Goal: Task Accomplishment & Management: Manage account settings

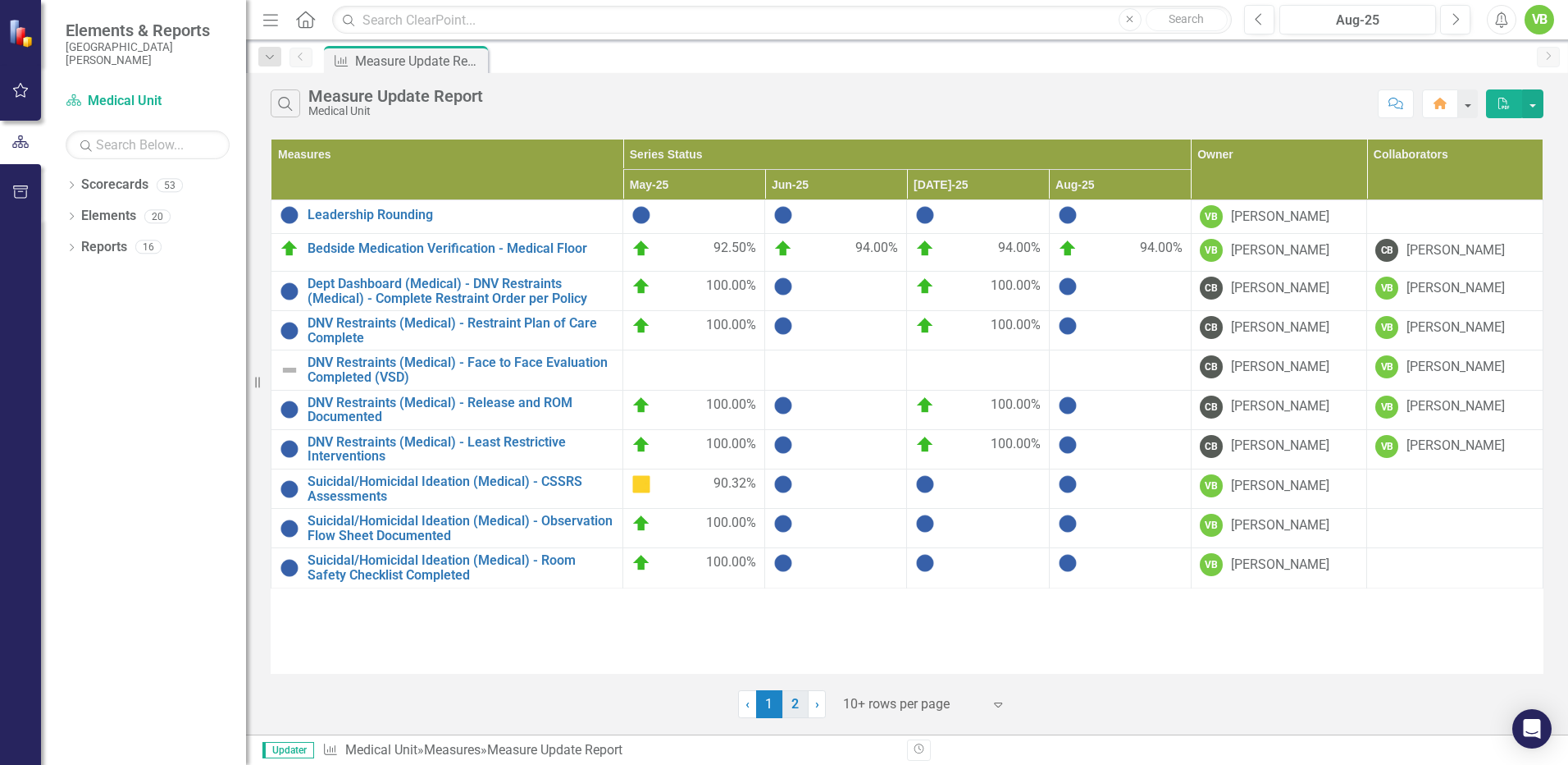
click at [790, 705] on link "2" at bounding box center [795, 704] width 27 height 28
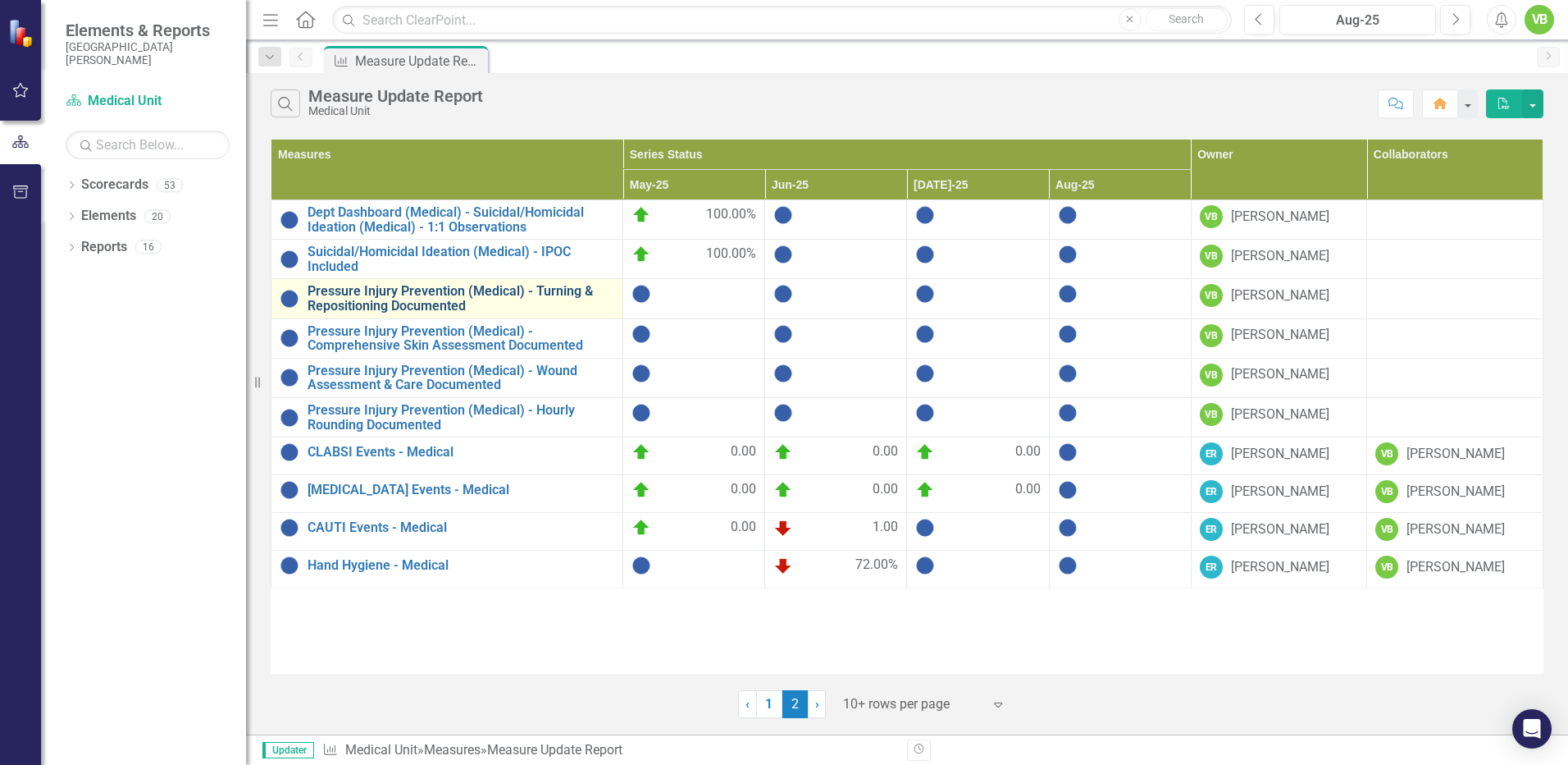
click at [377, 297] on link "Pressure Injury Prevention (Medical) - Turning & Repositioning Documented" at bounding box center [460, 297] width 307 height 28
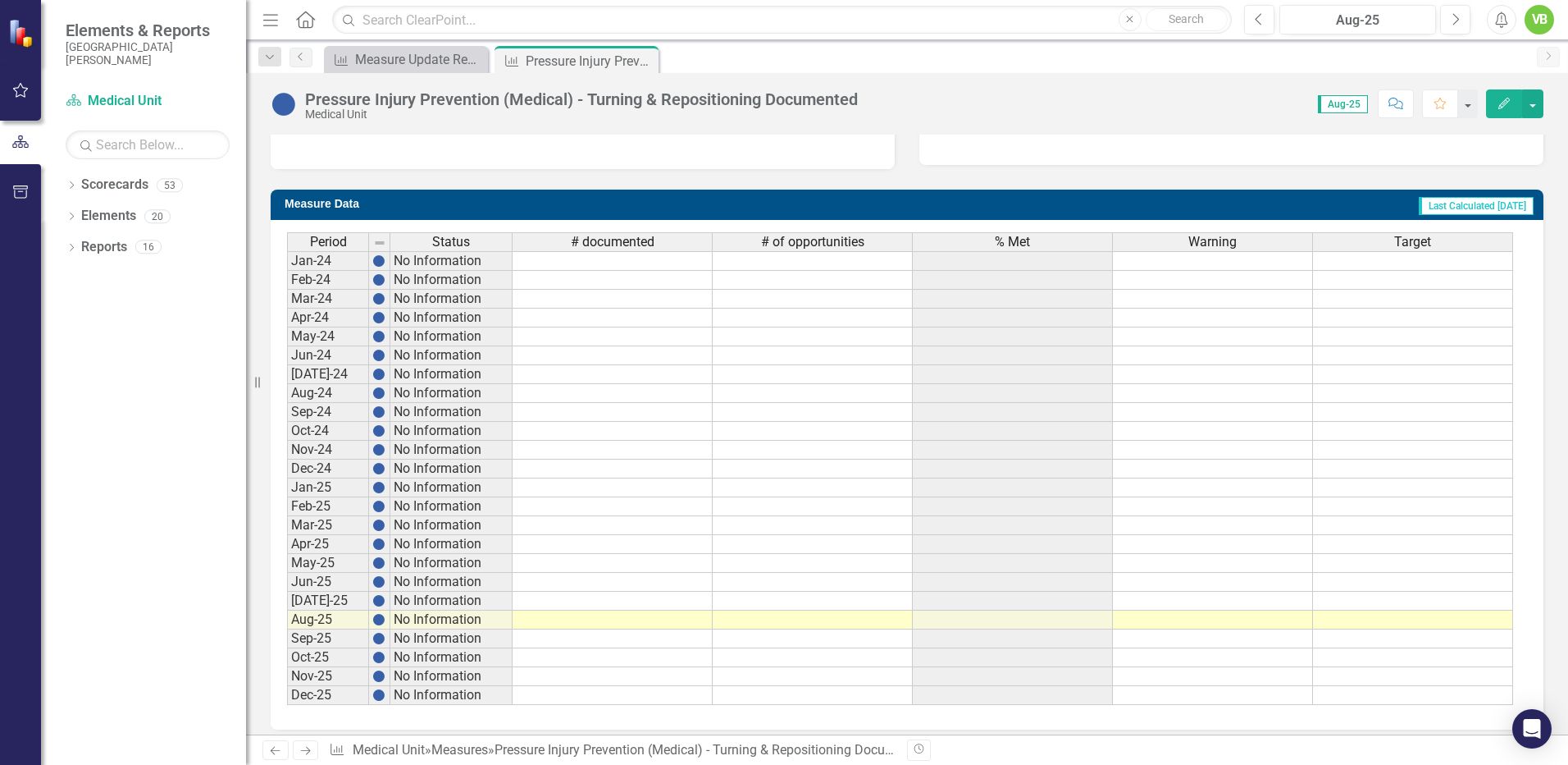
scroll to position [583, 0]
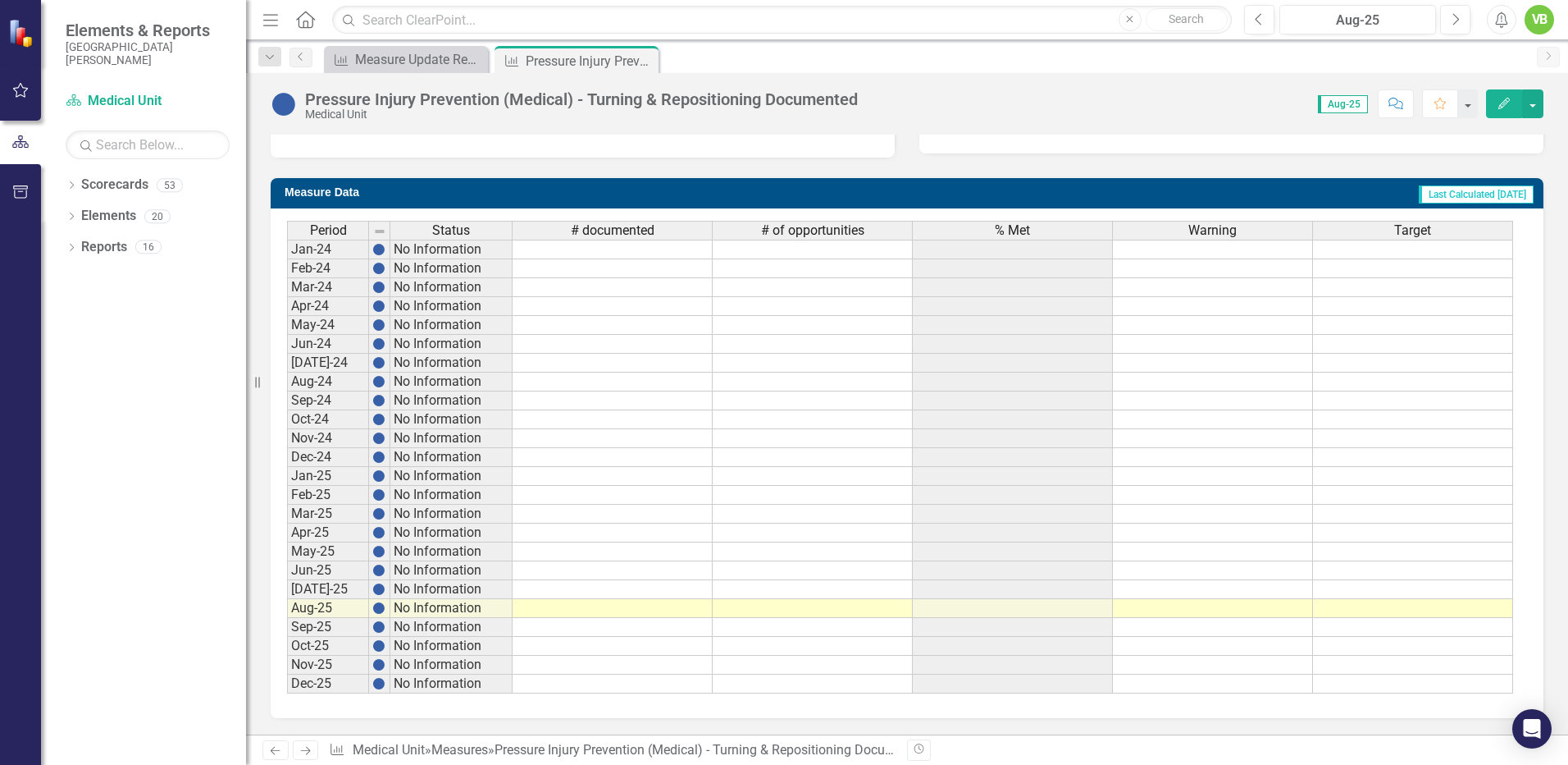
click at [599, 594] on td at bounding box center [613, 589] width 200 height 19
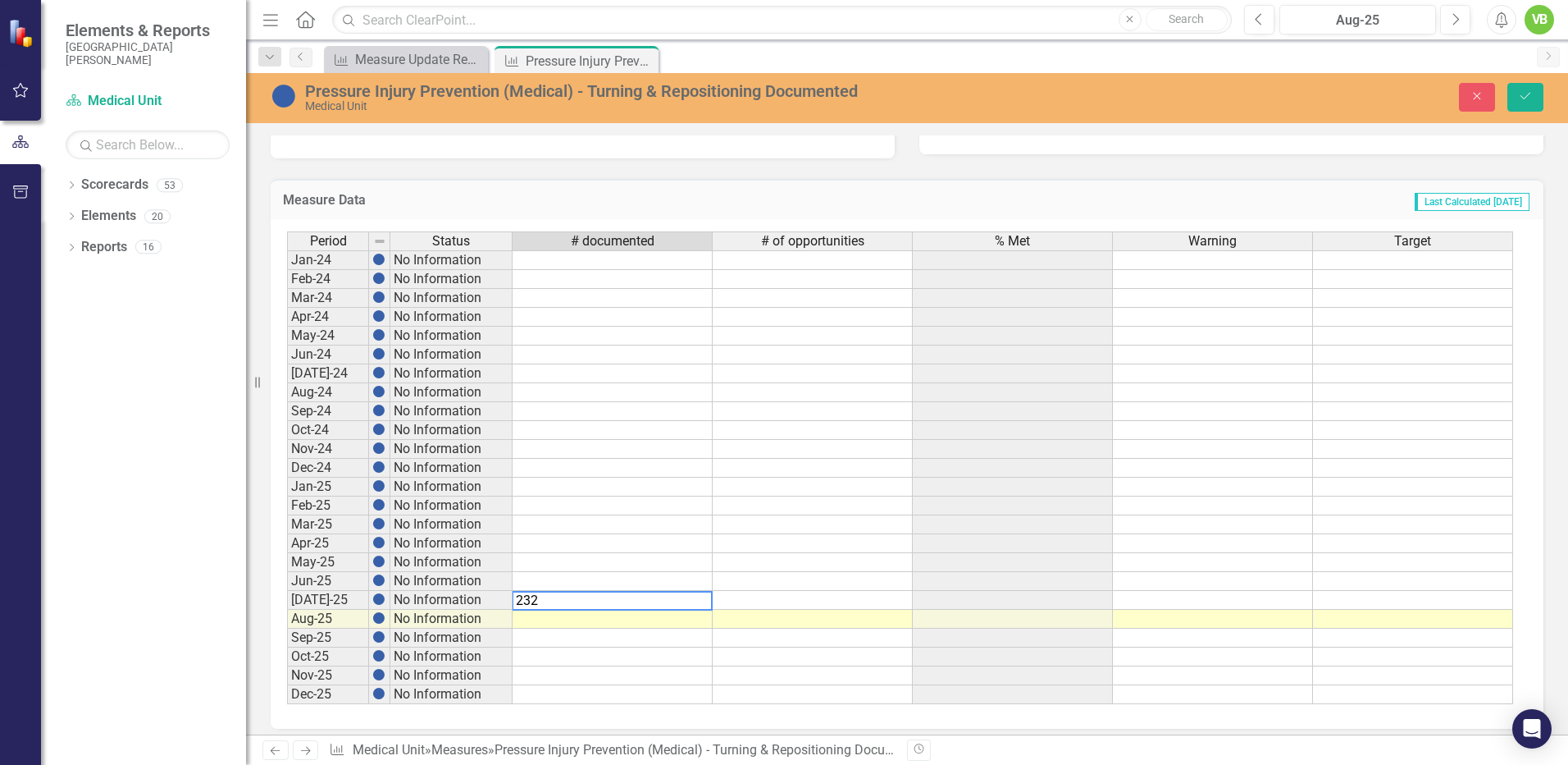
type textarea "232"
click at [815, 598] on td at bounding box center [812, 600] width 200 height 19
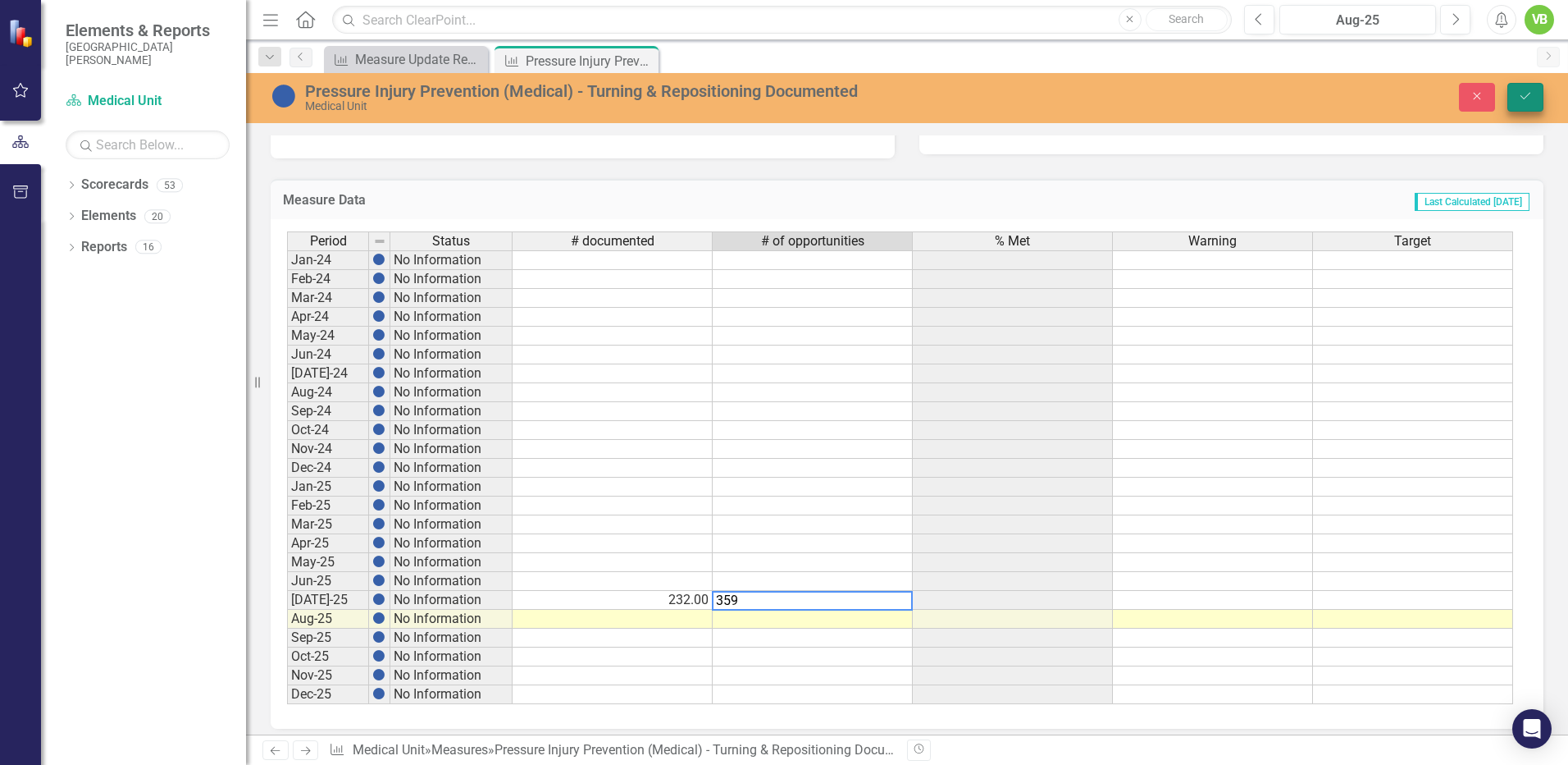
type textarea "359"
click at [1519, 99] on icon "Save" at bounding box center [1526, 95] width 15 height 12
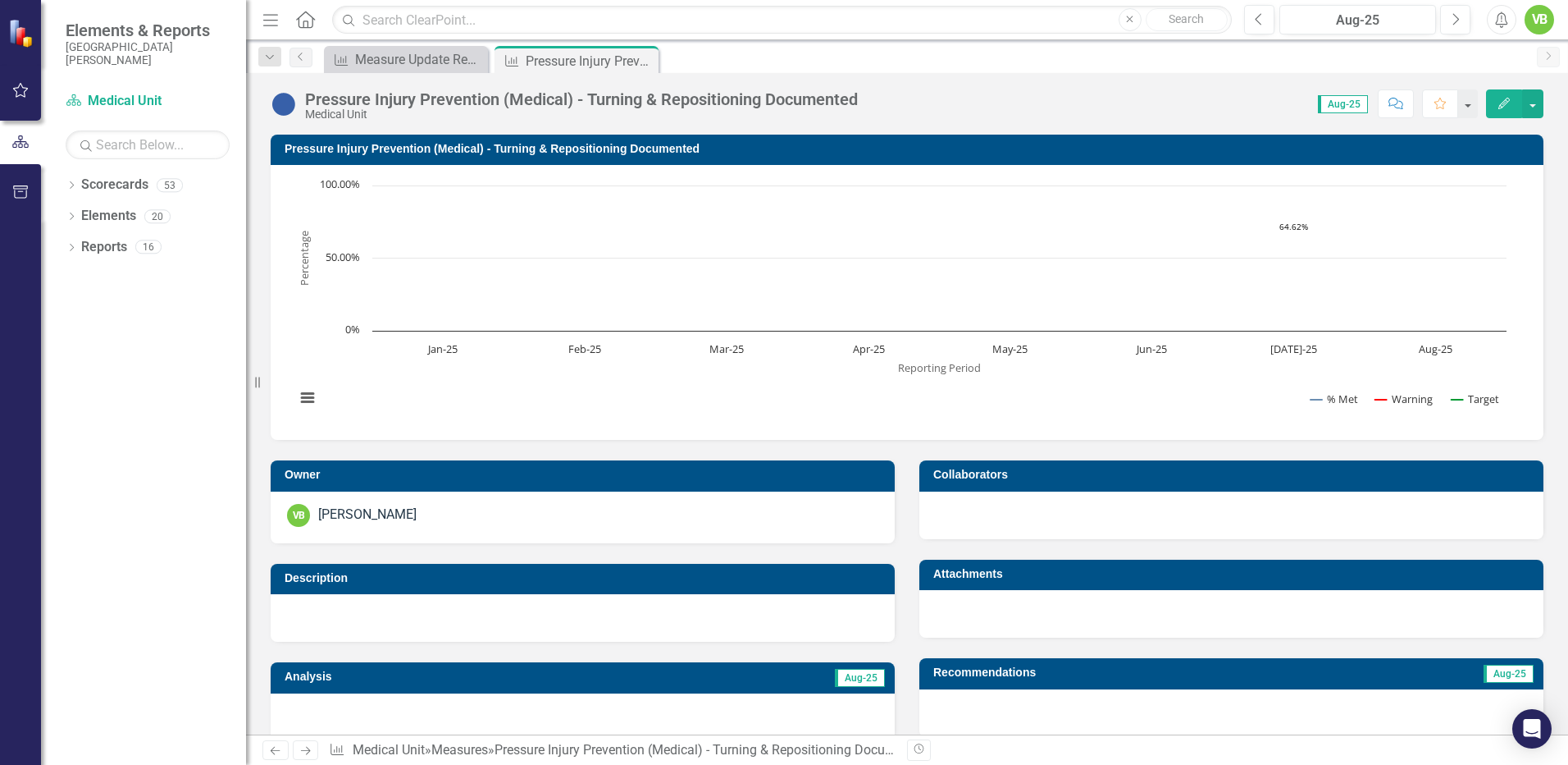
click at [303, 749] on icon "Next" at bounding box center [305, 750] width 14 height 11
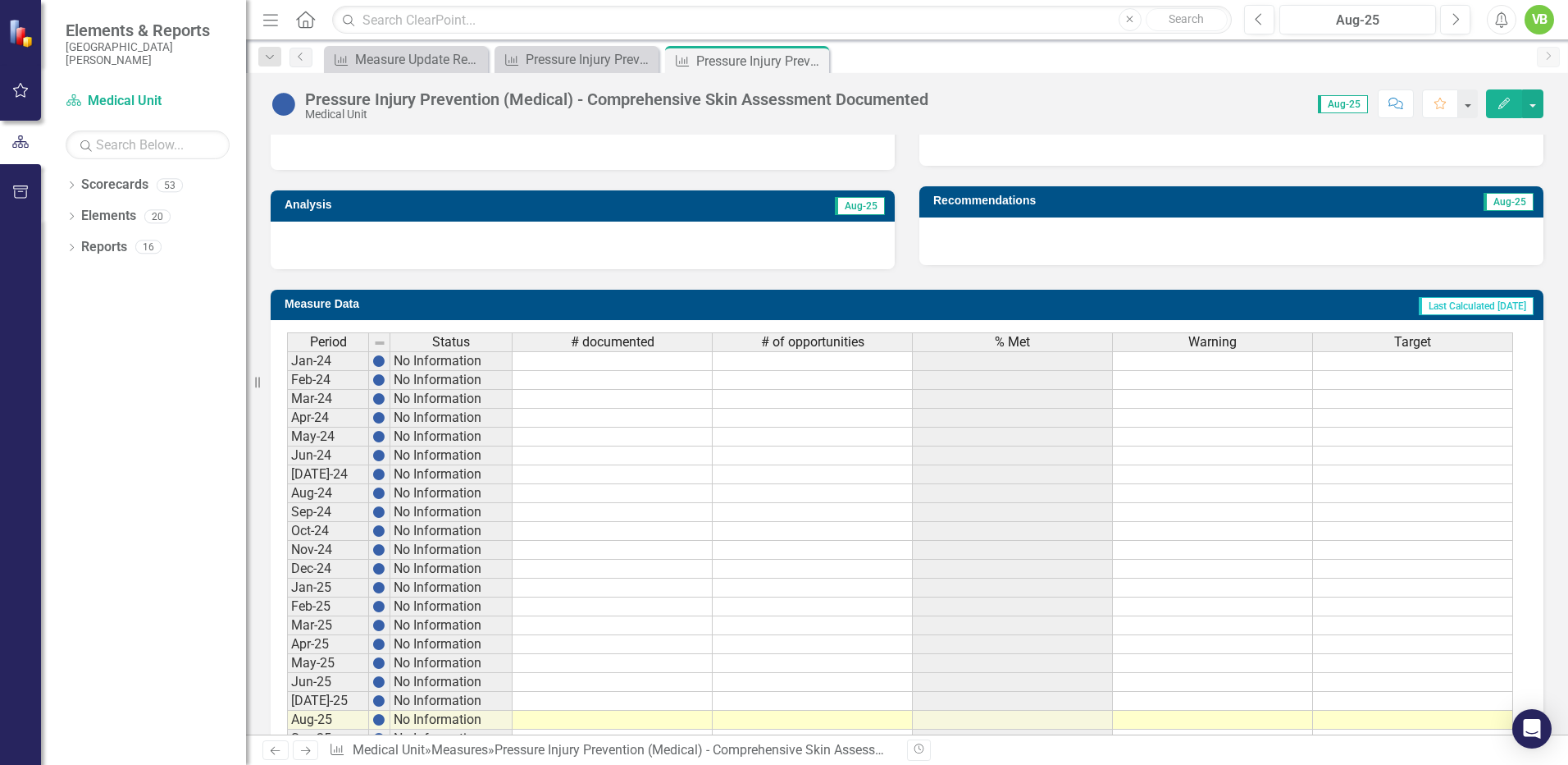
scroll to position [583, 0]
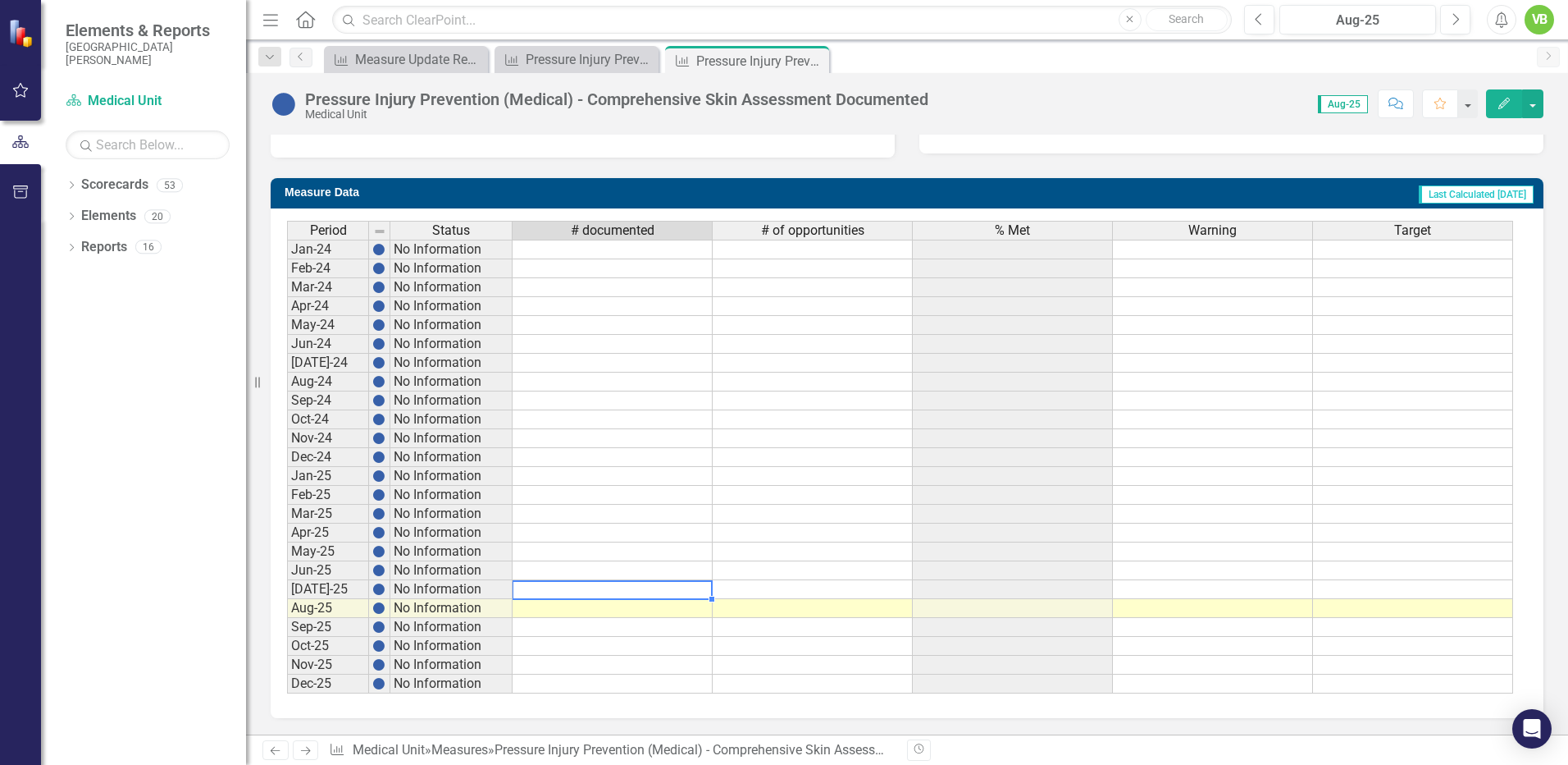
click at [614, 589] on td at bounding box center [613, 589] width 200 height 19
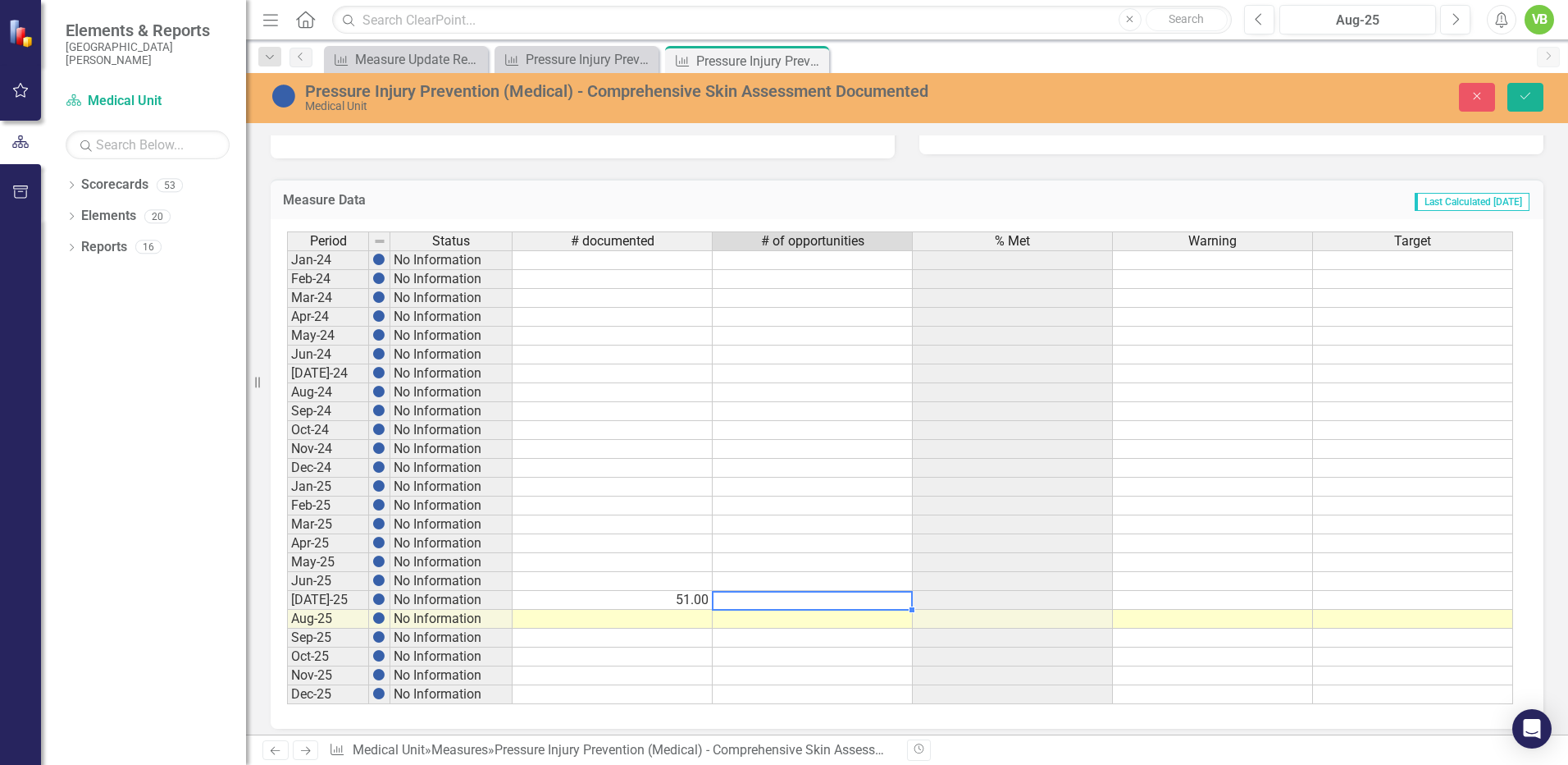
click at [783, 602] on td at bounding box center [812, 600] width 200 height 19
type textarea "60"
click at [287, 646] on div "Period Status # documented # of opportunities % Met Warning Target Jan-24 No In…" at bounding box center [287, 467] width 0 height 472
click at [1529, 96] on icon "Save" at bounding box center [1526, 95] width 15 height 12
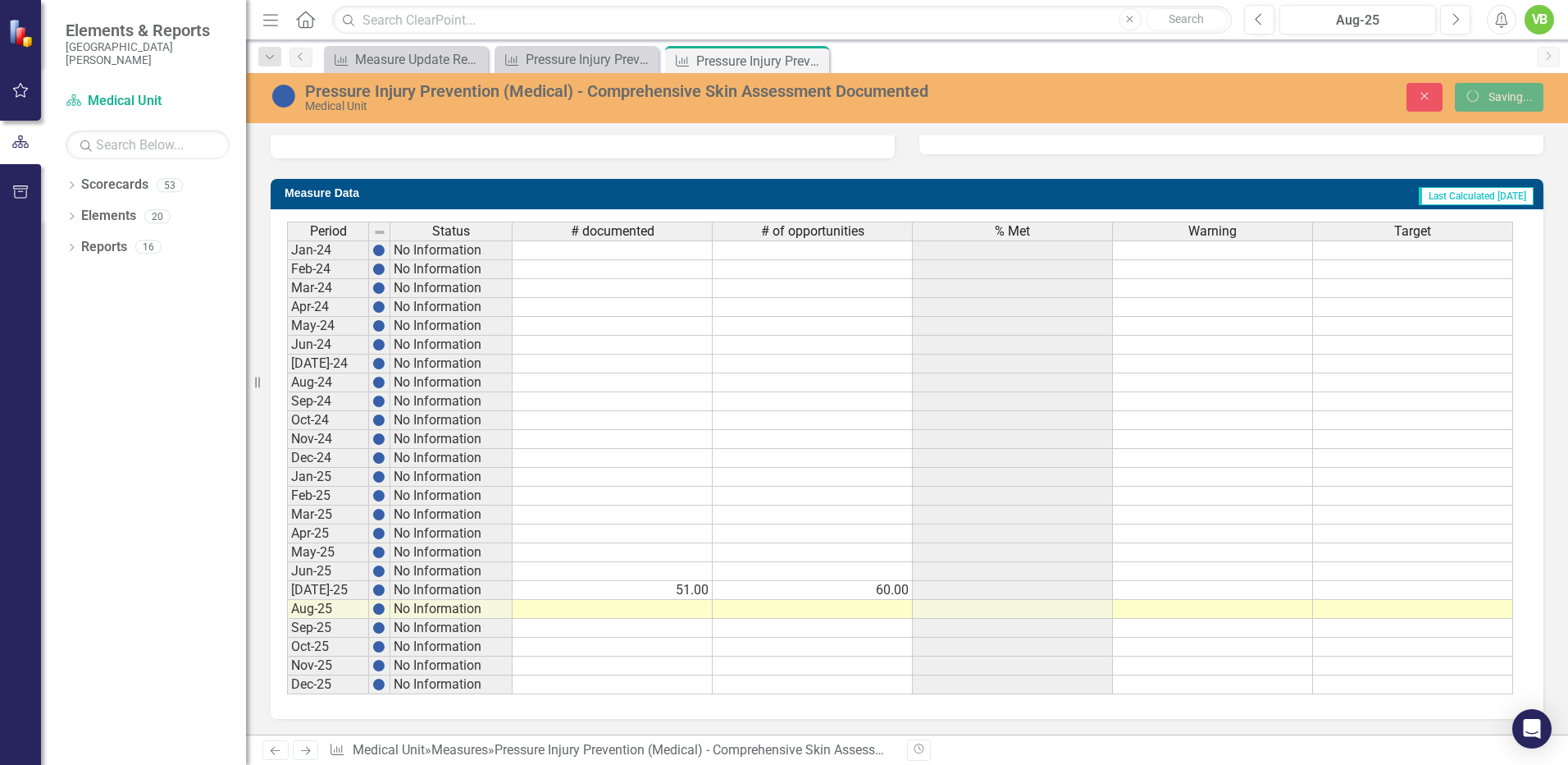
click at [310, 751] on icon "Next" at bounding box center [305, 750] width 14 height 11
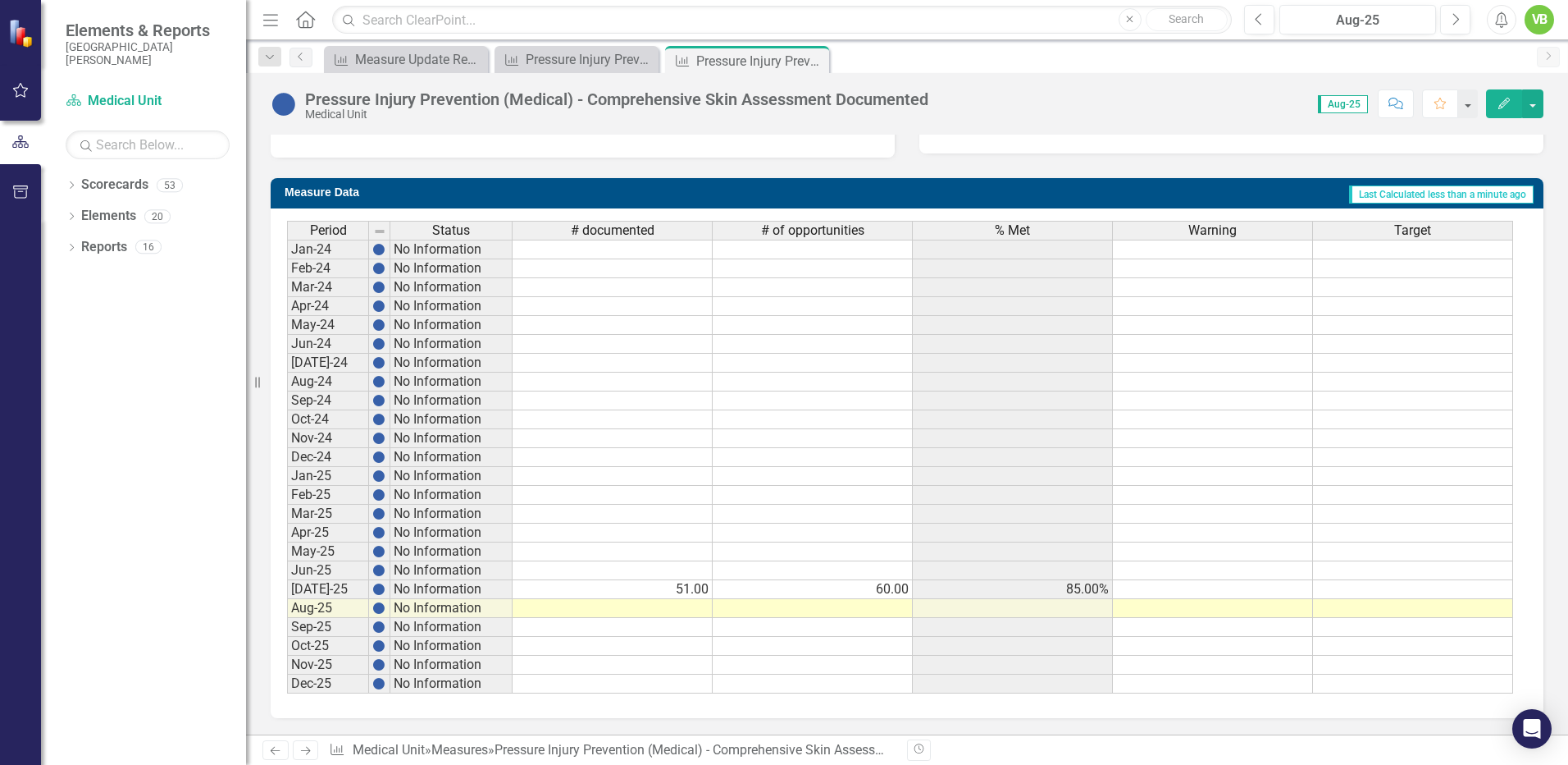
click at [304, 749] on icon "Next" at bounding box center [305, 750] width 14 height 11
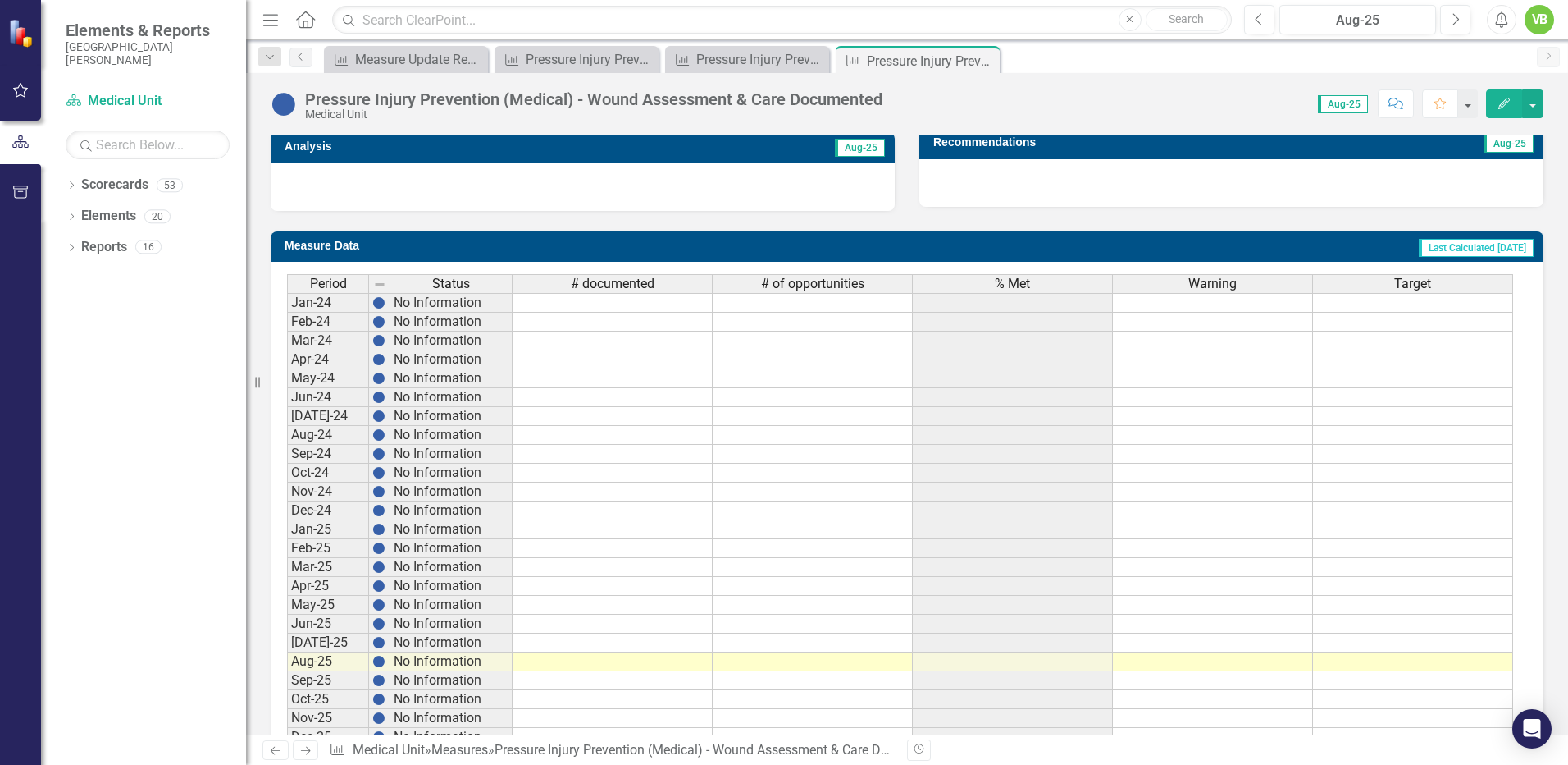
scroll to position [583, 0]
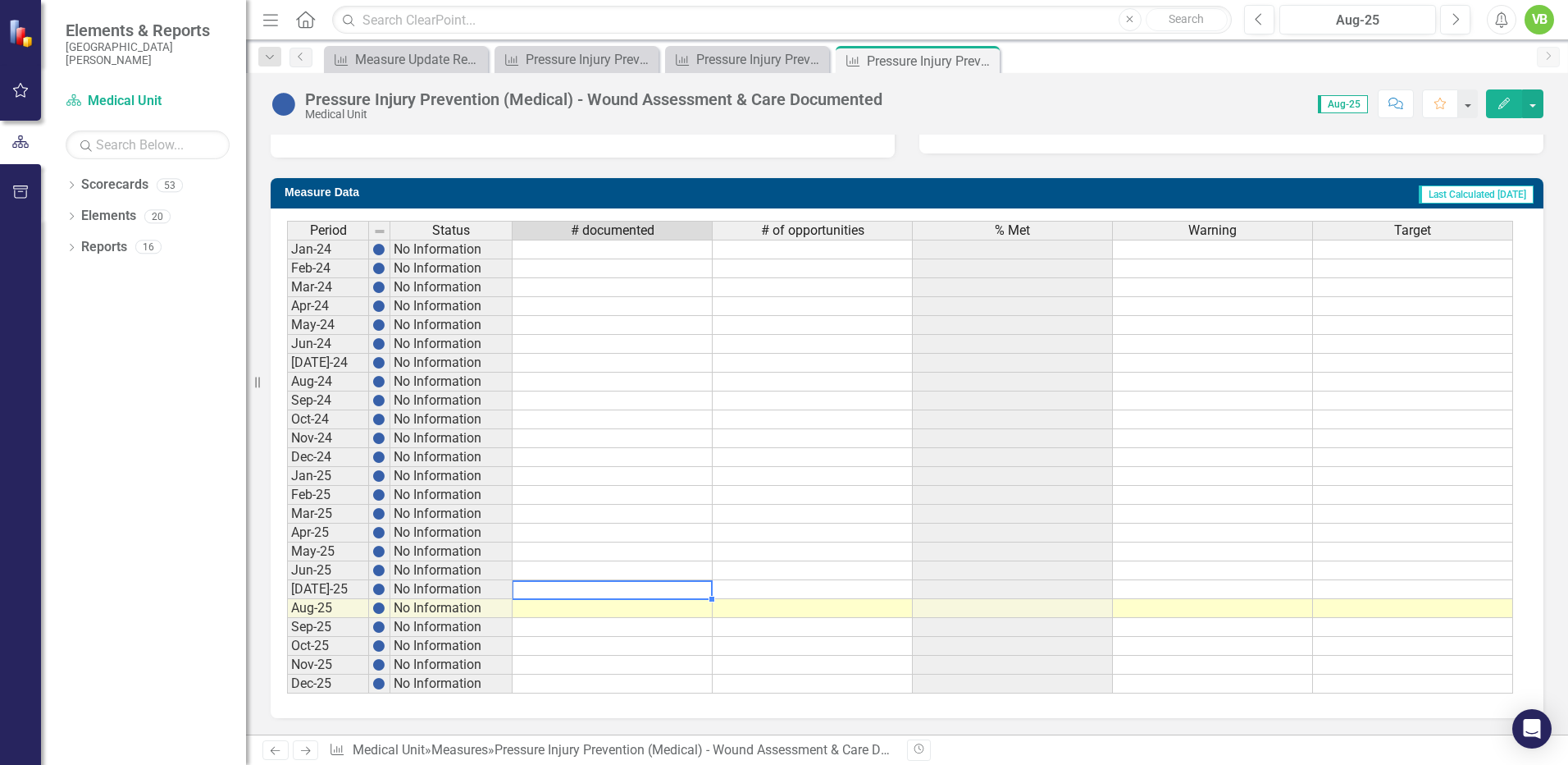
click at [645, 593] on td at bounding box center [613, 589] width 200 height 19
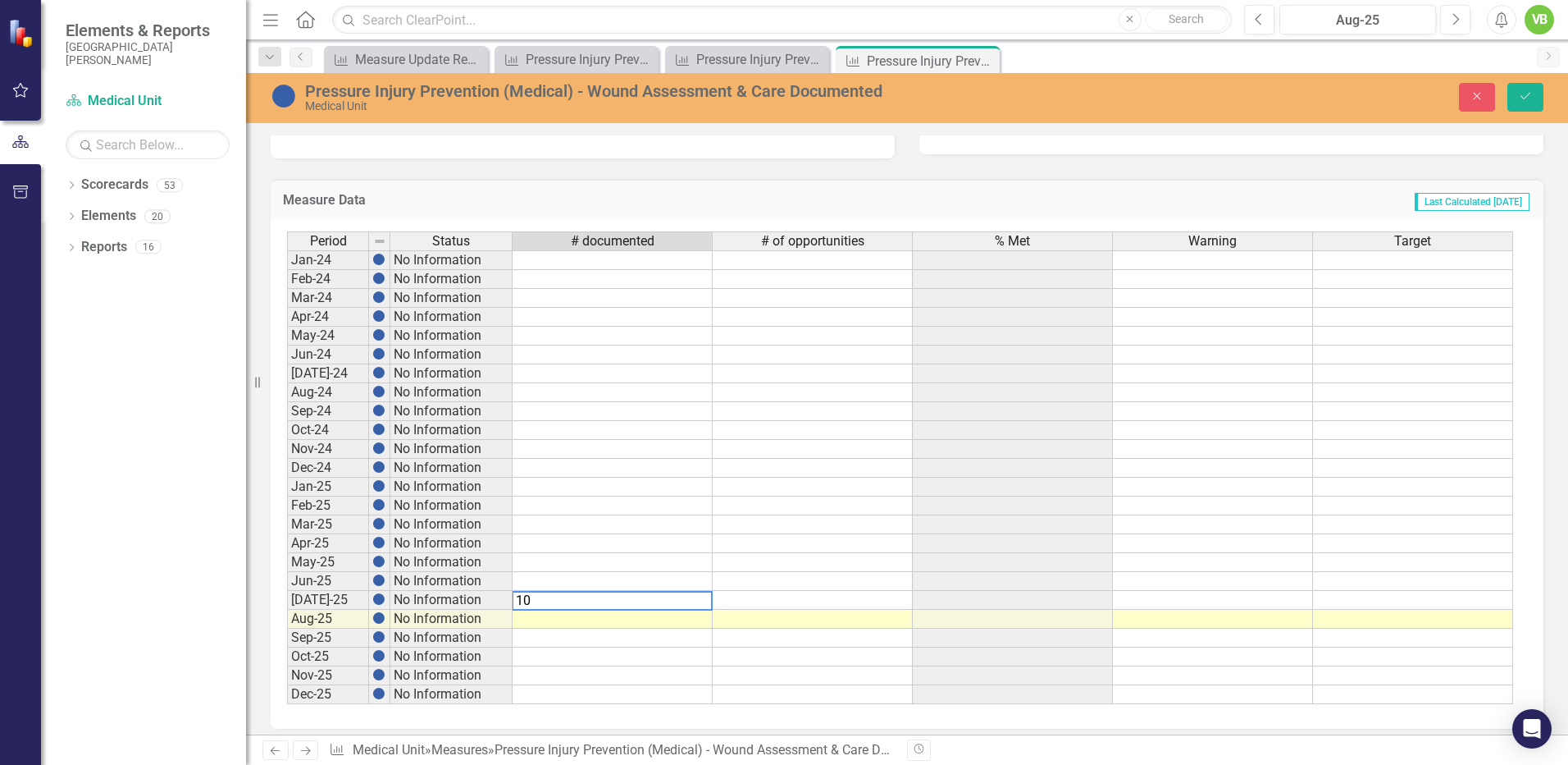
click at [822, 604] on td at bounding box center [812, 600] width 200 height 19
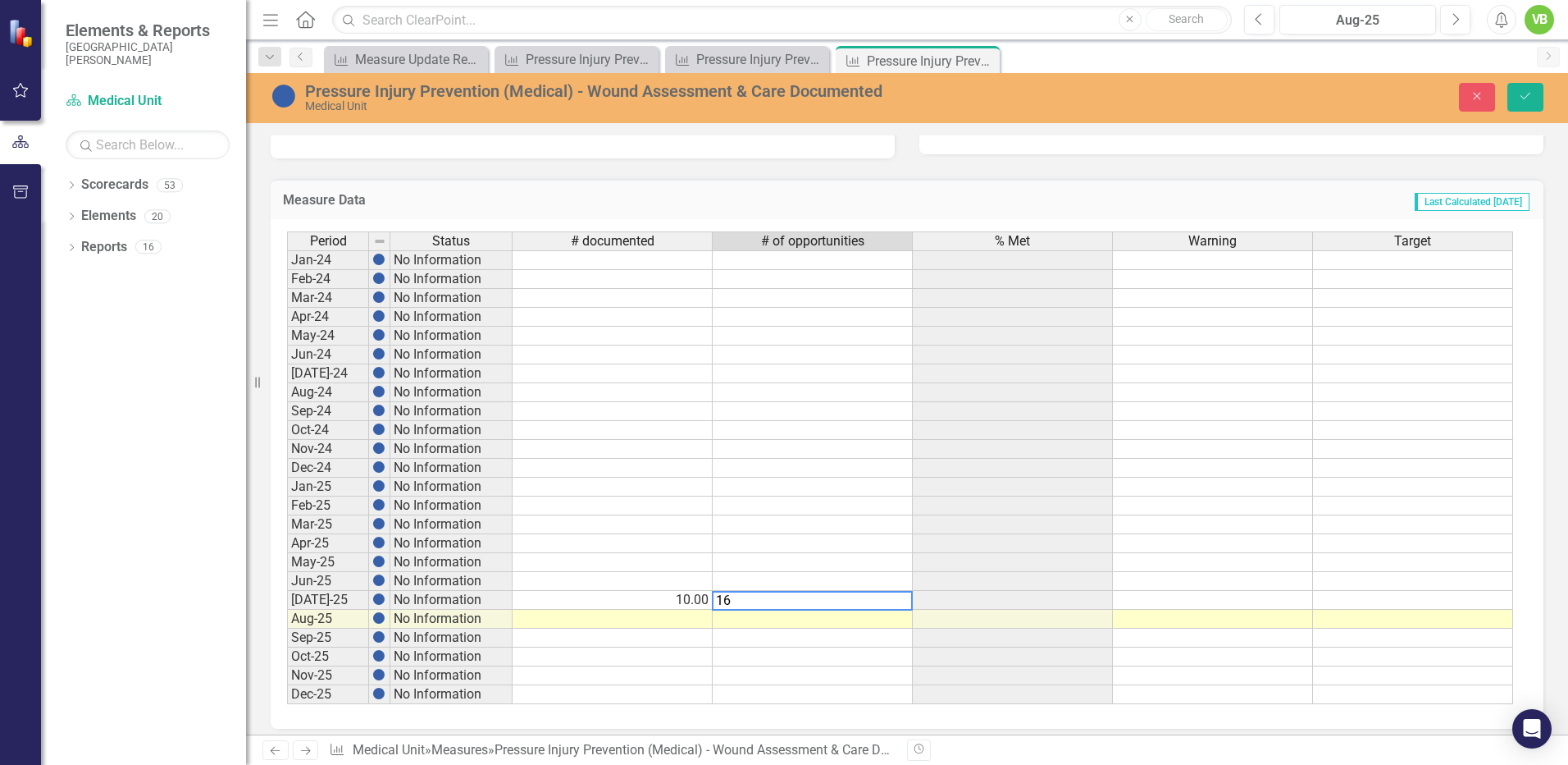
type textarea "16"
click at [867, 672] on td at bounding box center [812, 675] width 200 height 19
click at [1516, 94] on button "Save" at bounding box center [1525, 96] width 36 height 28
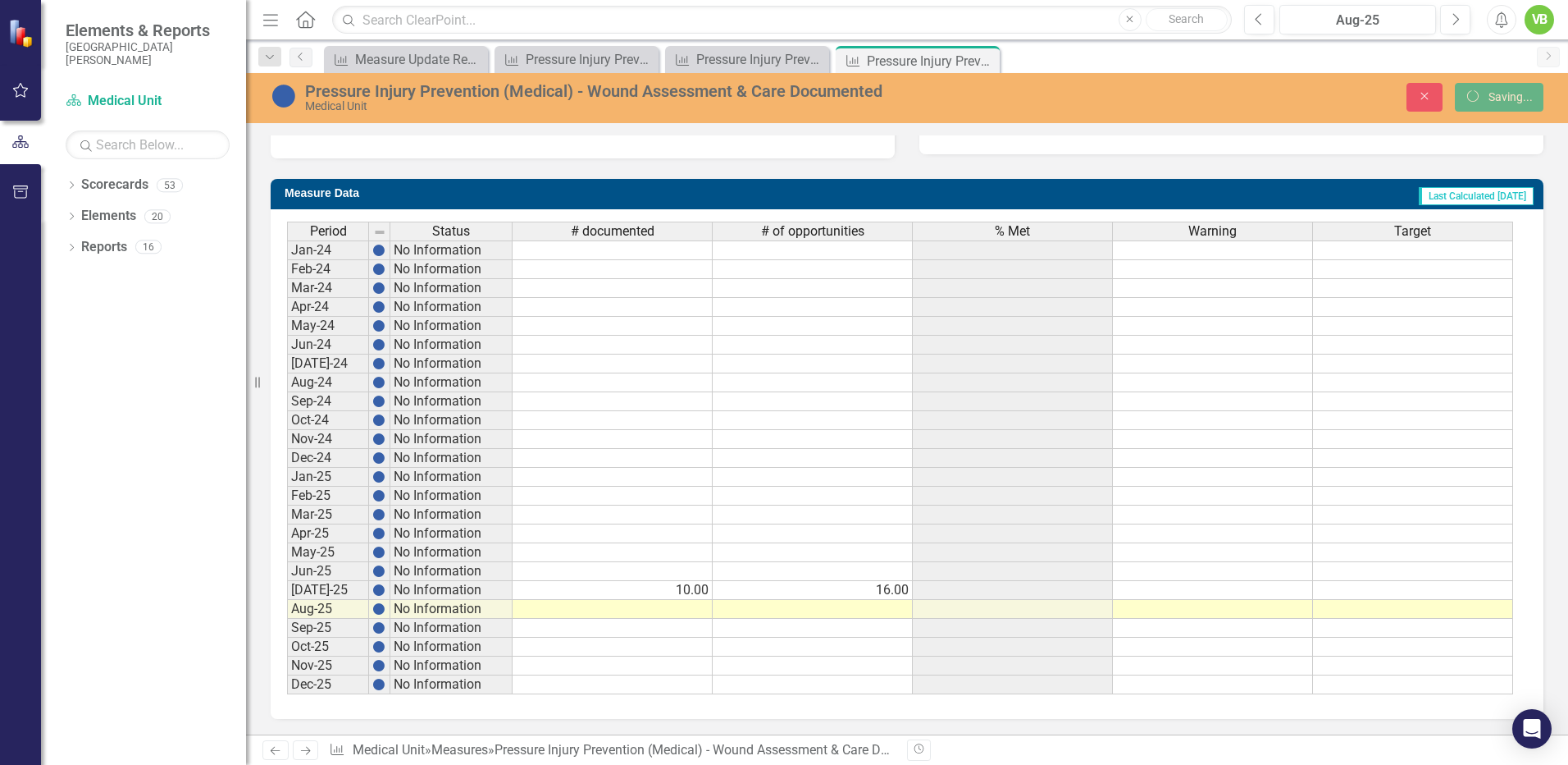
scroll to position [584, 0]
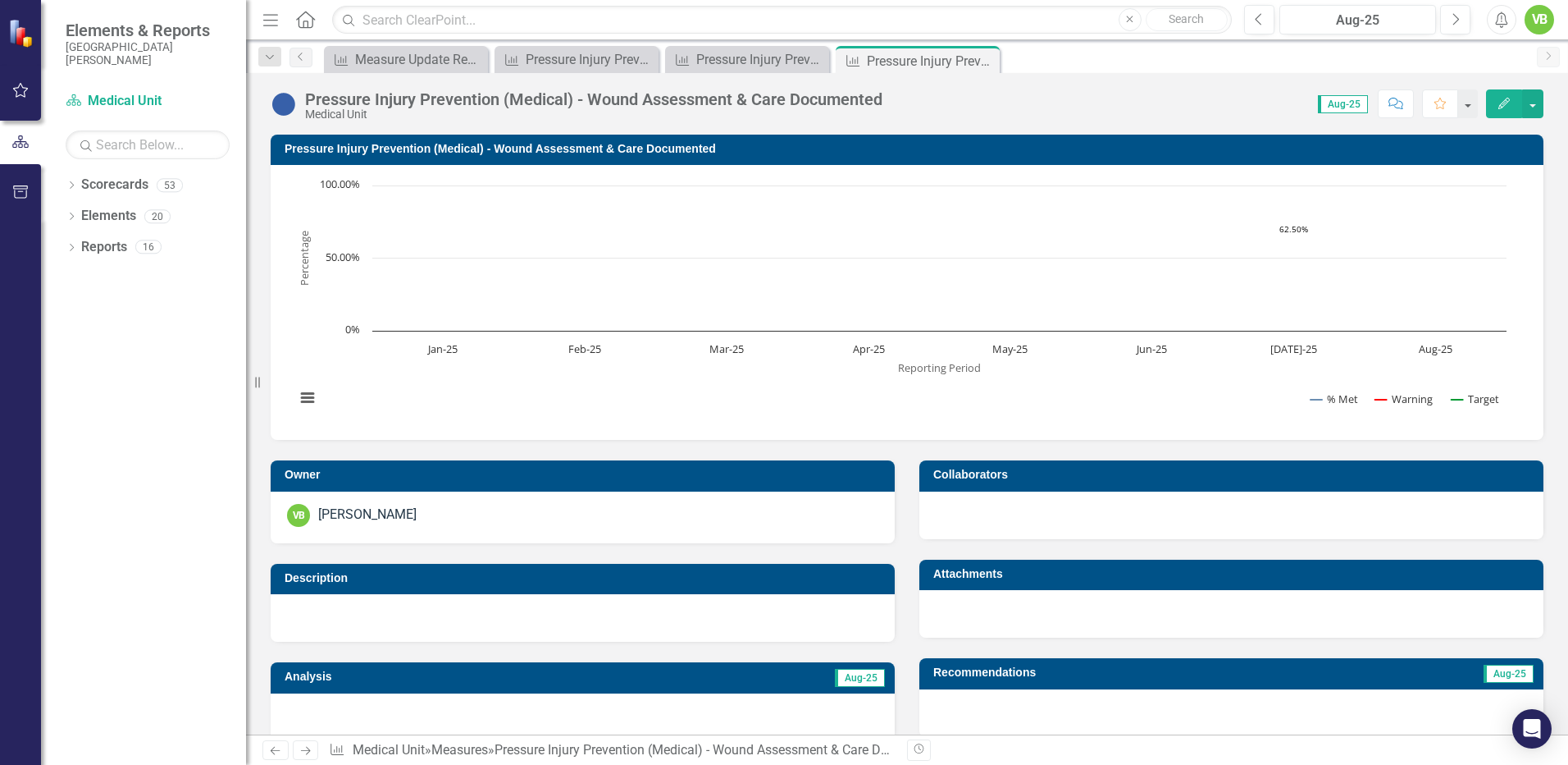
click at [306, 750] on icon at bounding box center [305, 750] width 10 height 8
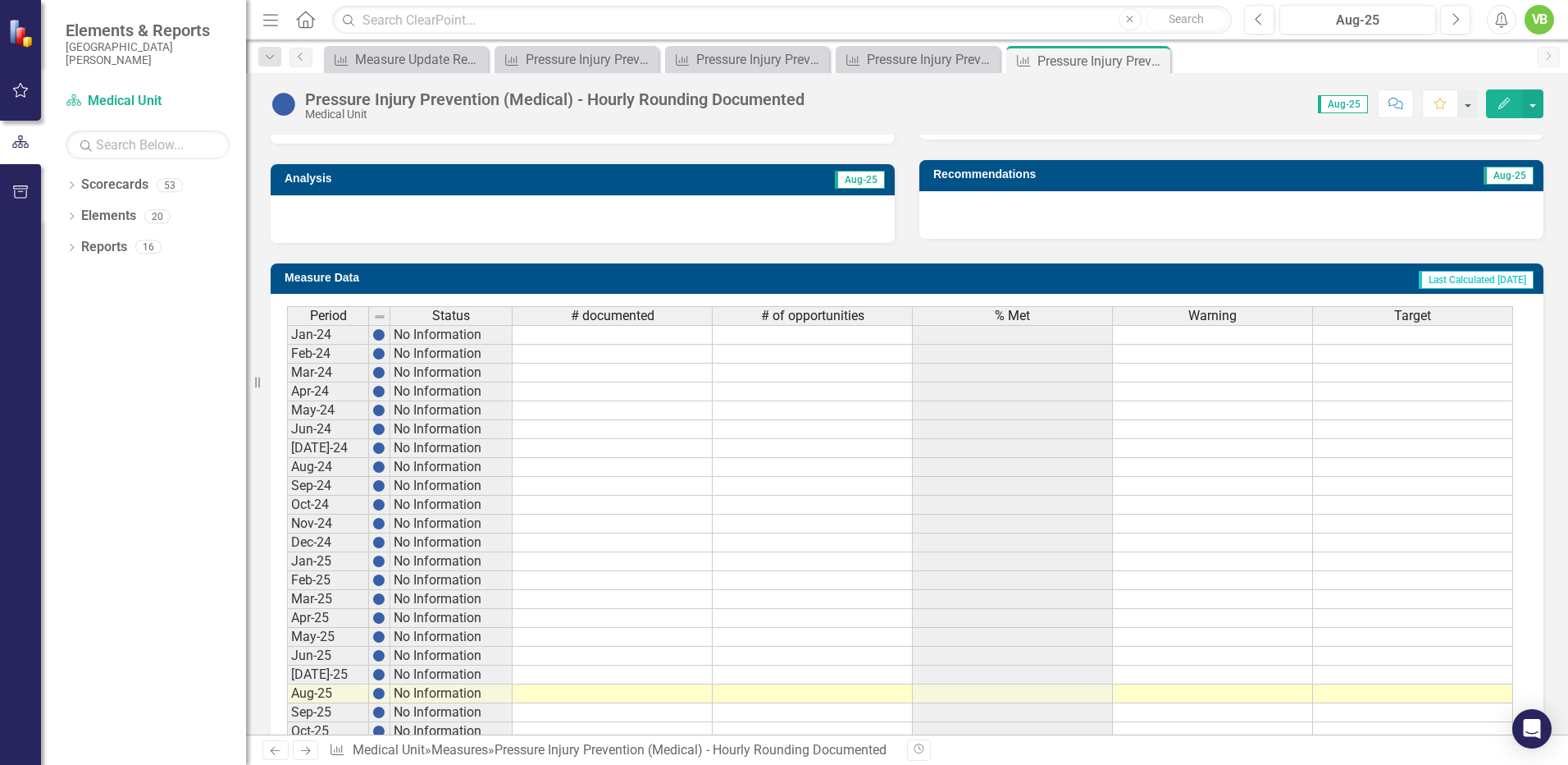
scroll to position [583, 0]
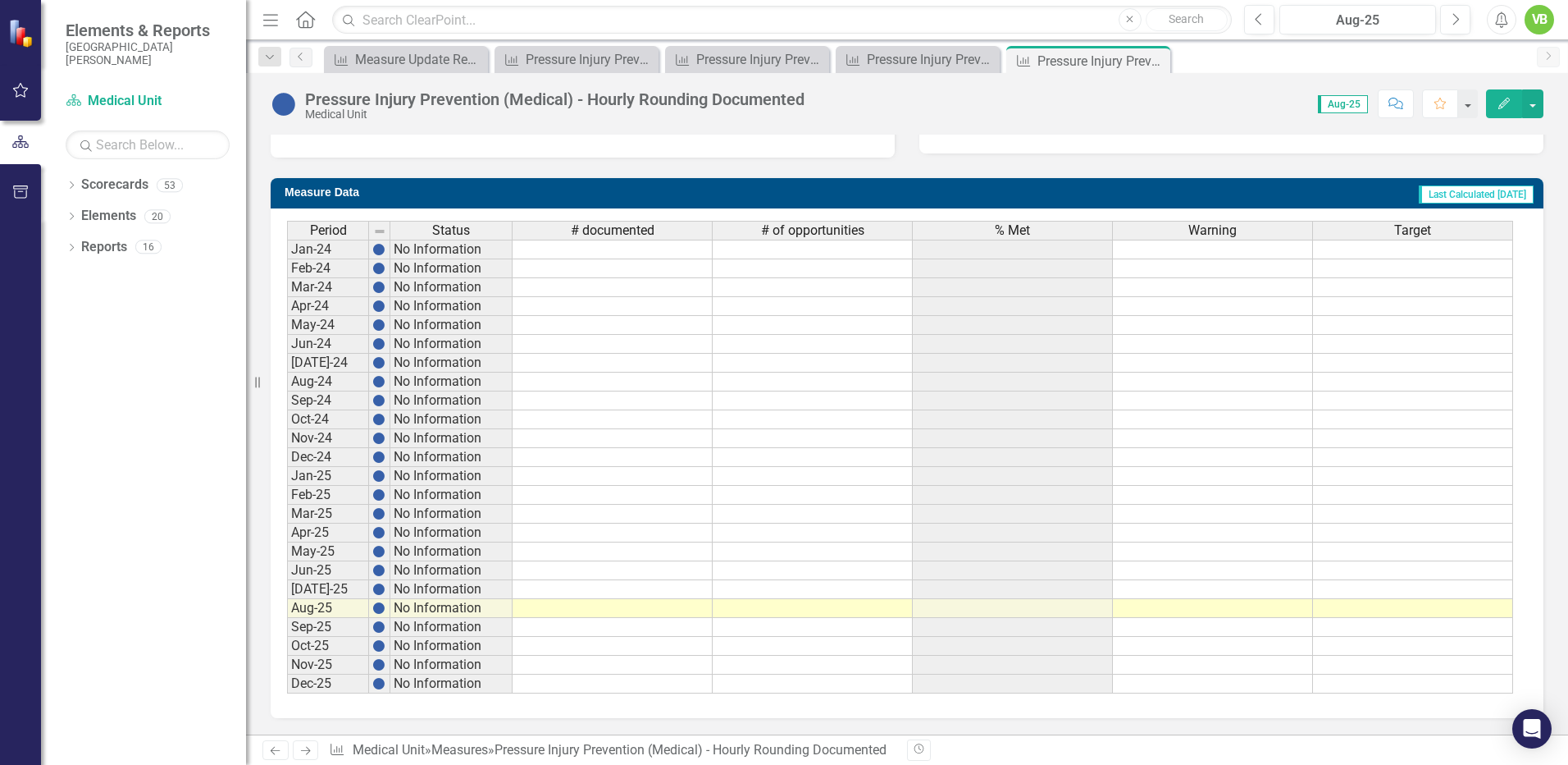
click at [614, 589] on td at bounding box center [613, 589] width 200 height 19
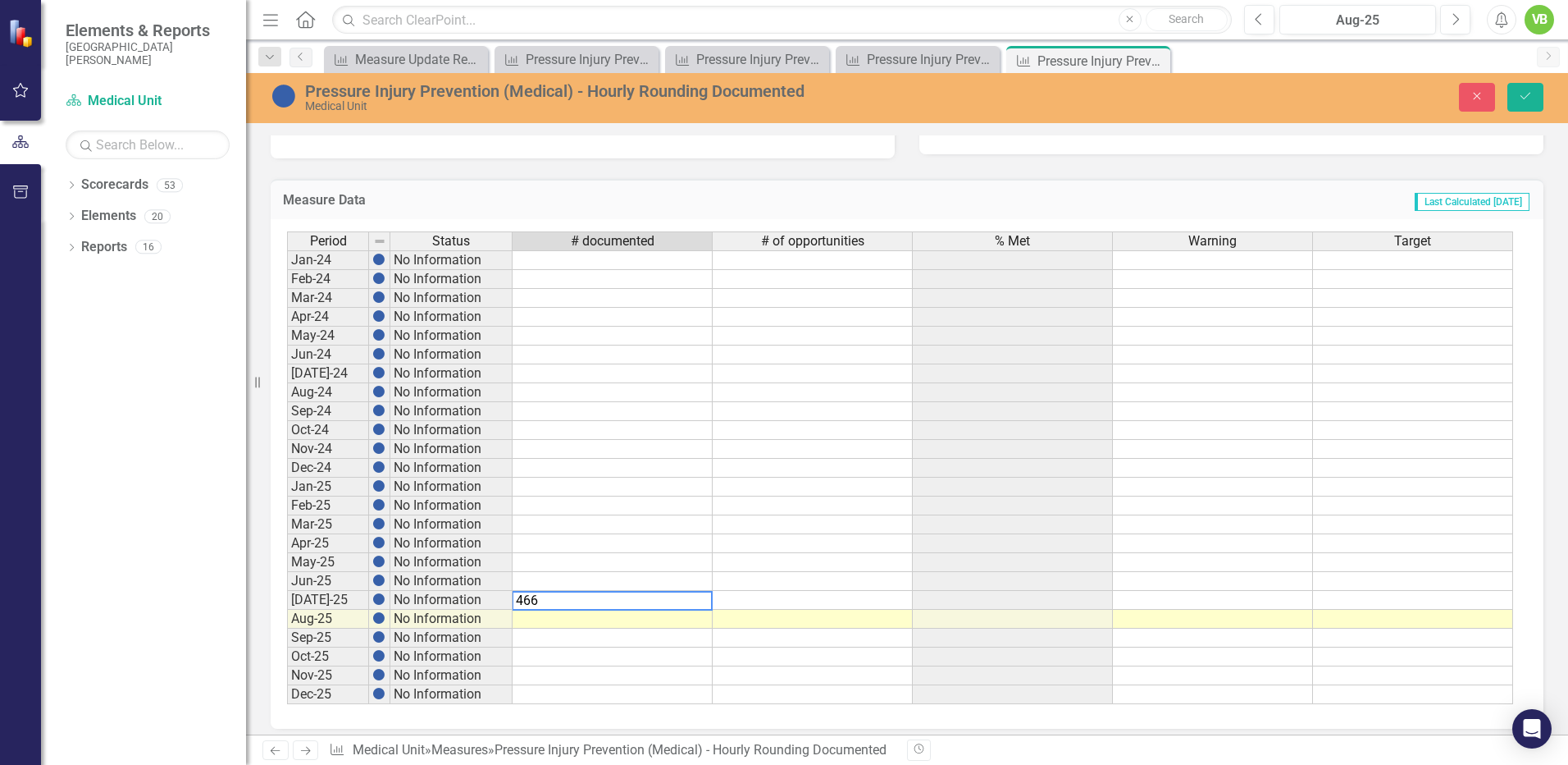
click at [812, 599] on td at bounding box center [812, 600] width 200 height 19
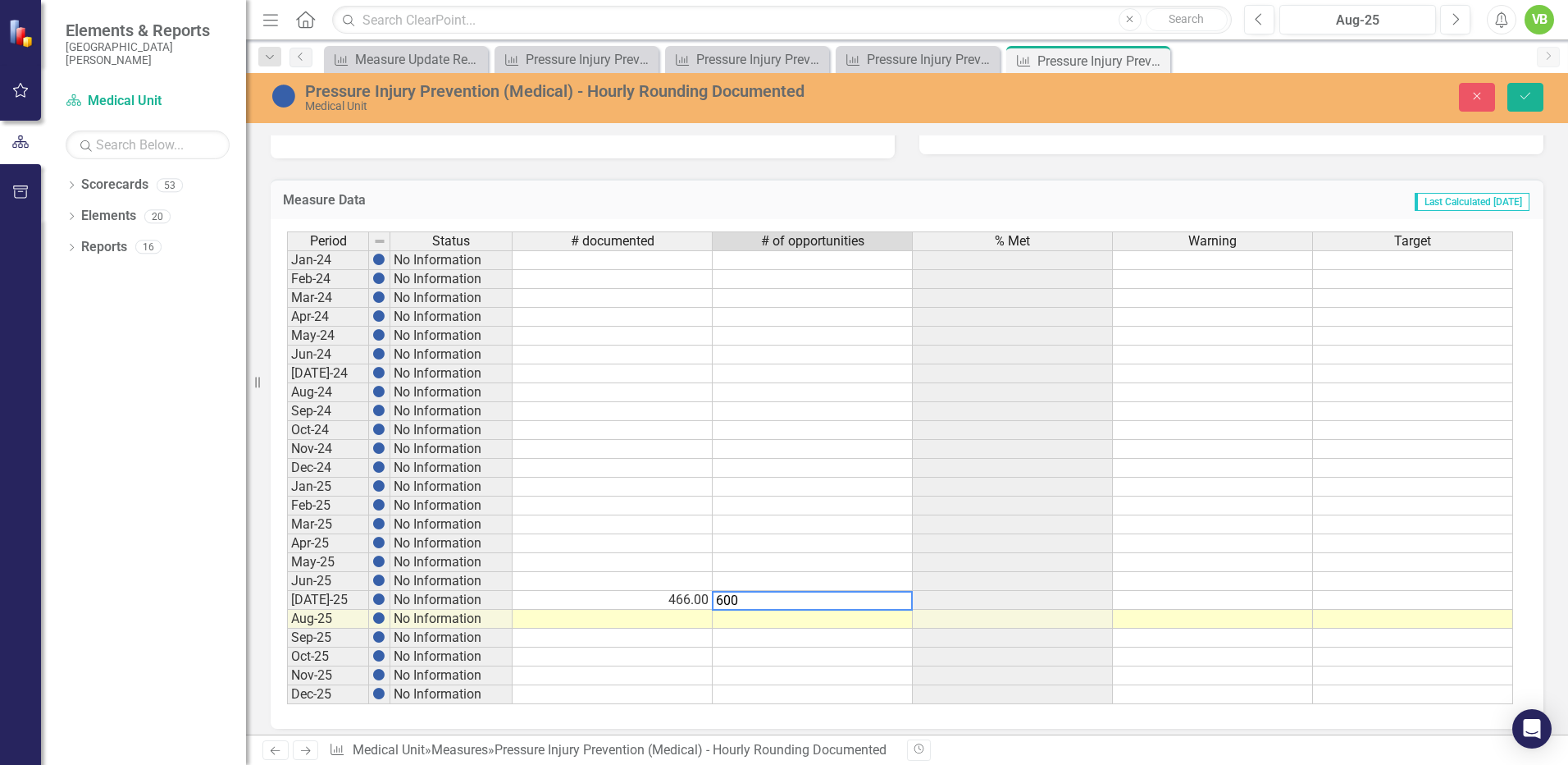
type textarea "600"
click at [859, 657] on td at bounding box center [812, 657] width 200 height 19
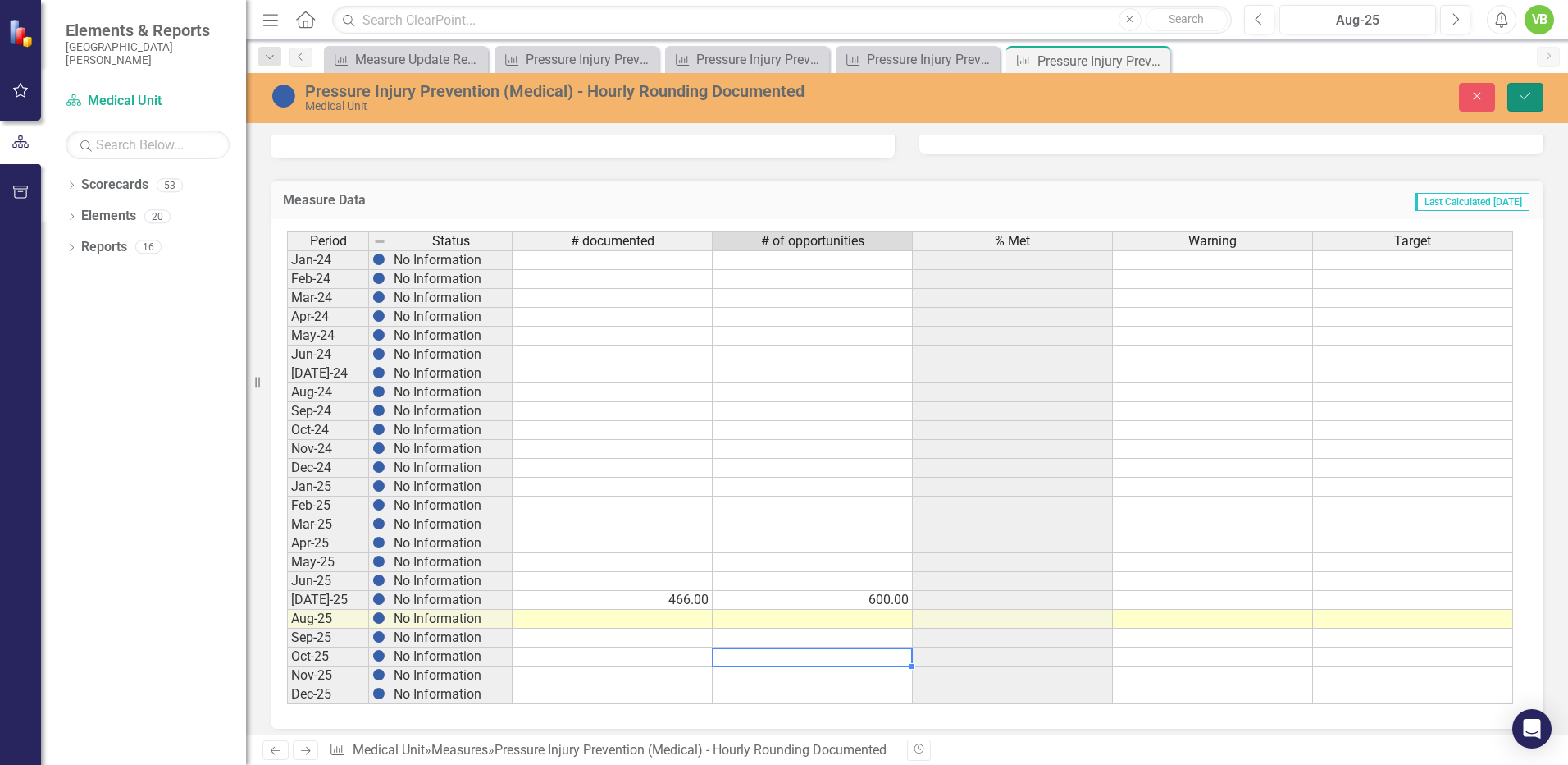
click at [1521, 90] on icon "Save" at bounding box center [1526, 95] width 15 height 12
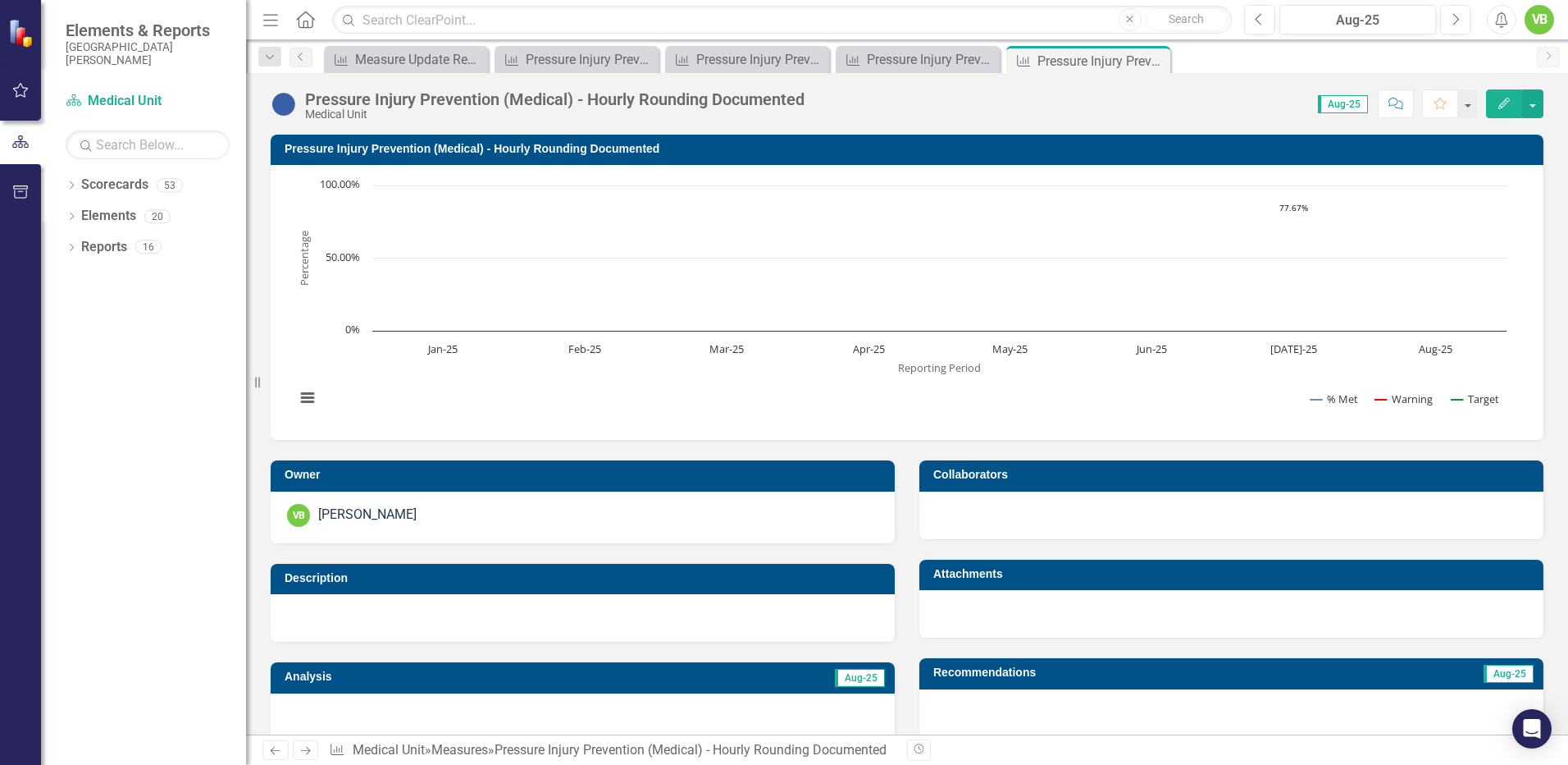
click at [269, 749] on icon "Previous" at bounding box center [274, 750] width 14 height 11
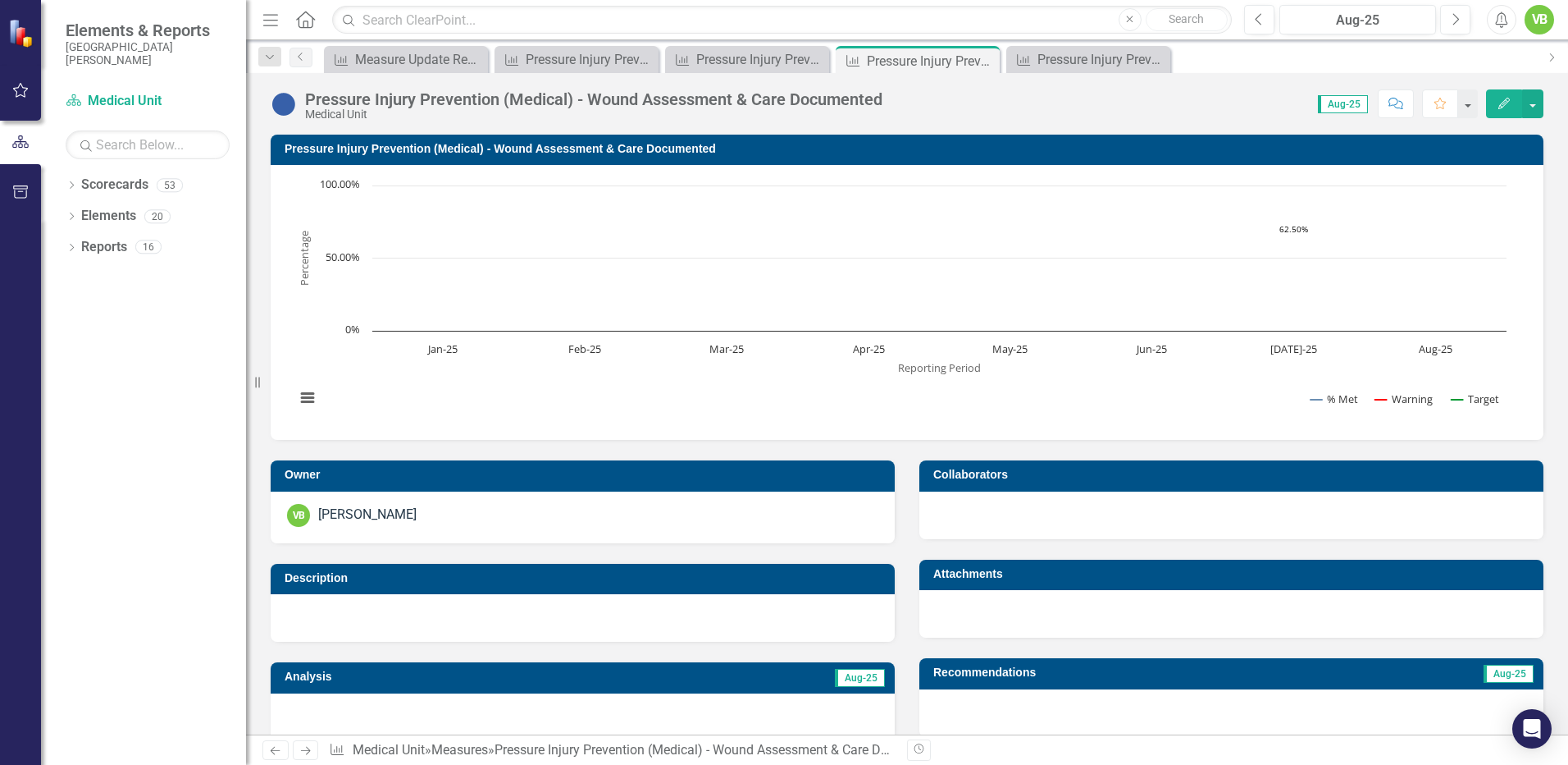
click at [269, 749] on icon "Previous" at bounding box center [274, 750] width 14 height 11
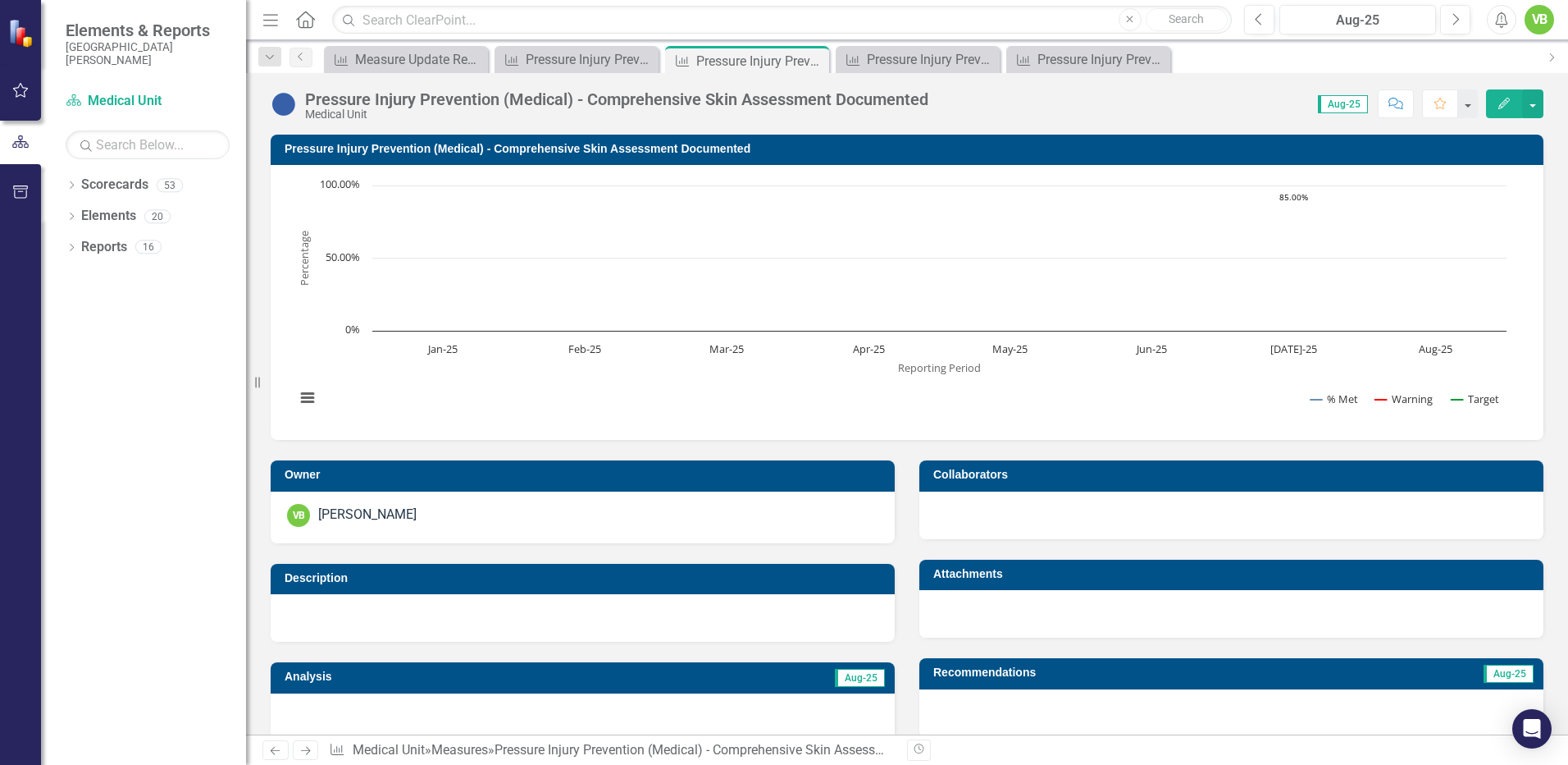
click at [269, 749] on icon "Previous" at bounding box center [274, 750] width 14 height 11
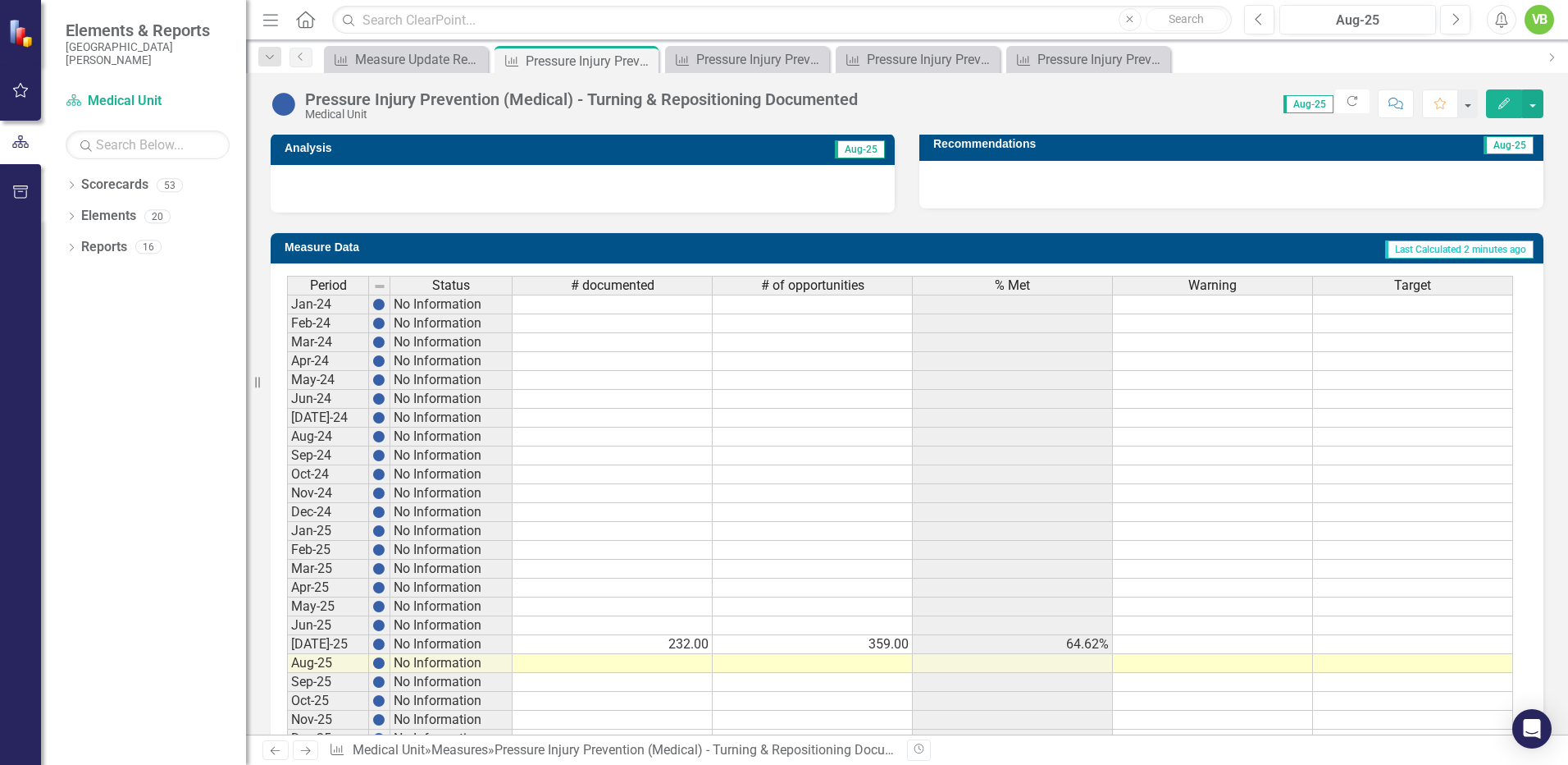
scroll to position [583, 0]
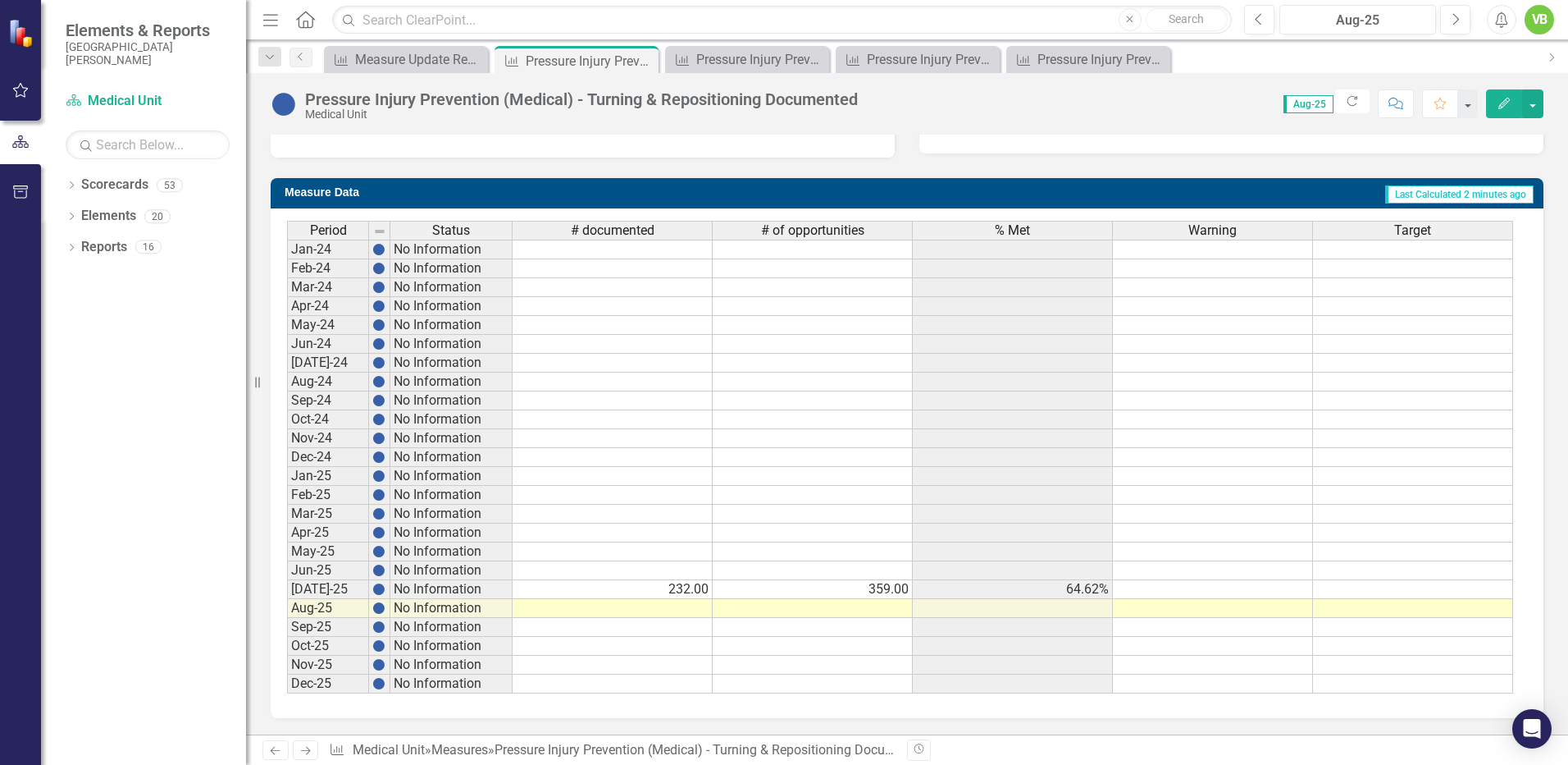
click at [672, 609] on td at bounding box center [613, 608] width 200 height 19
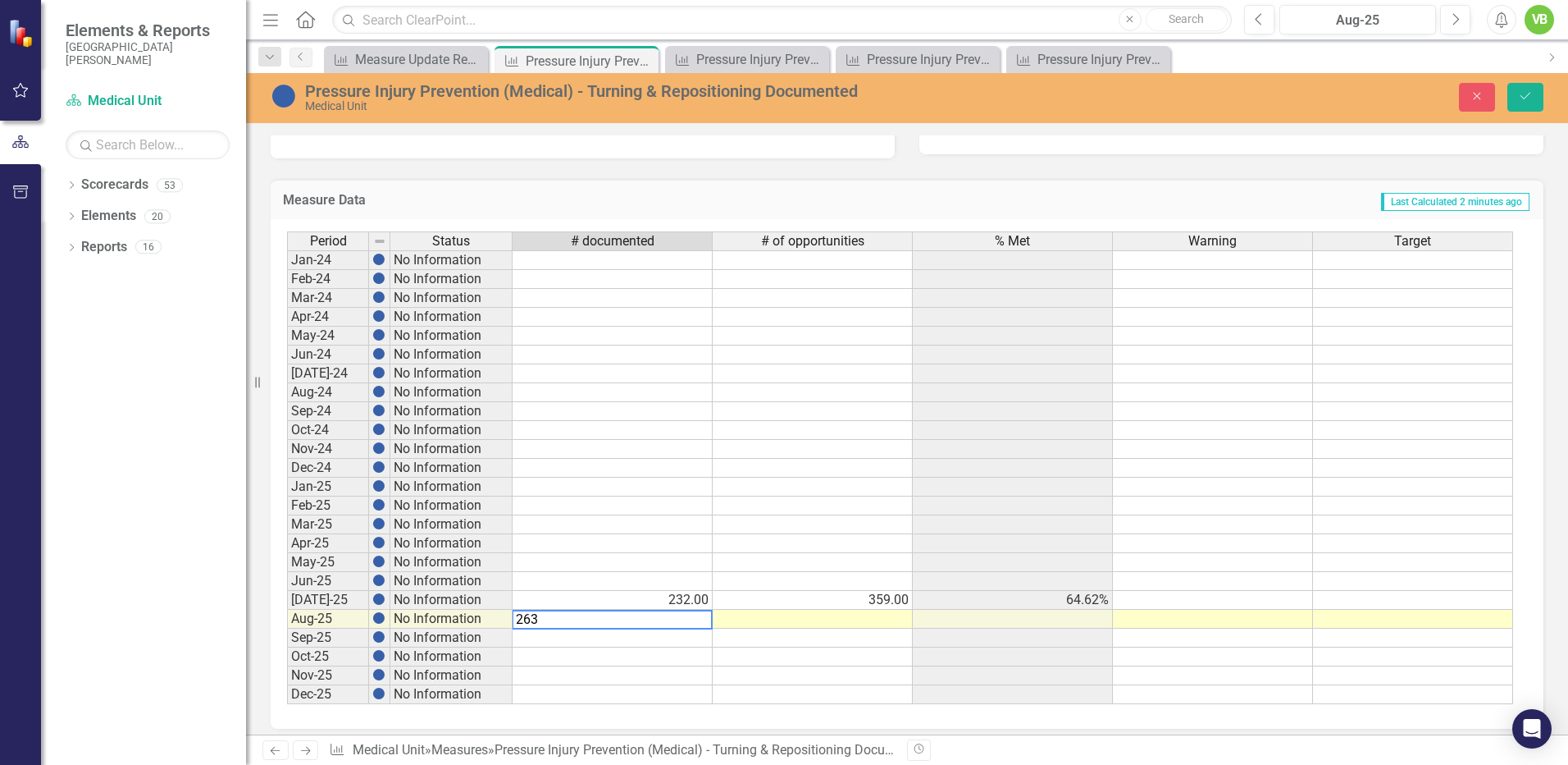
click at [287, 626] on div "Period Status # documented # of opportunities % Met Warning Target Jan-24 No In…" at bounding box center [287, 467] width 0 height 472
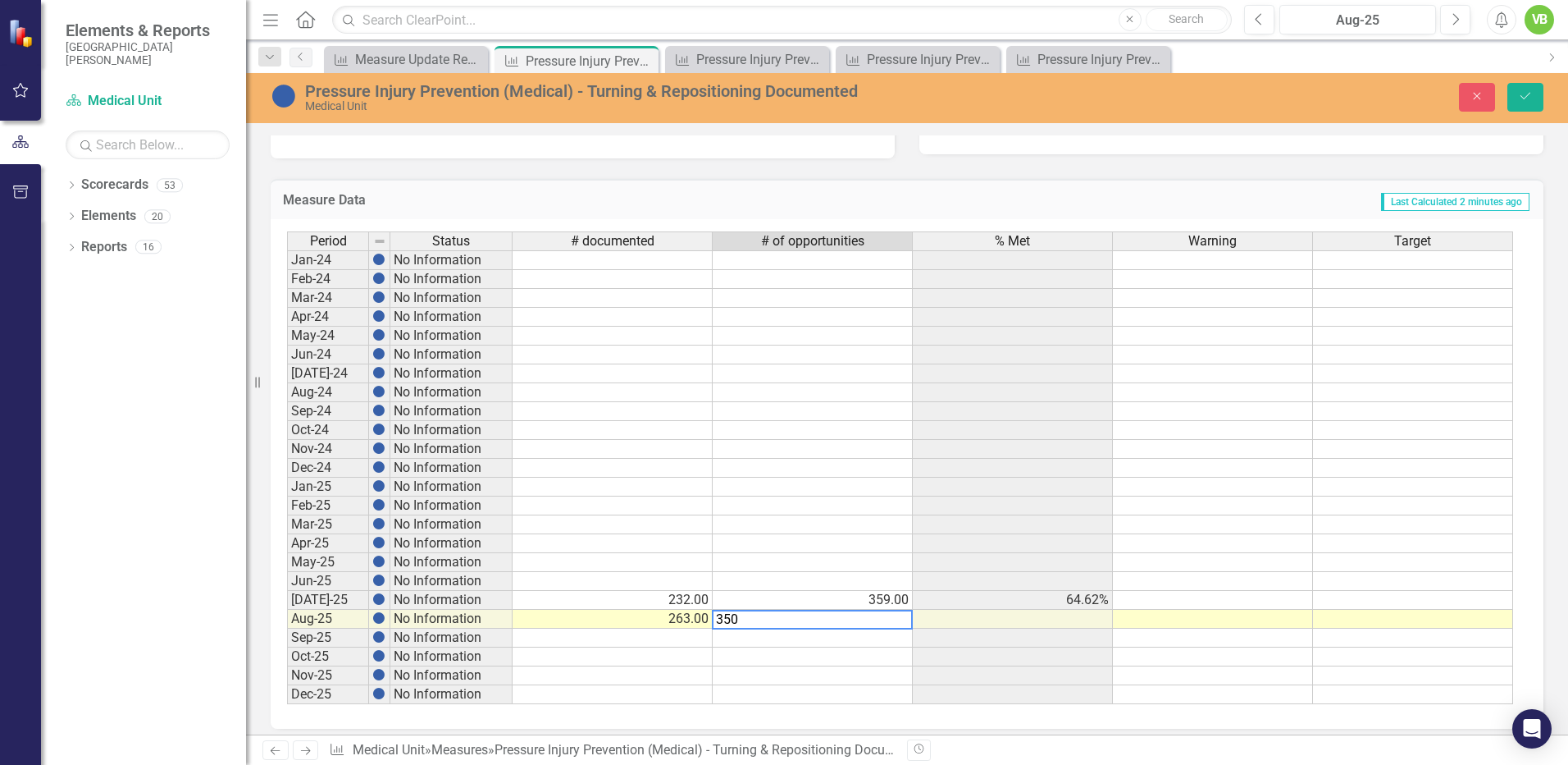
type textarea "350"
click at [287, 664] on div "Period Status # documented # of opportunities % Met Warning Target Jan-24 No In…" at bounding box center [287, 467] width 0 height 472
click at [1513, 95] on button "Save" at bounding box center [1525, 96] width 36 height 28
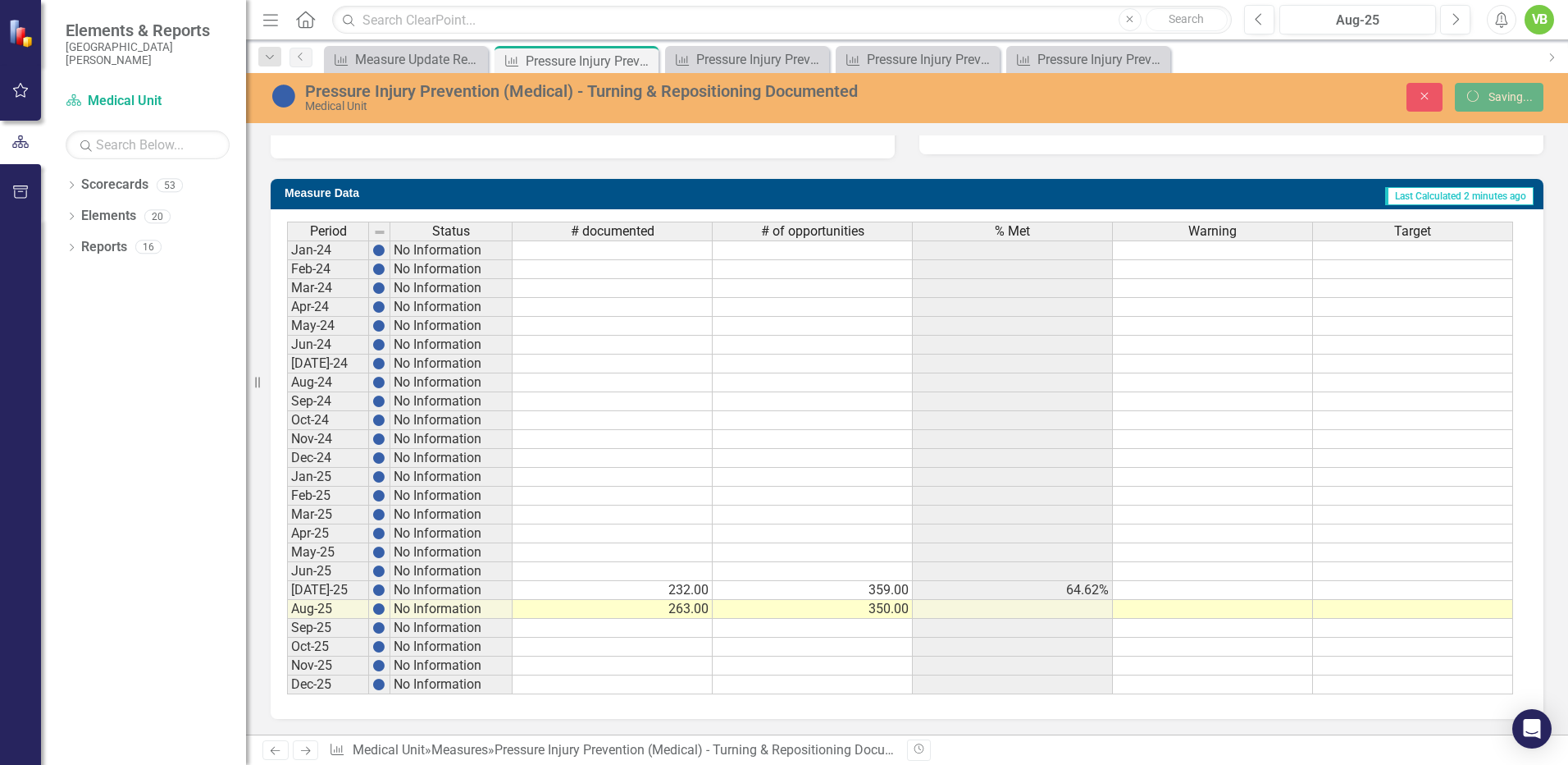
click at [303, 748] on icon "Next" at bounding box center [305, 750] width 14 height 11
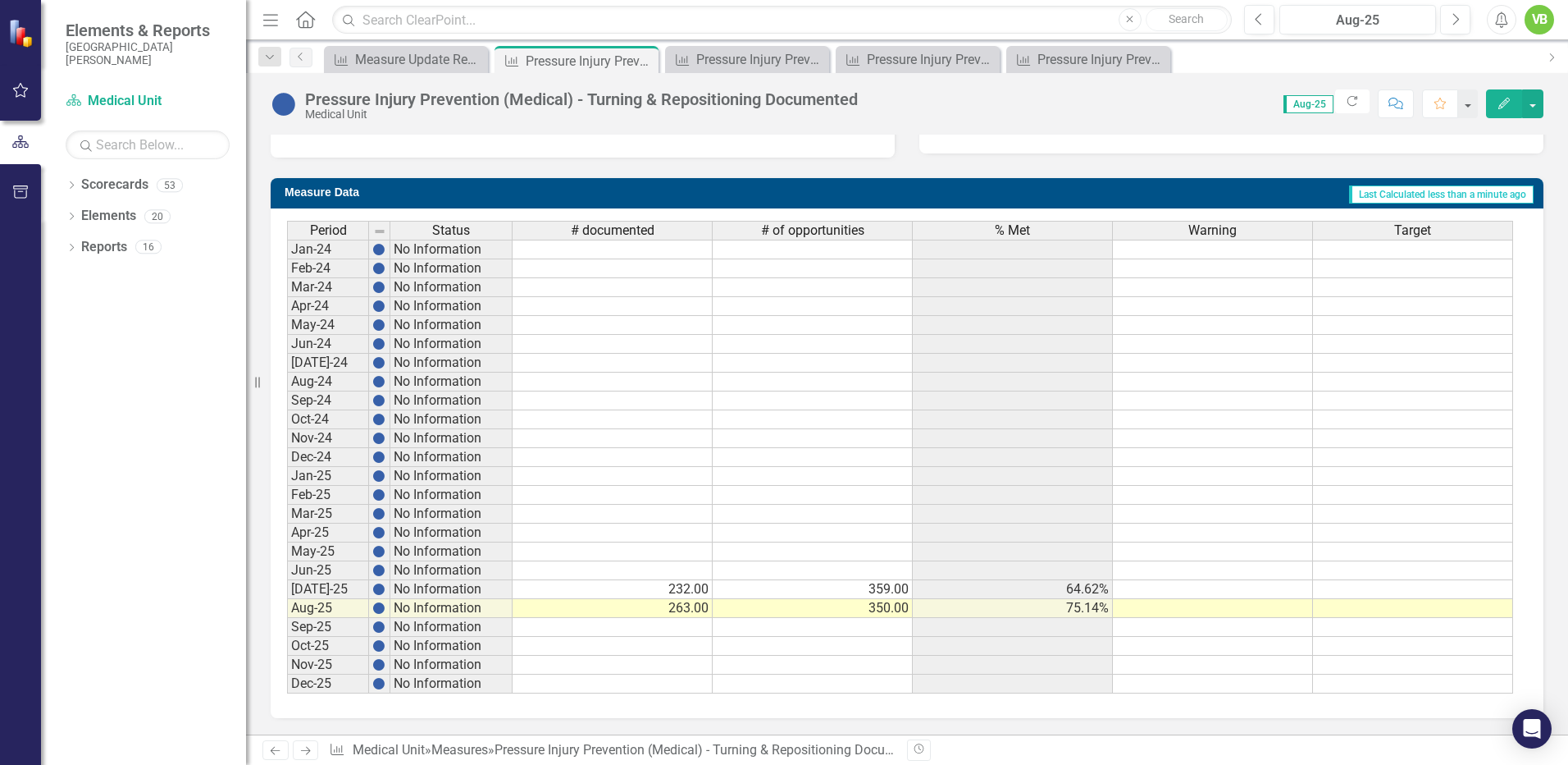
click at [304, 745] on icon "Next" at bounding box center [305, 750] width 14 height 11
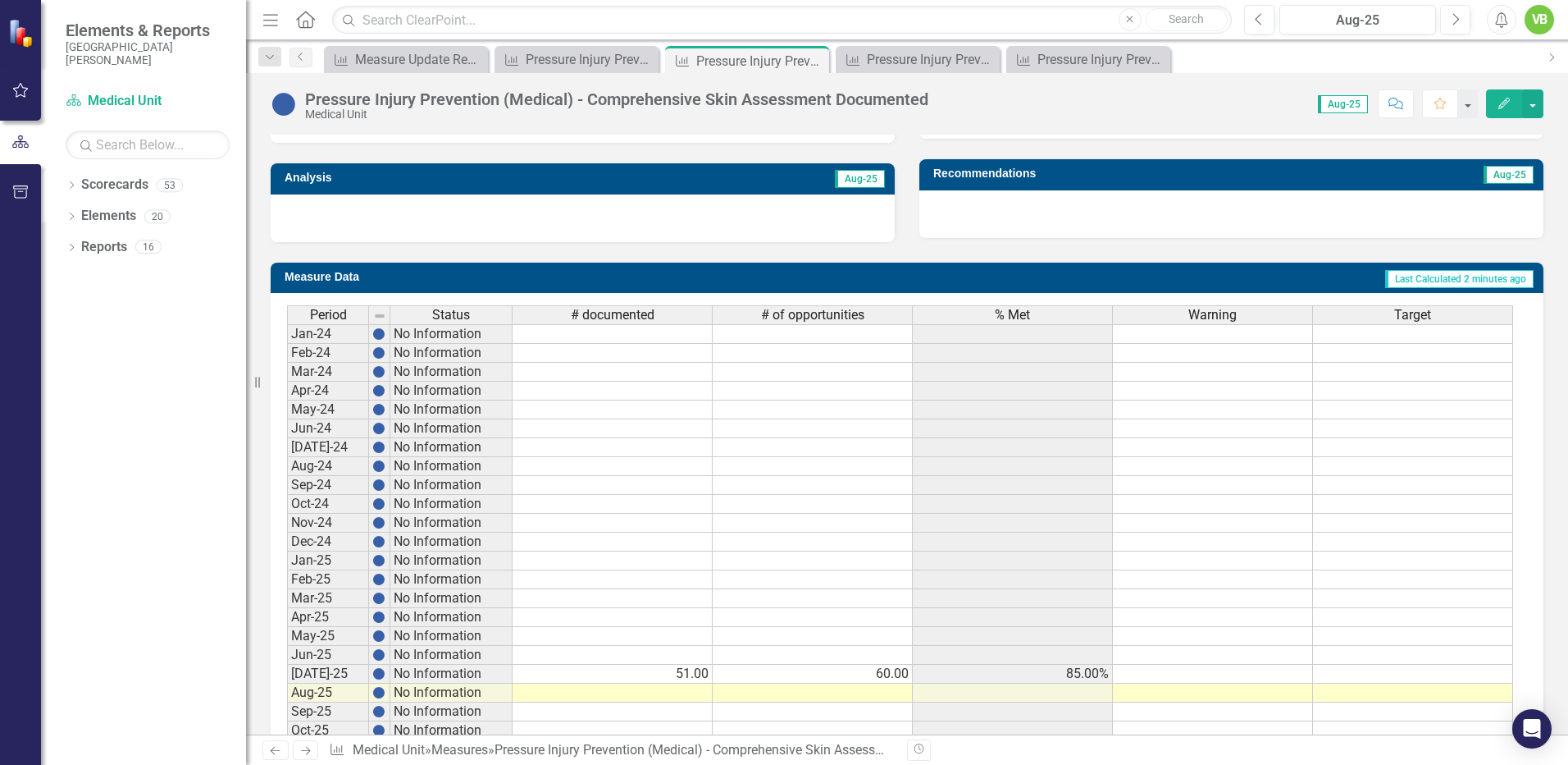
scroll to position [583, 0]
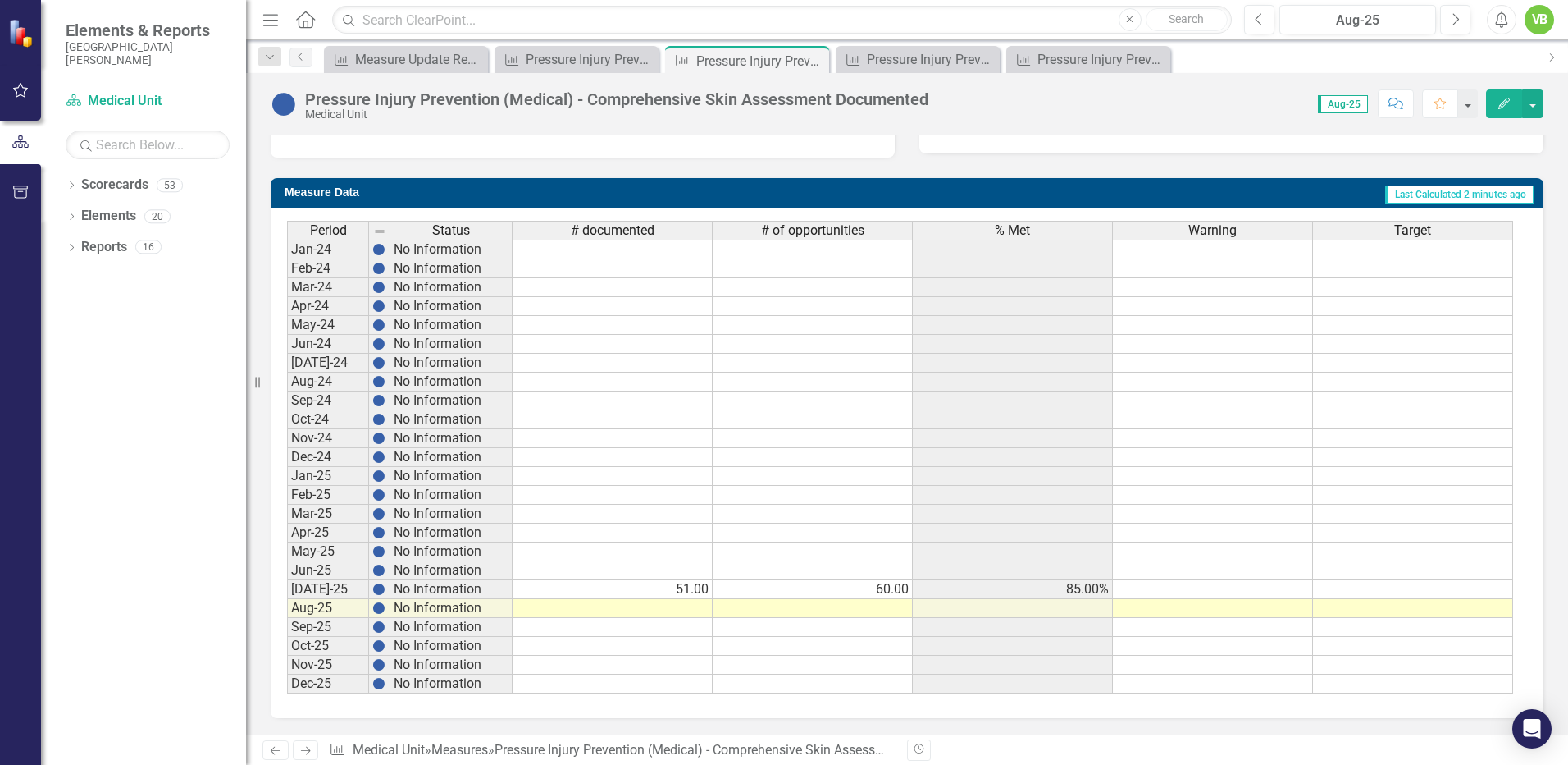
click at [681, 611] on td at bounding box center [613, 608] width 200 height 19
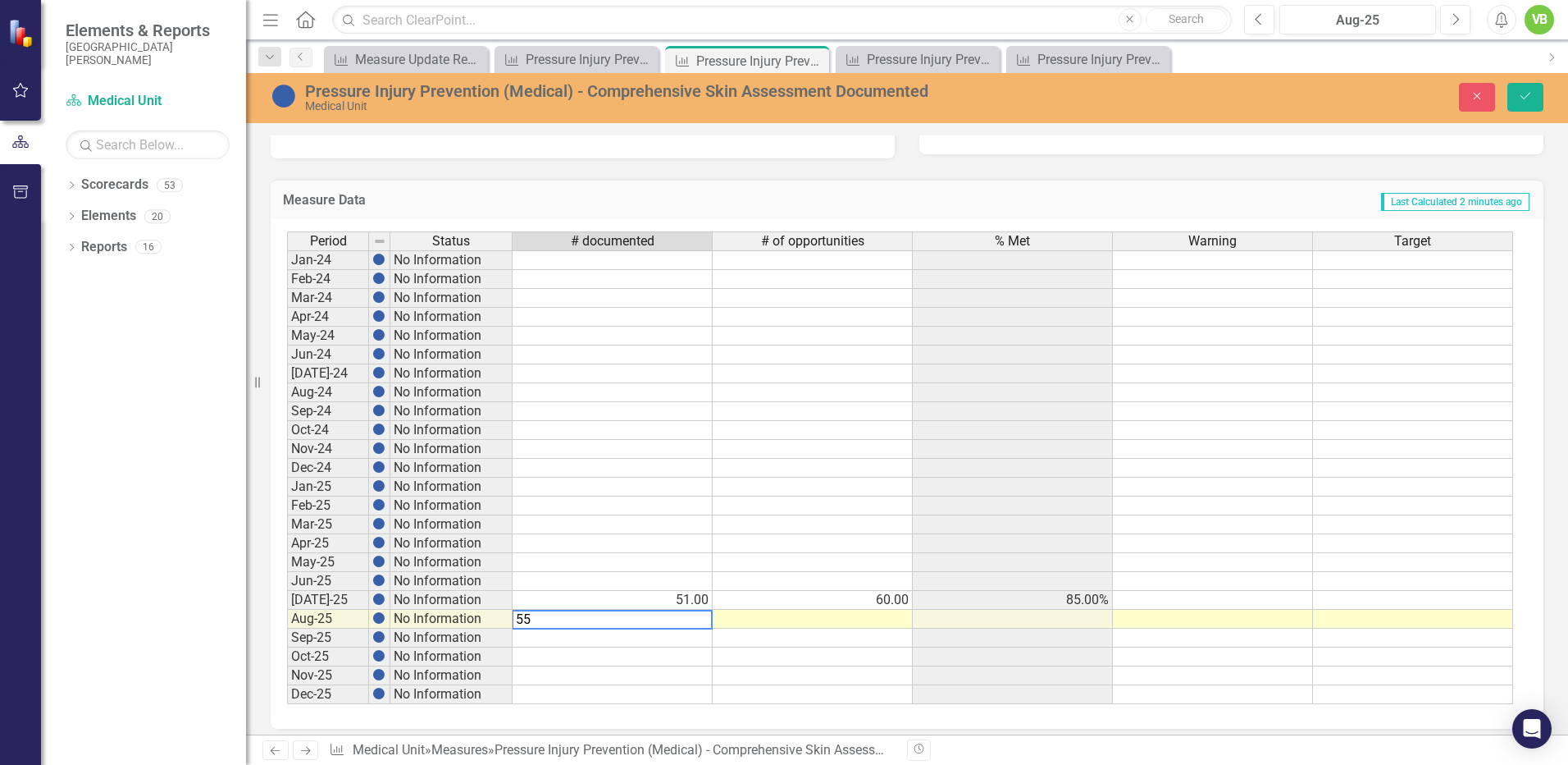
click at [874, 613] on td at bounding box center [812, 619] width 200 height 19
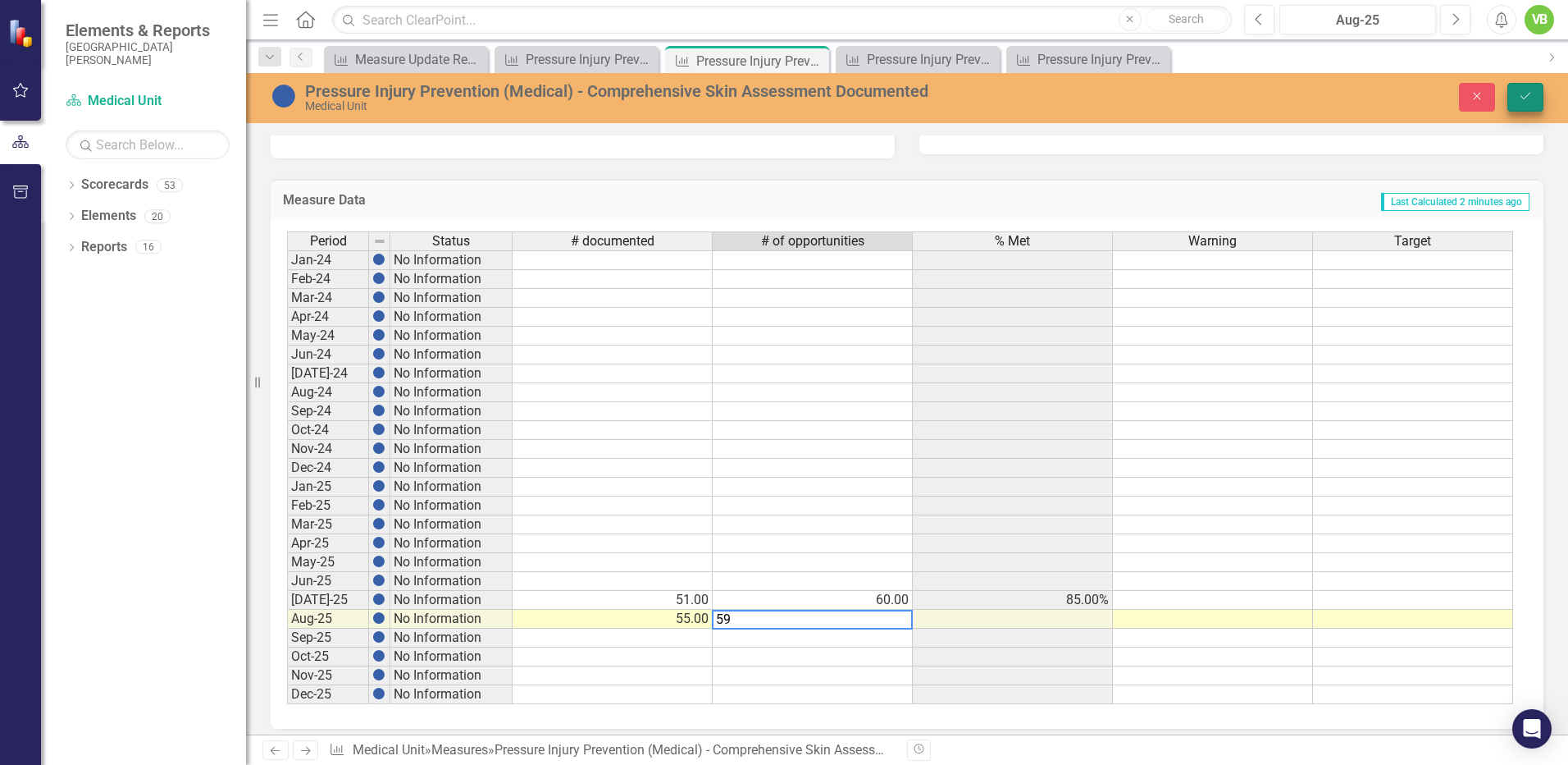
type textarea "59"
click at [1522, 98] on icon "Save" at bounding box center [1526, 95] width 15 height 12
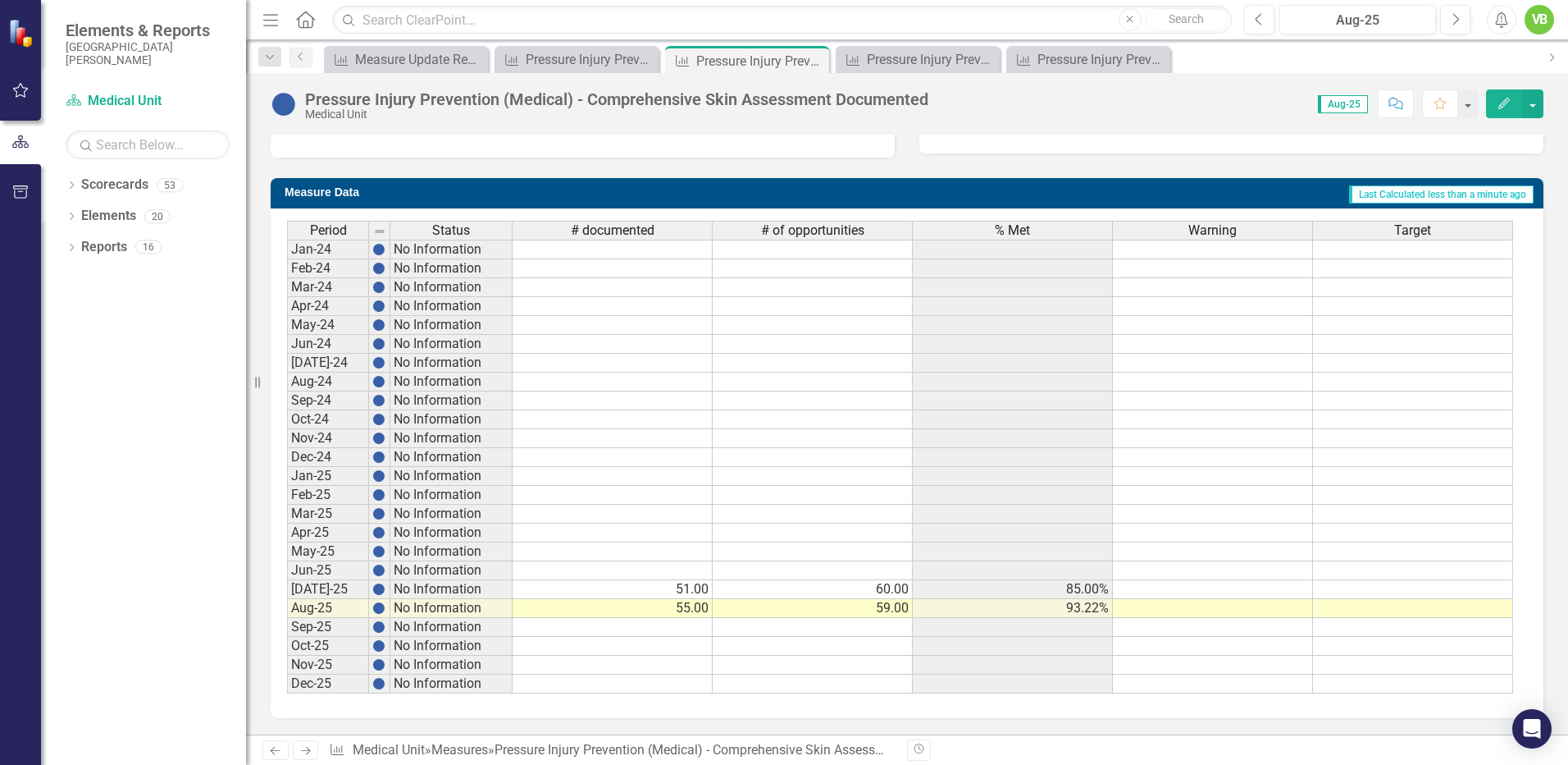
click at [305, 749] on icon "Next" at bounding box center [305, 750] width 14 height 11
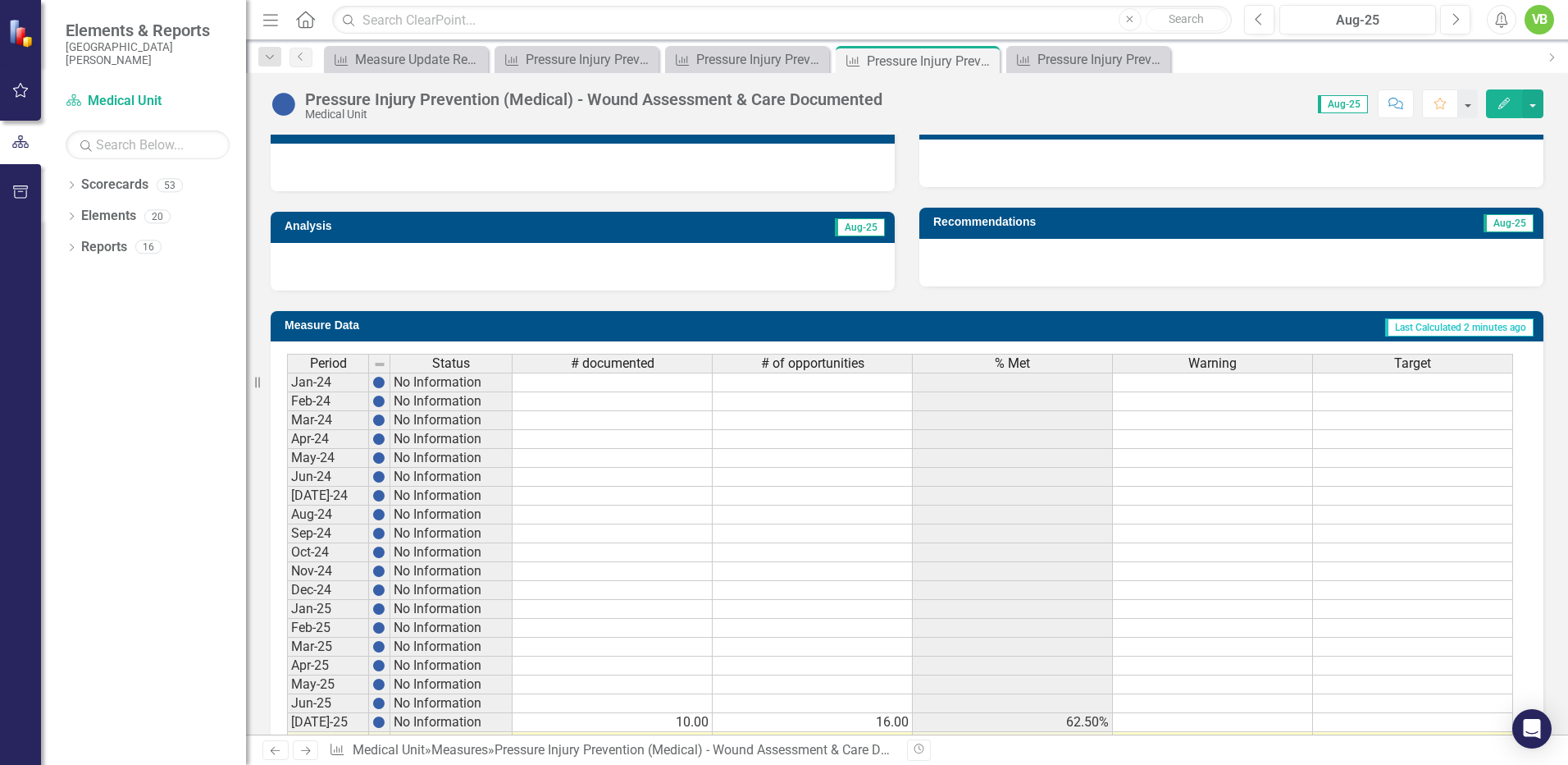
scroll to position [583, 0]
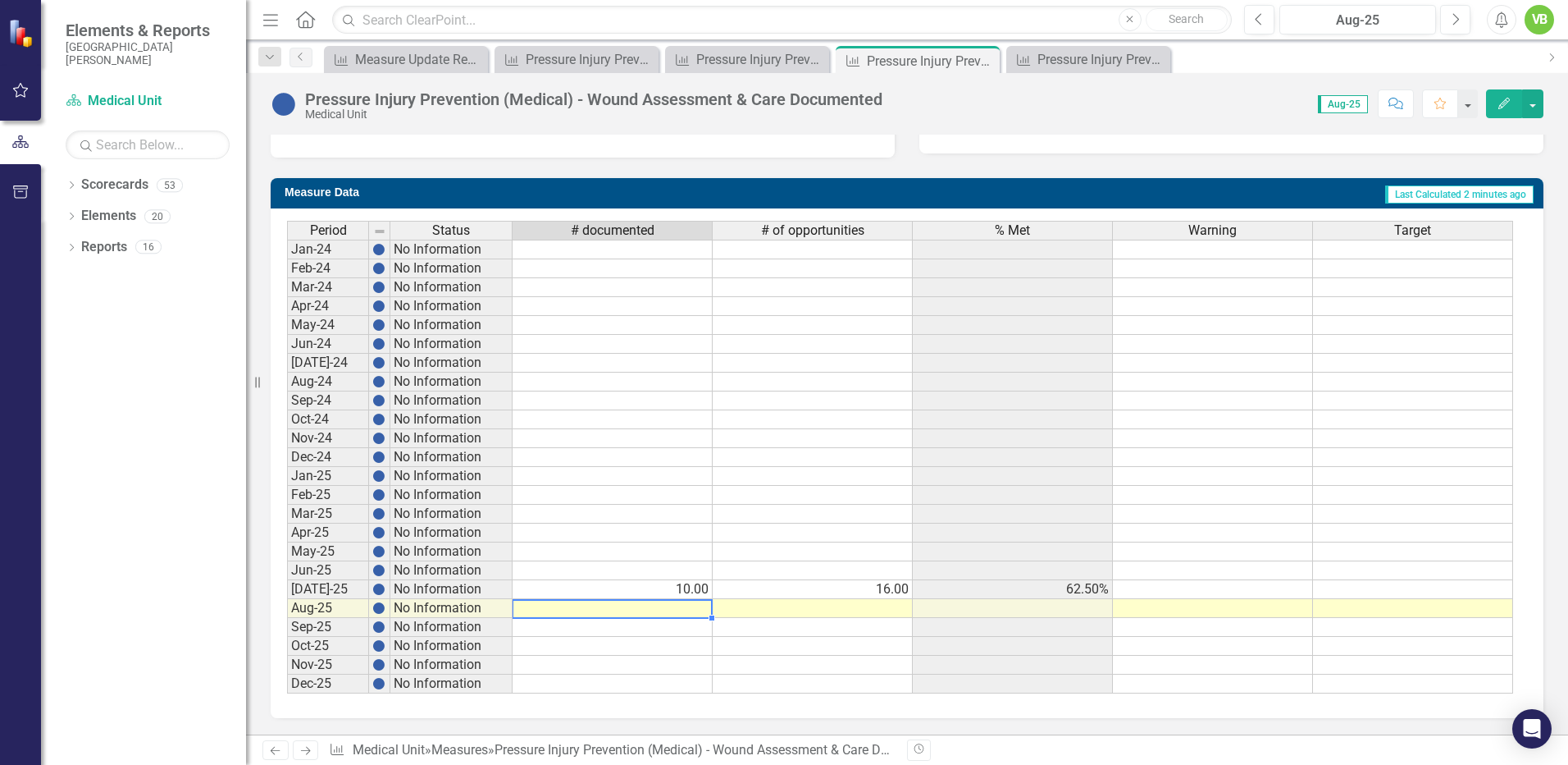
click at [693, 613] on td at bounding box center [613, 608] width 200 height 19
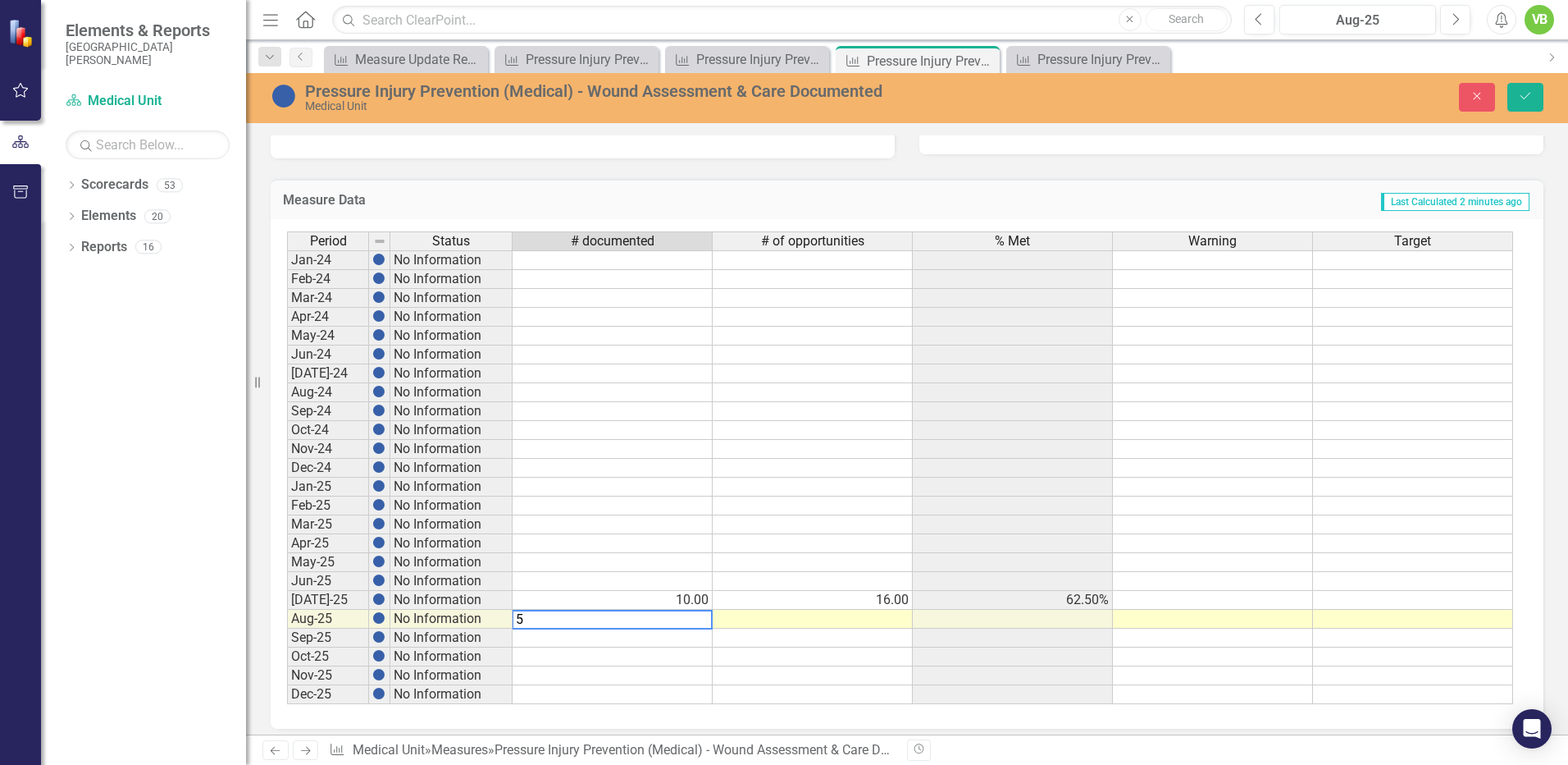
click at [871, 621] on td at bounding box center [812, 619] width 200 height 19
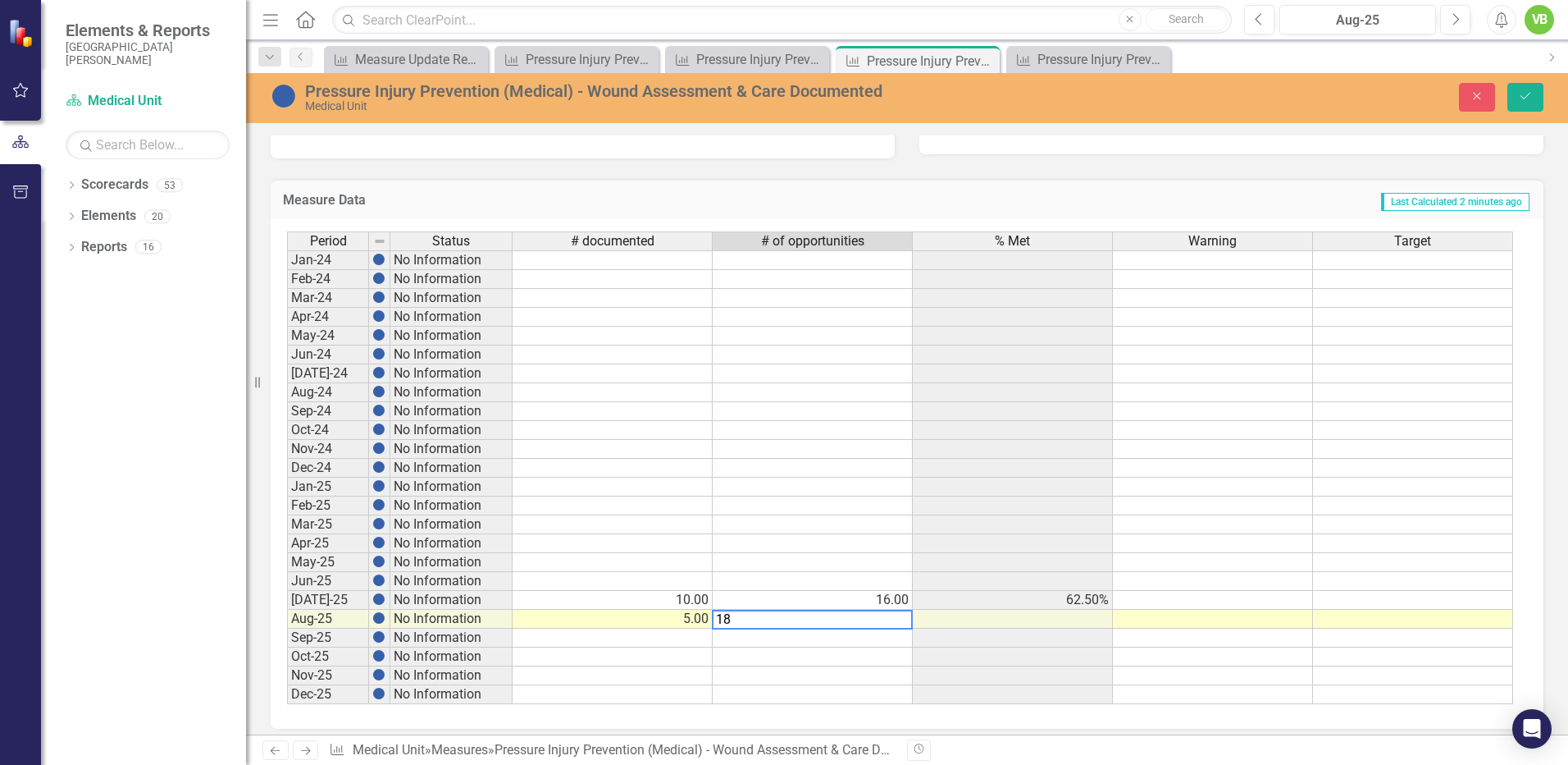
type textarea "18"
click at [845, 672] on td at bounding box center [812, 675] width 200 height 19
click at [1526, 98] on icon "Save" at bounding box center [1526, 95] width 15 height 12
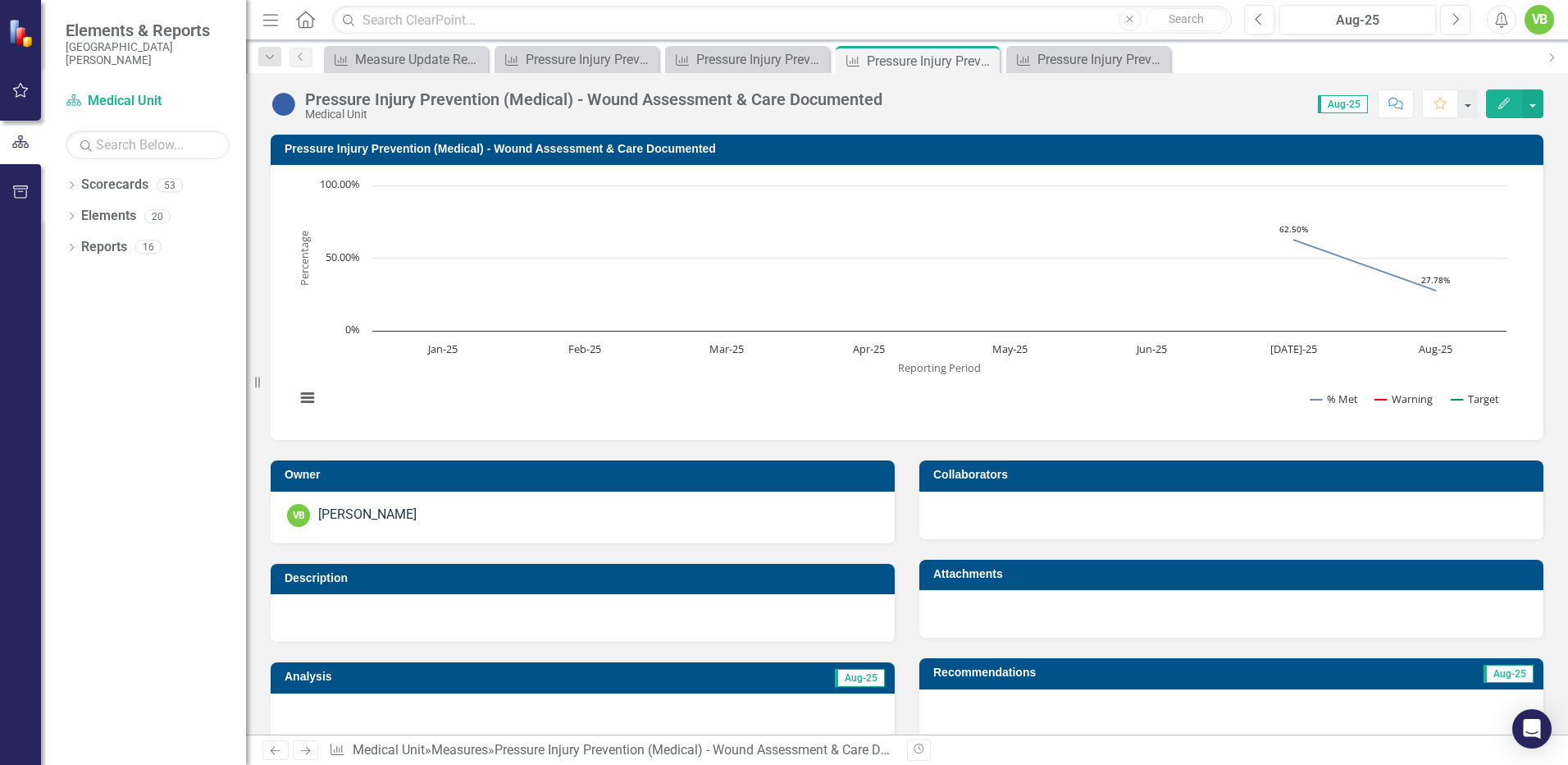
click at [307, 750] on icon at bounding box center [305, 750] width 10 height 8
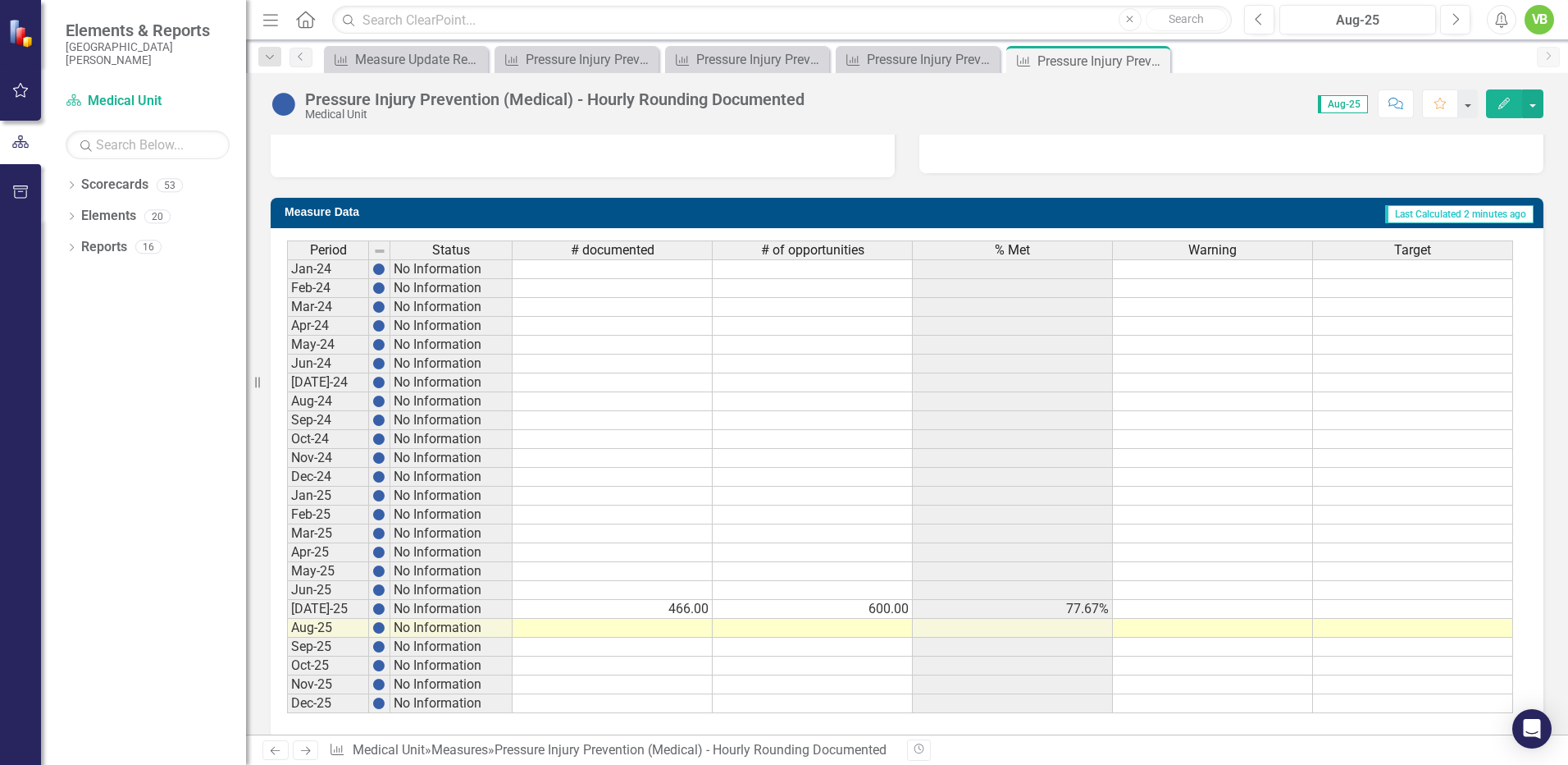
scroll to position [583, 0]
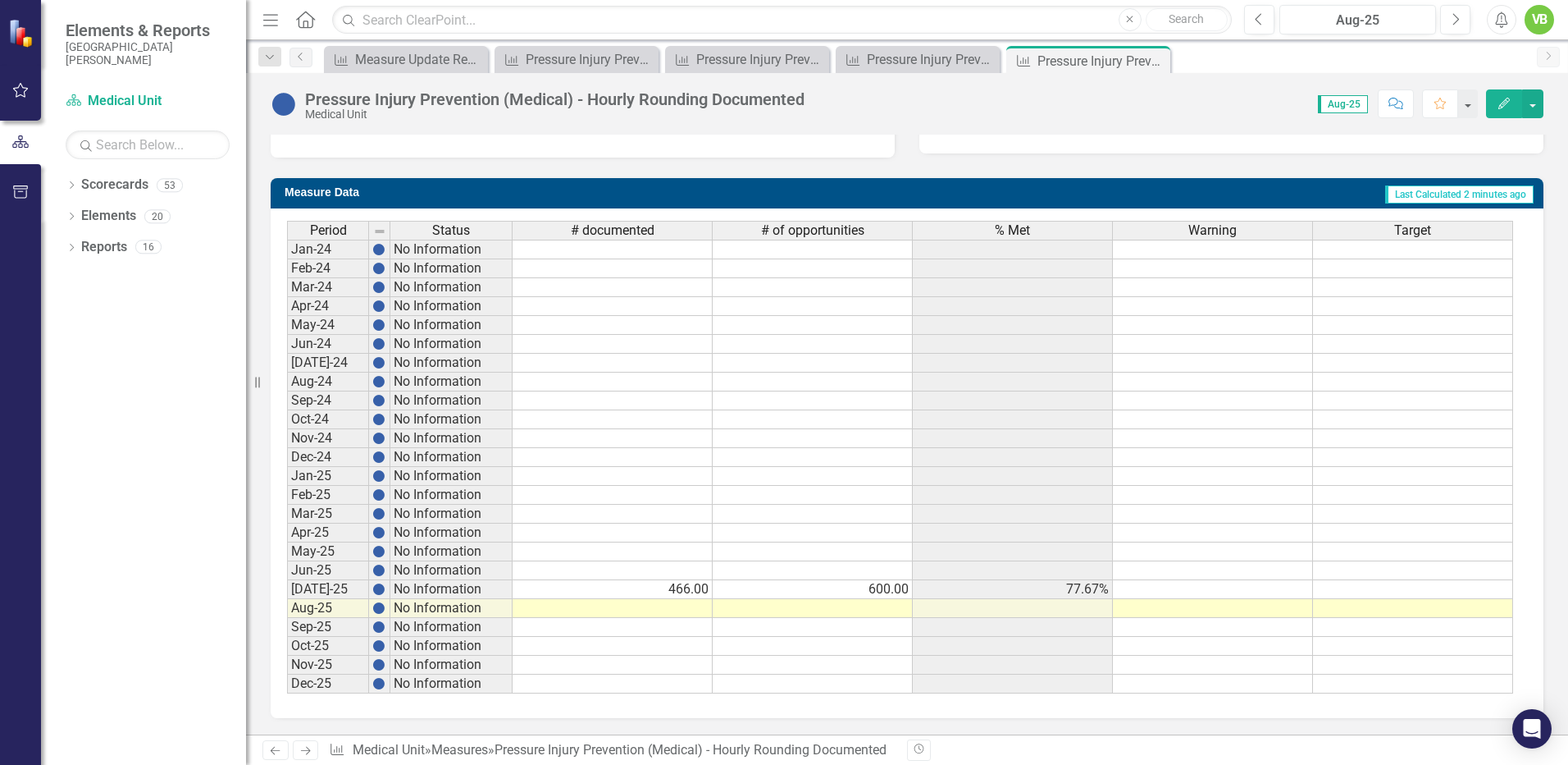
click at [690, 605] on td at bounding box center [613, 608] width 200 height 19
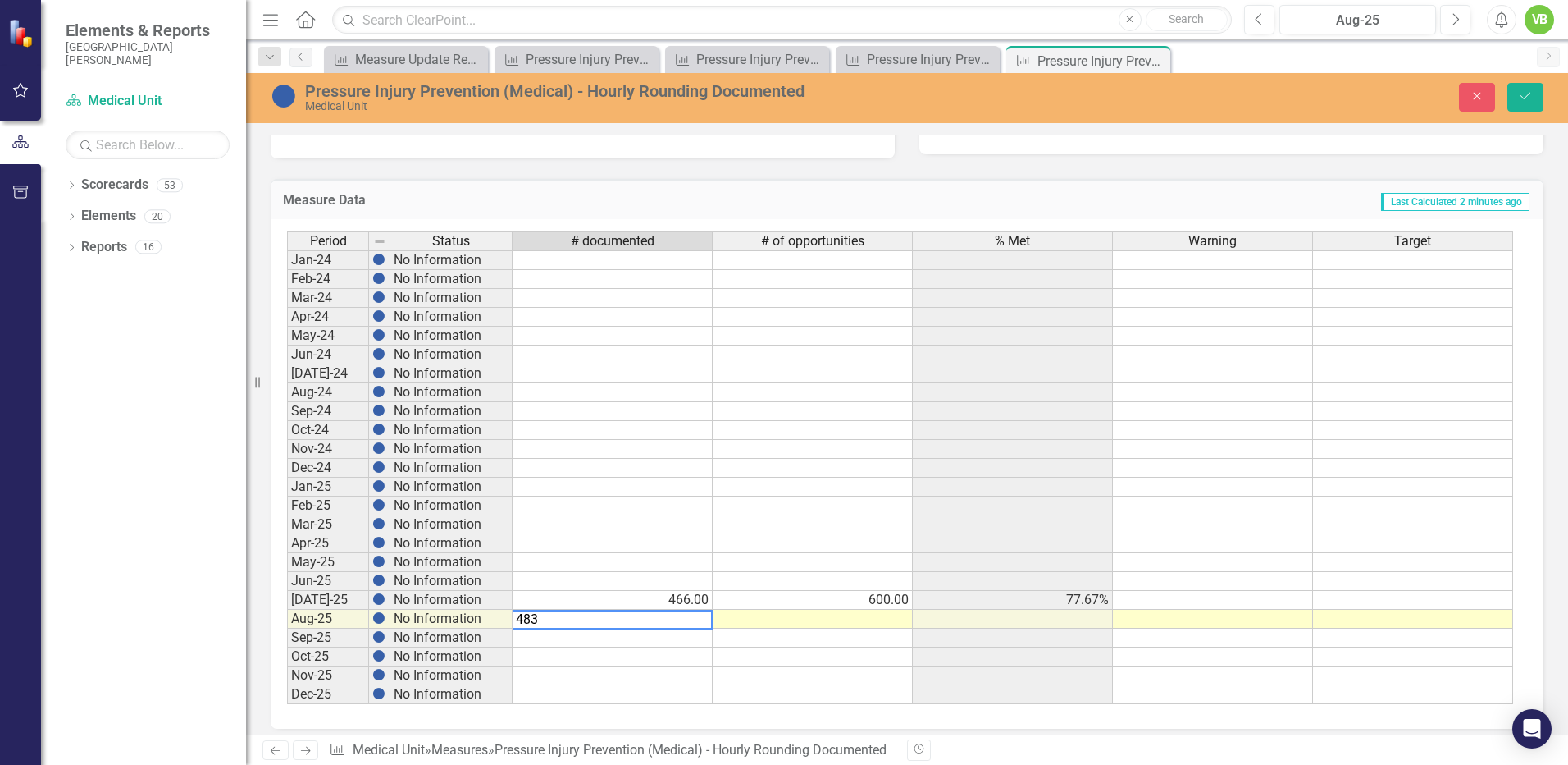
click at [844, 618] on td at bounding box center [812, 619] width 200 height 19
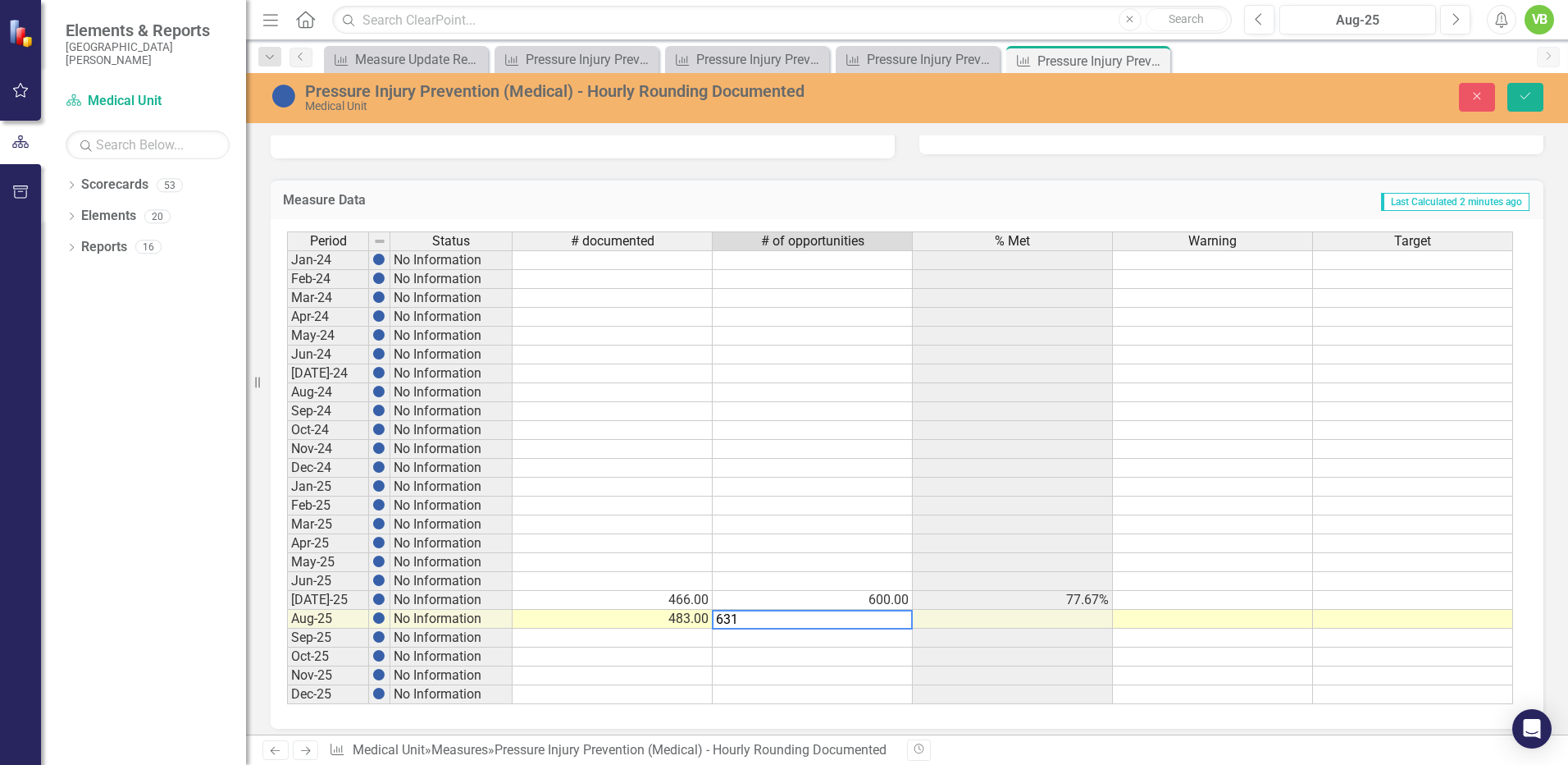
type textarea "631"
click at [883, 660] on td at bounding box center [812, 657] width 200 height 19
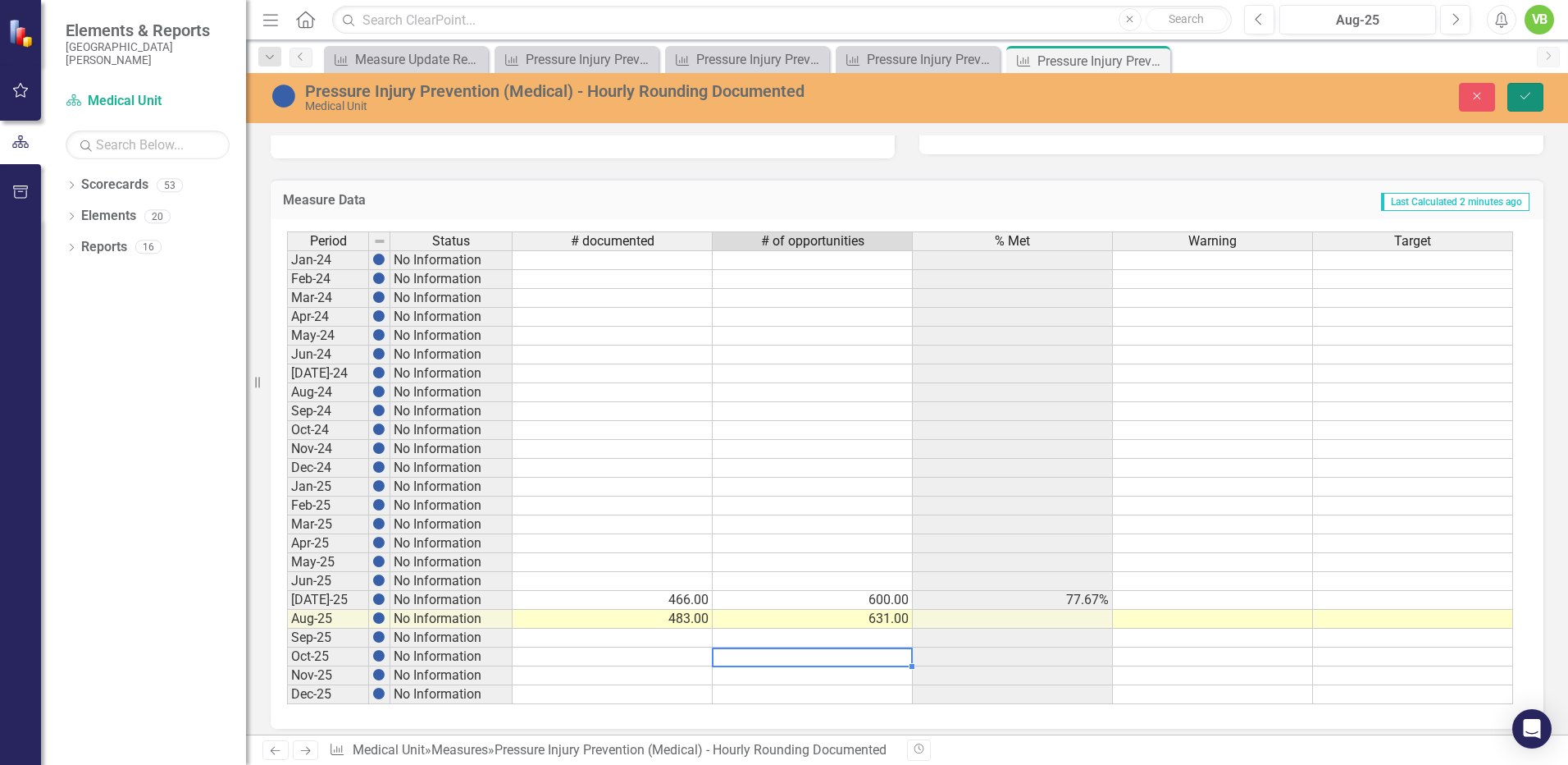
click at [1525, 93] on icon "Save" at bounding box center [1526, 95] width 15 height 12
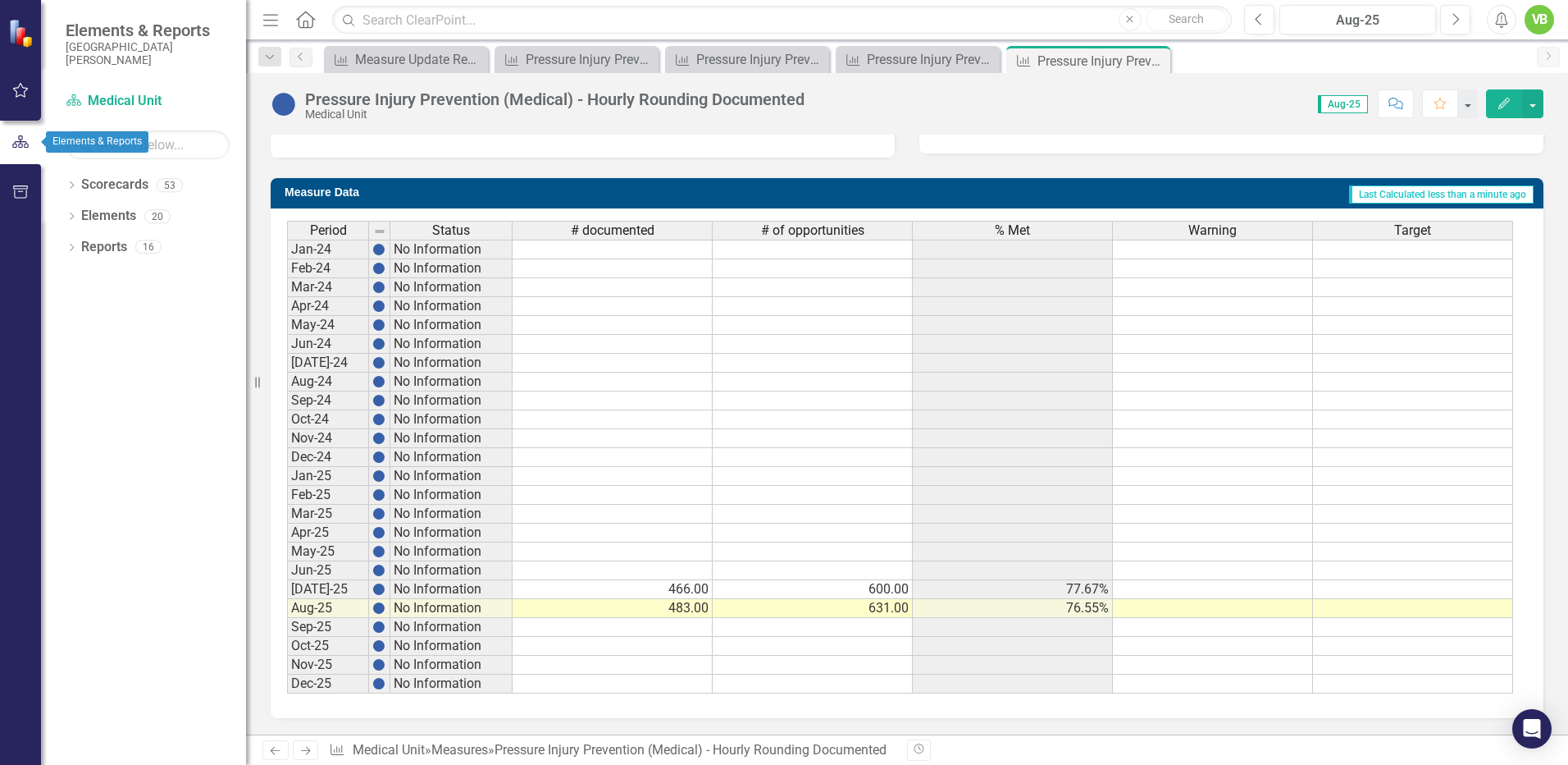
click at [17, 139] on icon "button" at bounding box center [21, 142] width 18 height 15
click at [74, 183] on icon "Dropdown" at bounding box center [72, 187] width 12 height 9
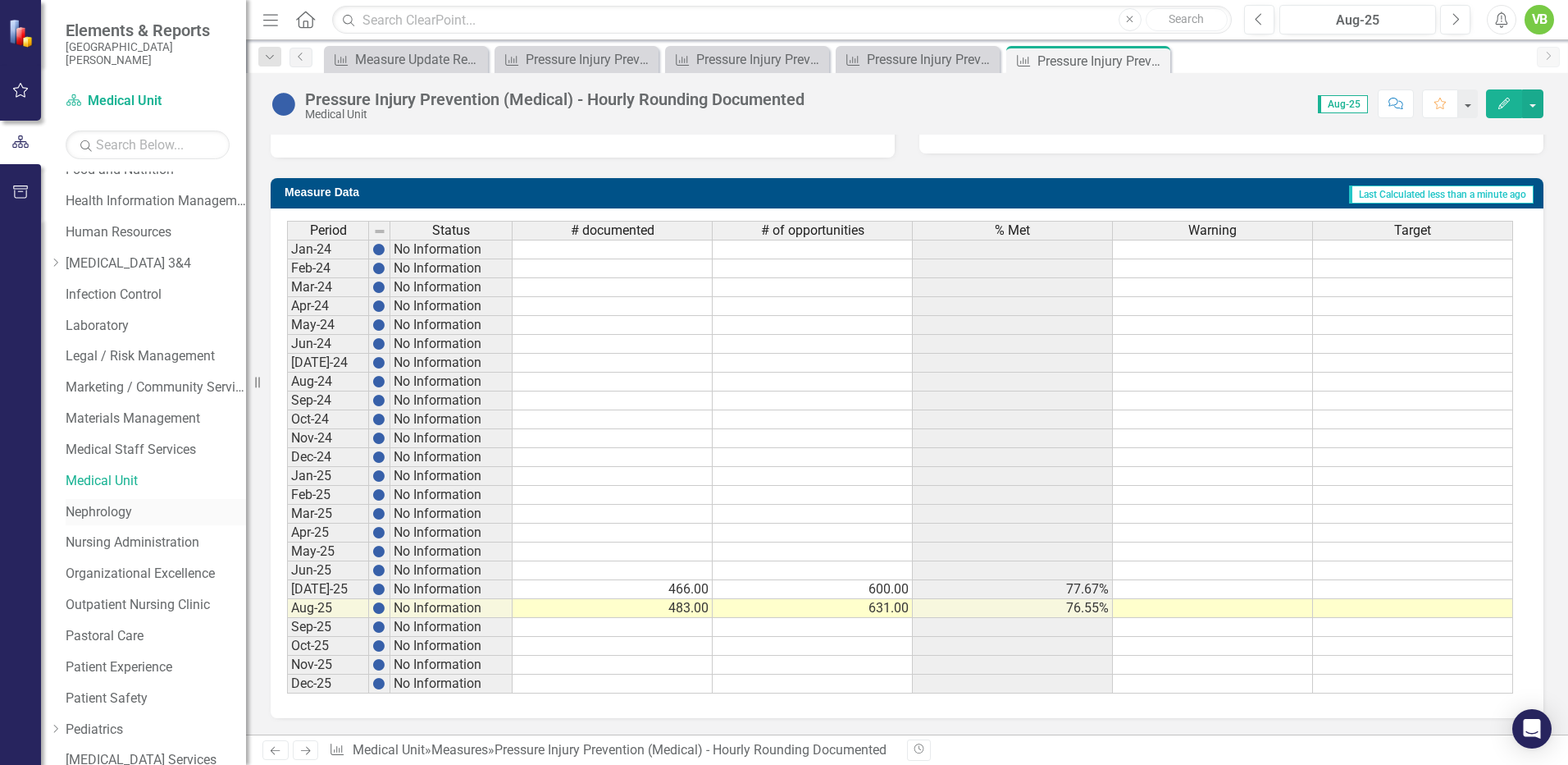
scroll to position [614, 0]
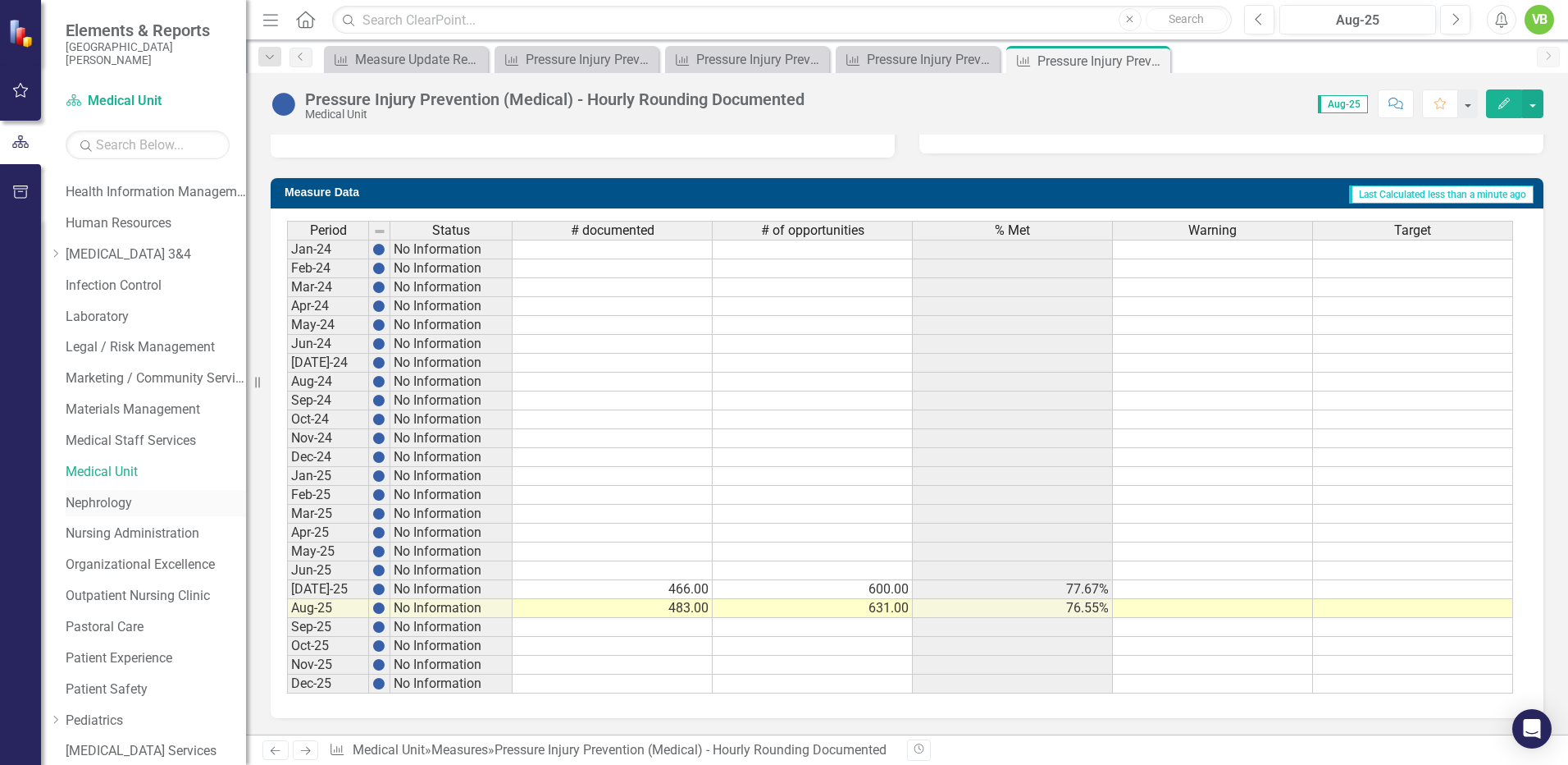
click at [134, 501] on link "Nephrology" at bounding box center [156, 503] width 181 height 19
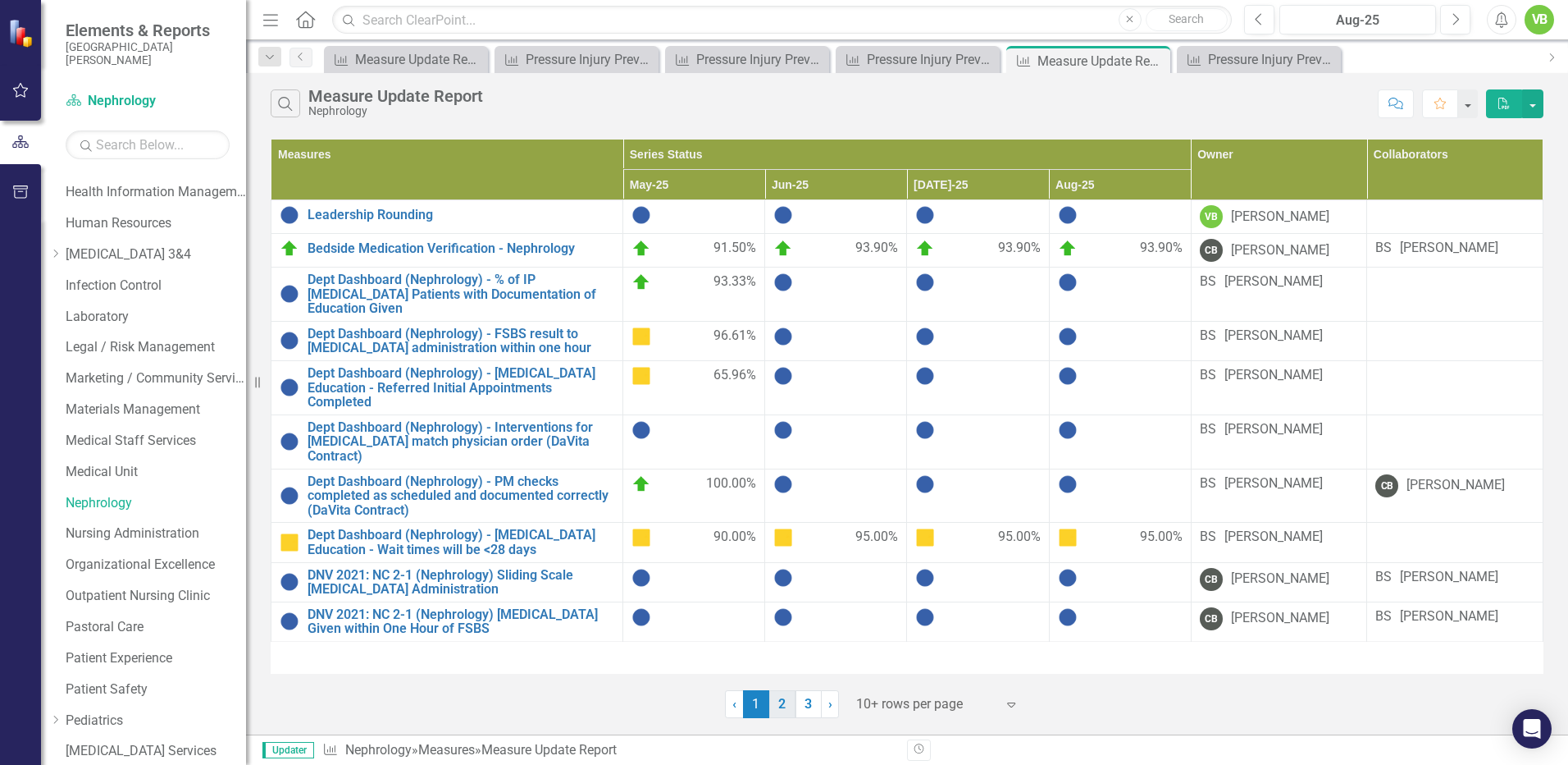
click at [782, 704] on link "2" at bounding box center [782, 704] width 27 height 28
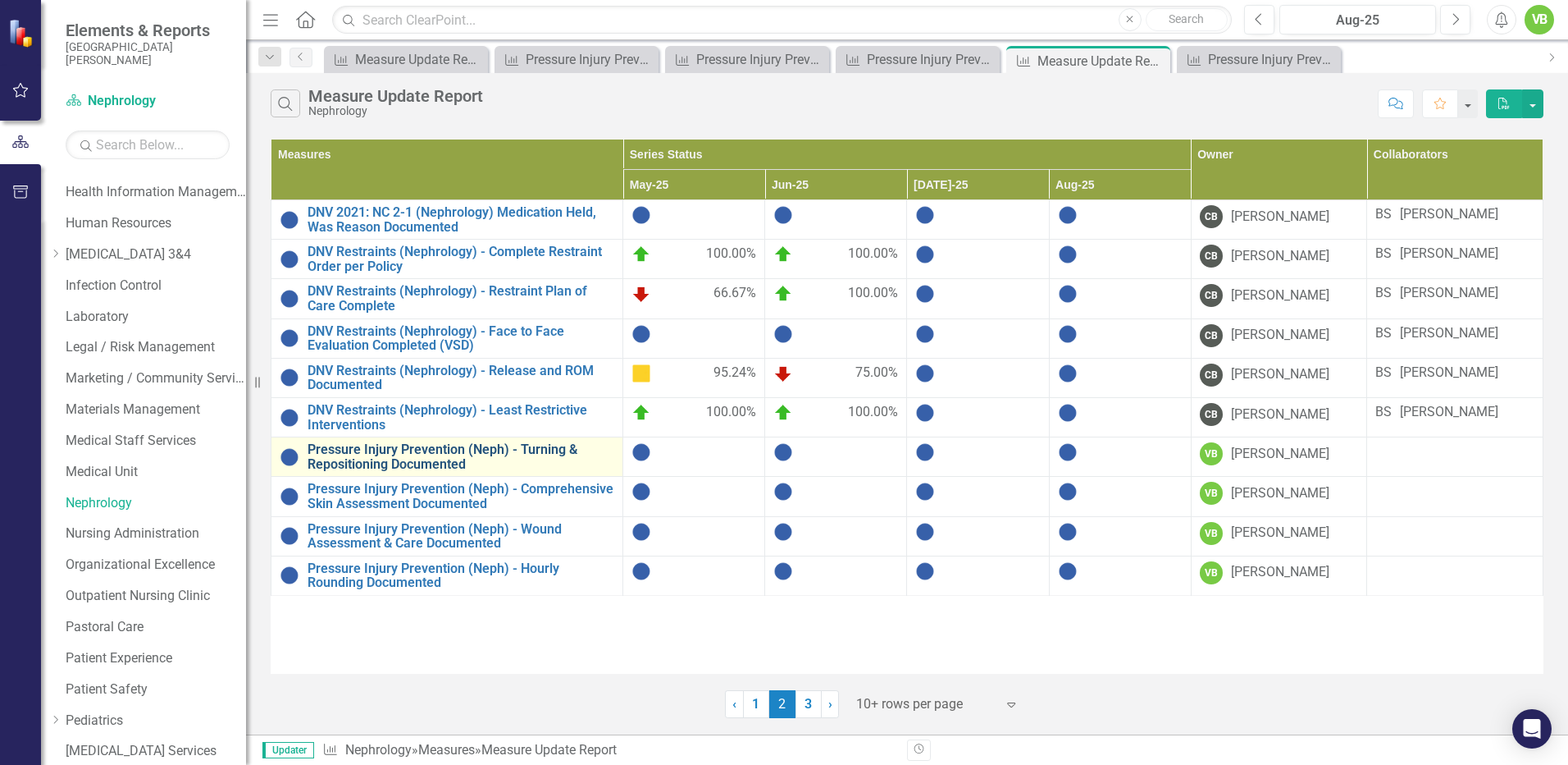
click at [409, 455] on link "Pressure Injury Prevention (Neph) - Turning & Repositioning Documented" at bounding box center [460, 456] width 307 height 28
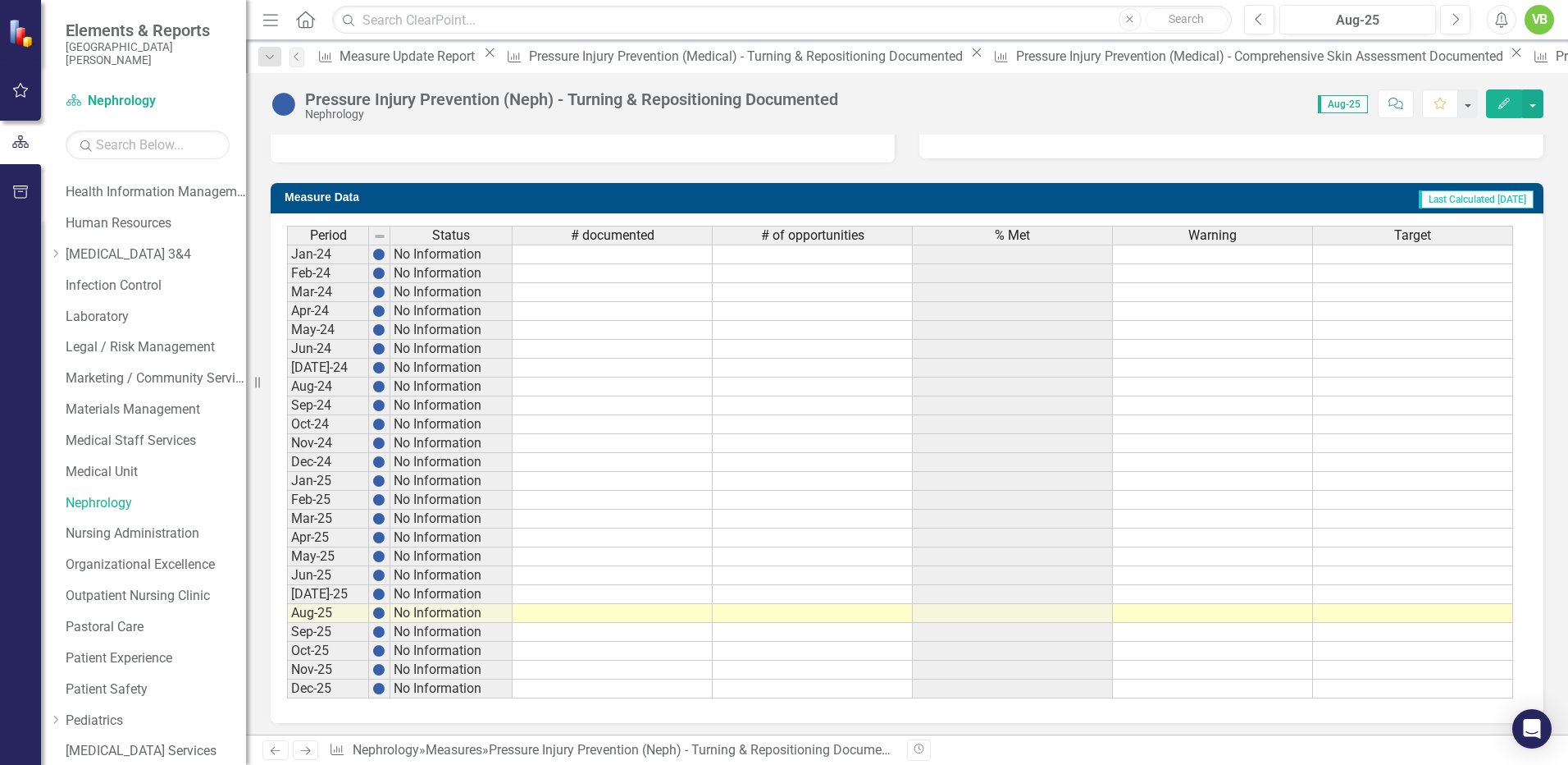
scroll to position [583, 0]
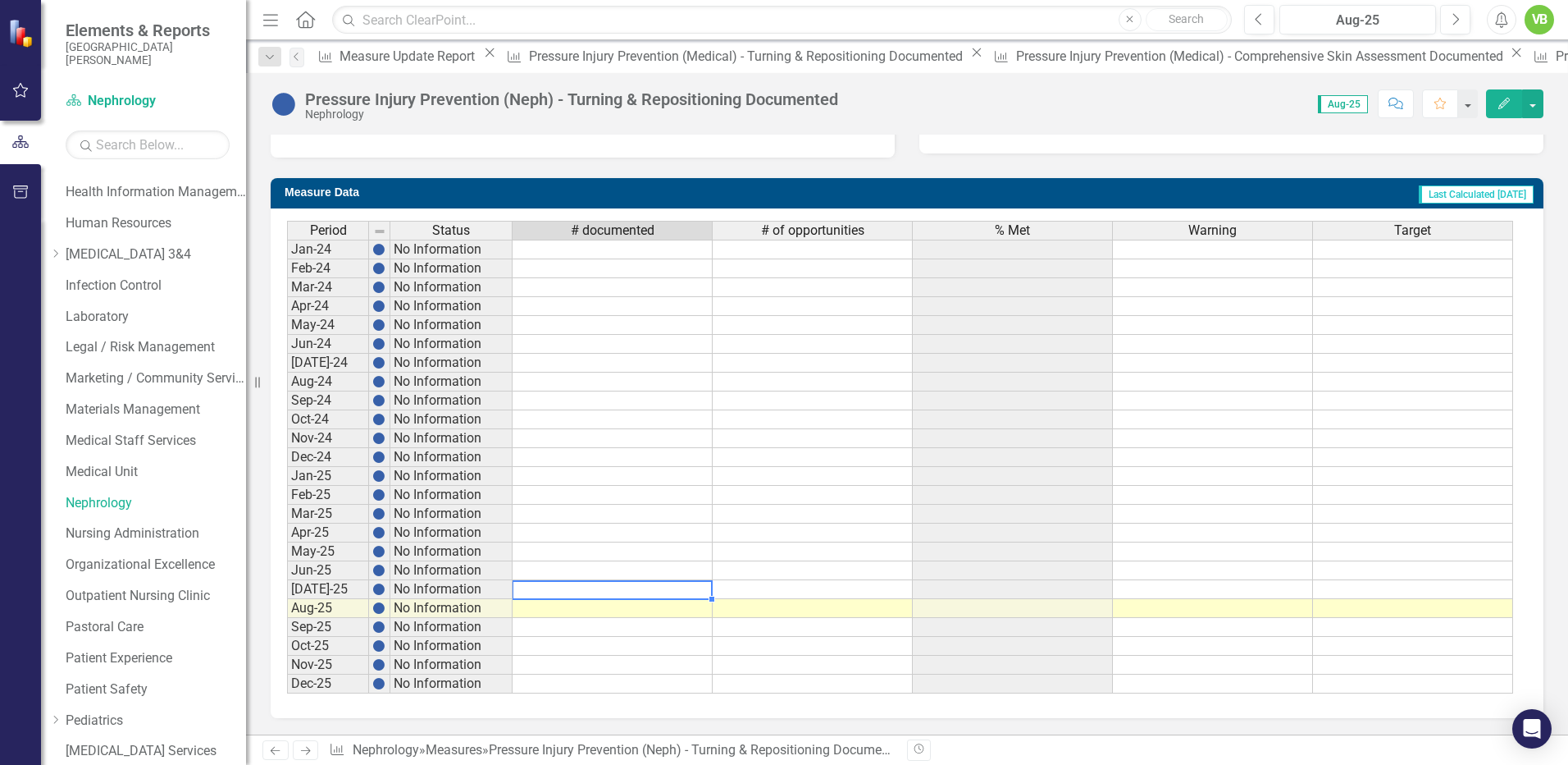
click at [625, 594] on td at bounding box center [613, 589] width 200 height 19
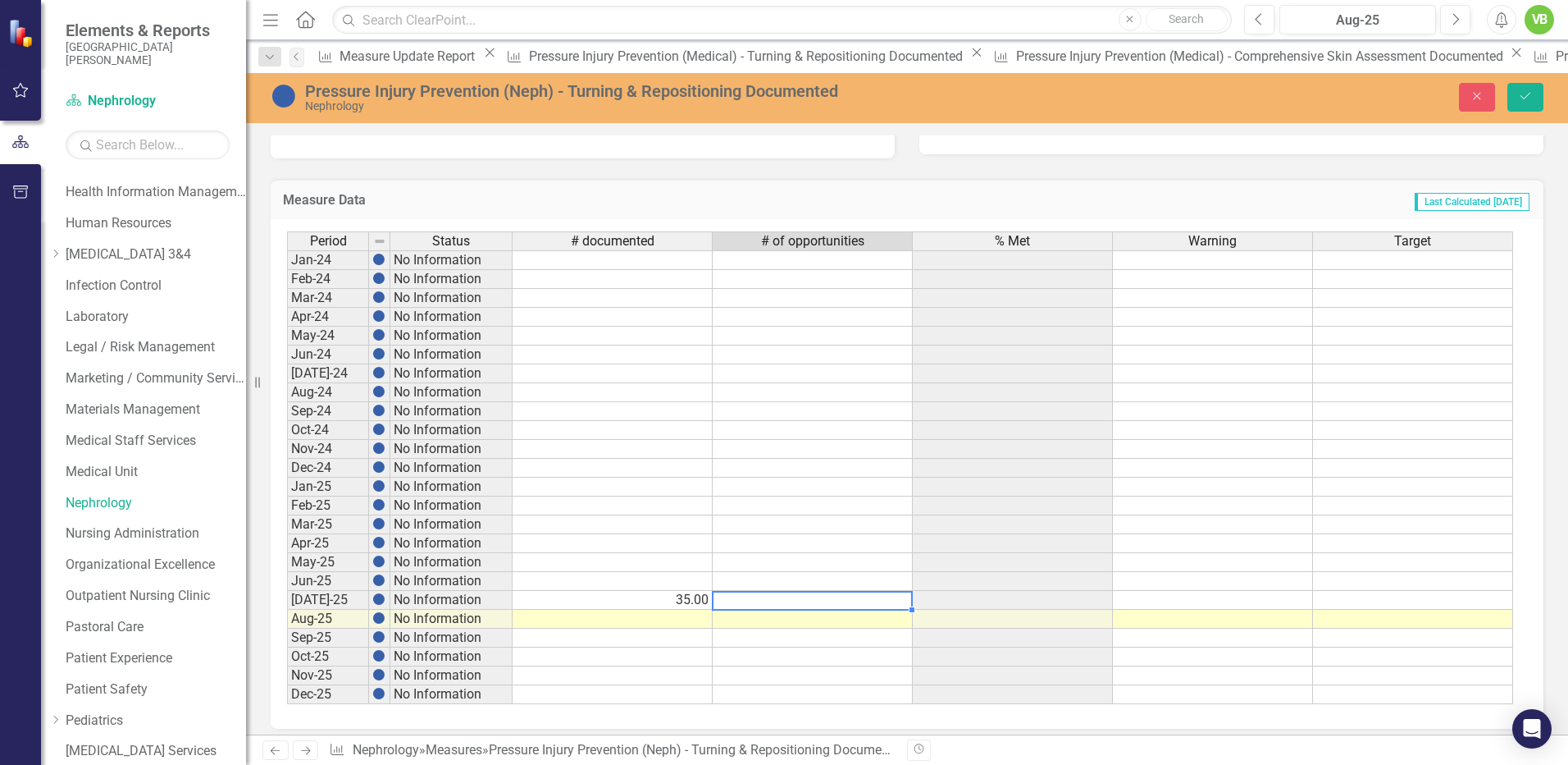
click at [827, 600] on td at bounding box center [812, 600] width 200 height 19
type textarea "6"
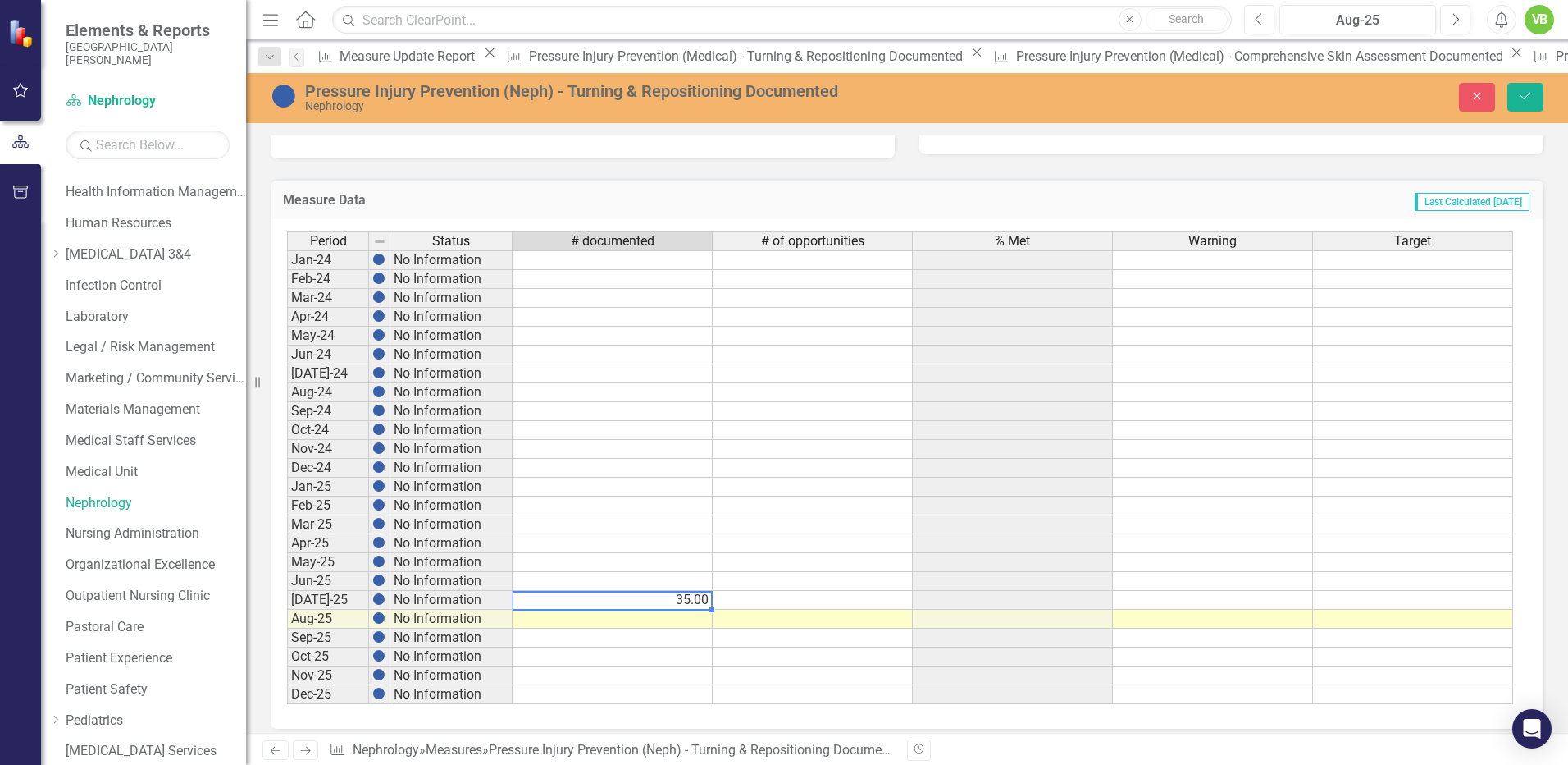
click at [709, 599] on td "35.00" at bounding box center [613, 600] width 200 height 19
click at [786, 600] on td at bounding box center [812, 600] width 200 height 19
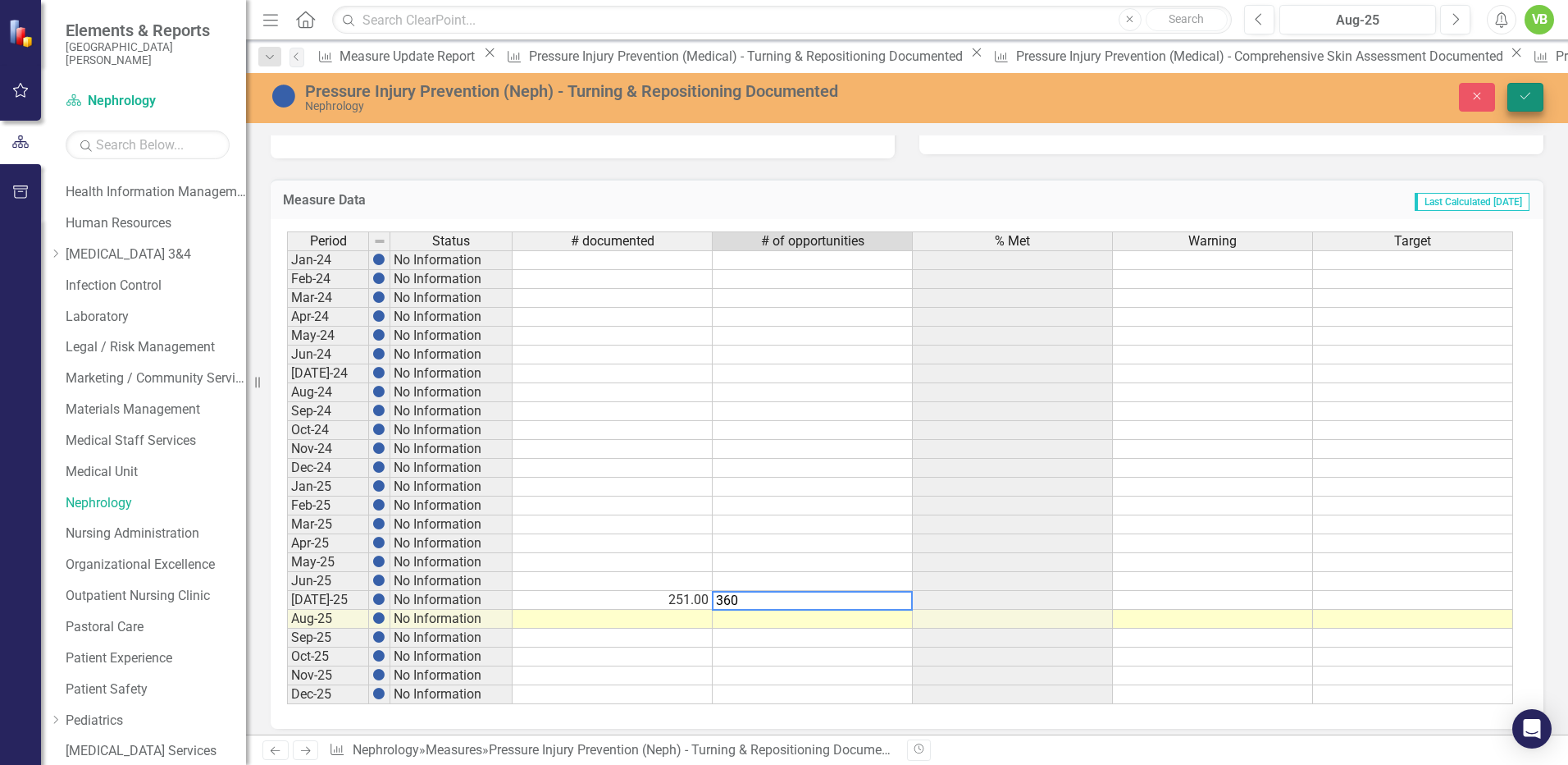
type textarea "360"
click at [1522, 95] on icon "Save" at bounding box center [1526, 95] width 15 height 12
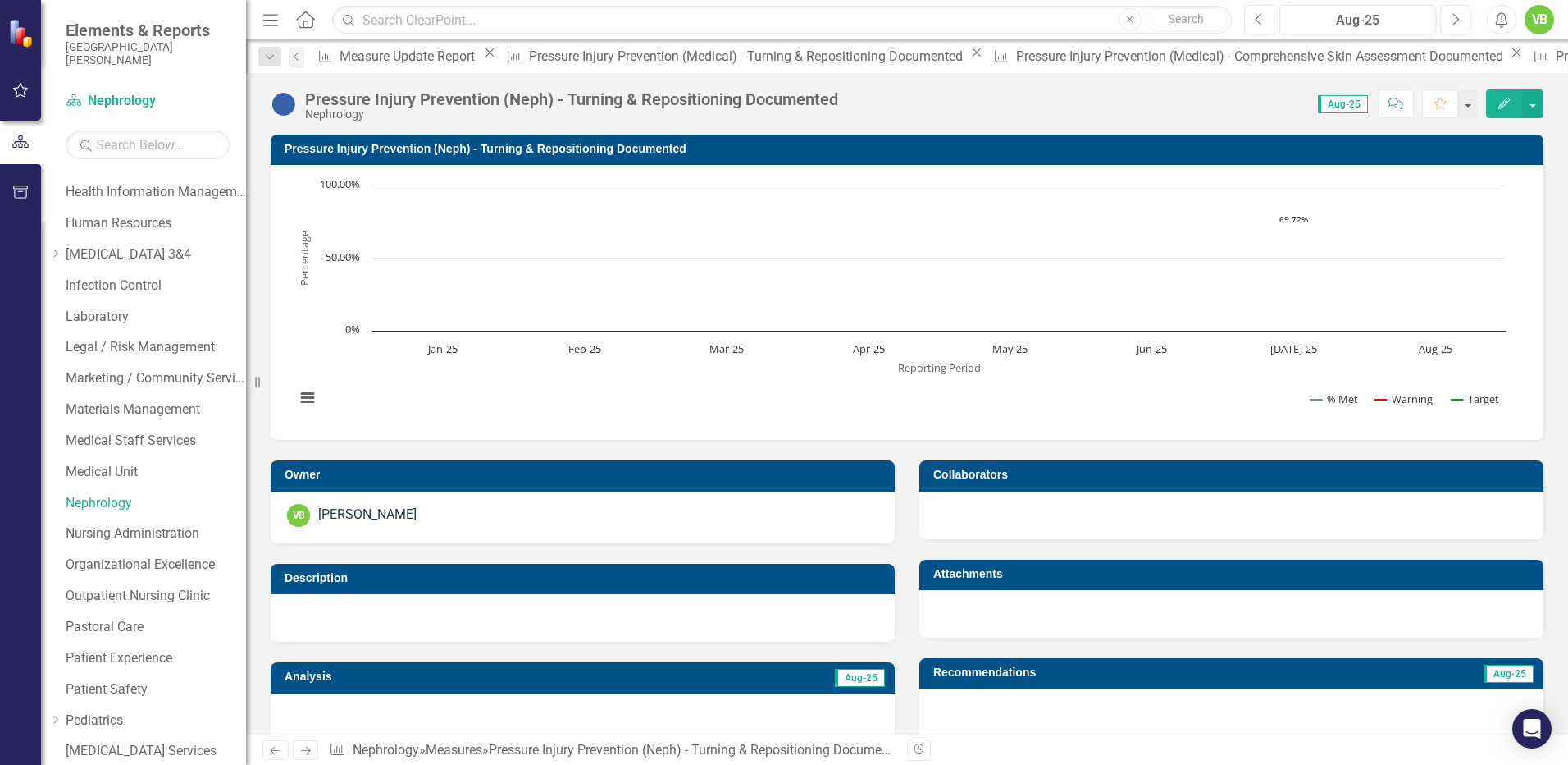
click at [305, 751] on icon "Next" at bounding box center [305, 750] width 14 height 11
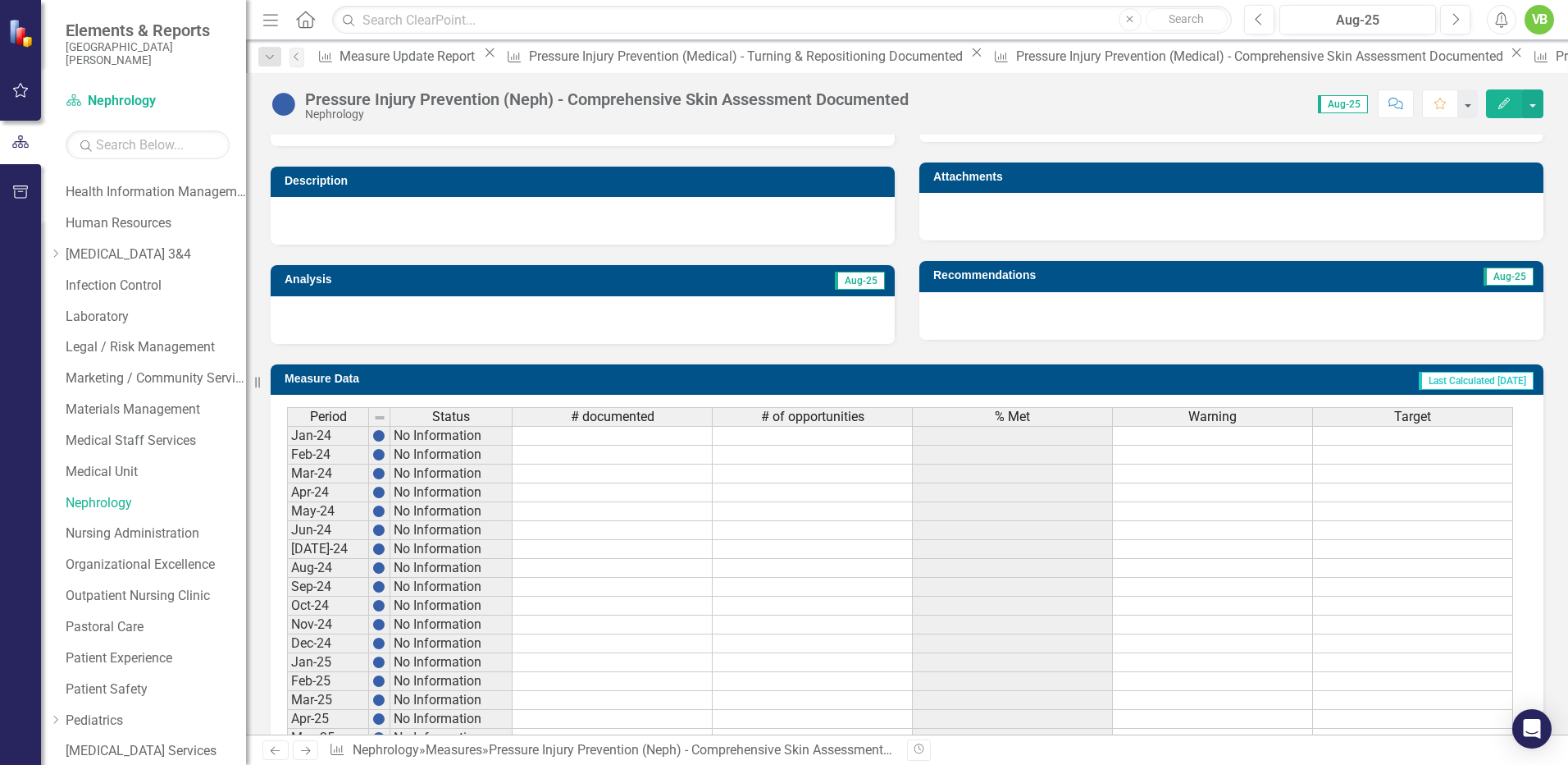
scroll to position [583, 0]
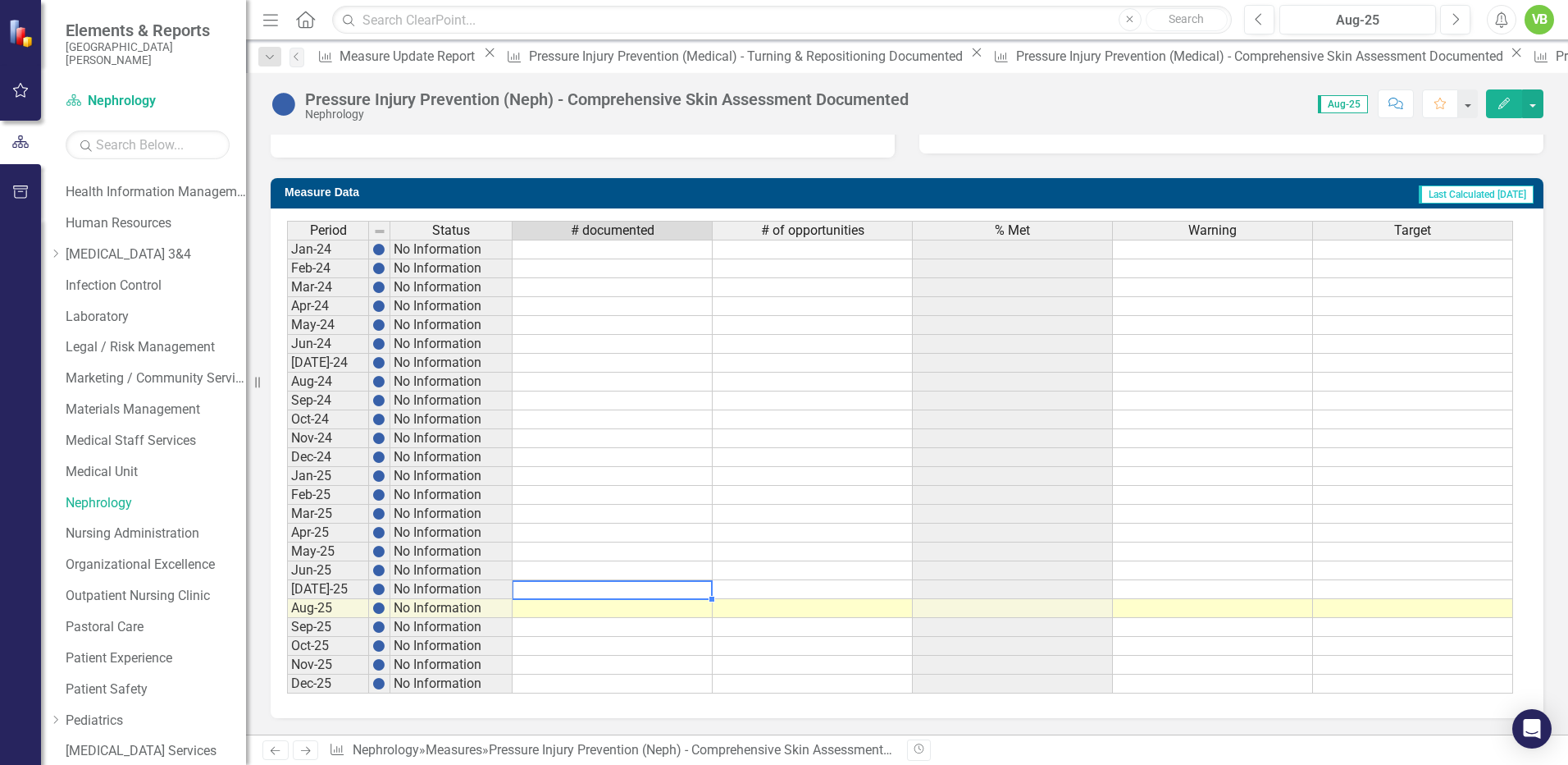
click at [688, 595] on td at bounding box center [613, 589] width 200 height 19
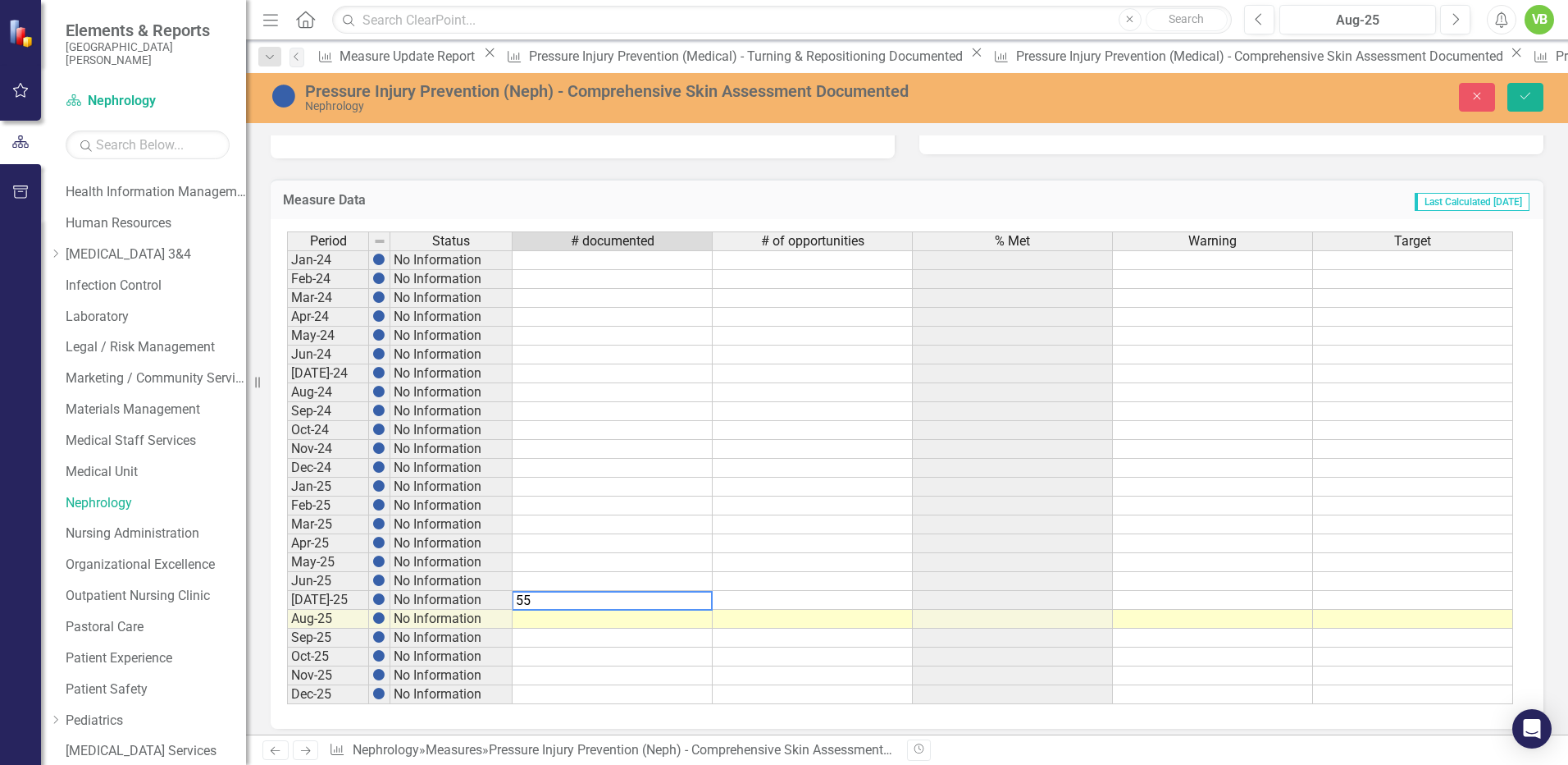
click at [803, 604] on td at bounding box center [812, 600] width 200 height 19
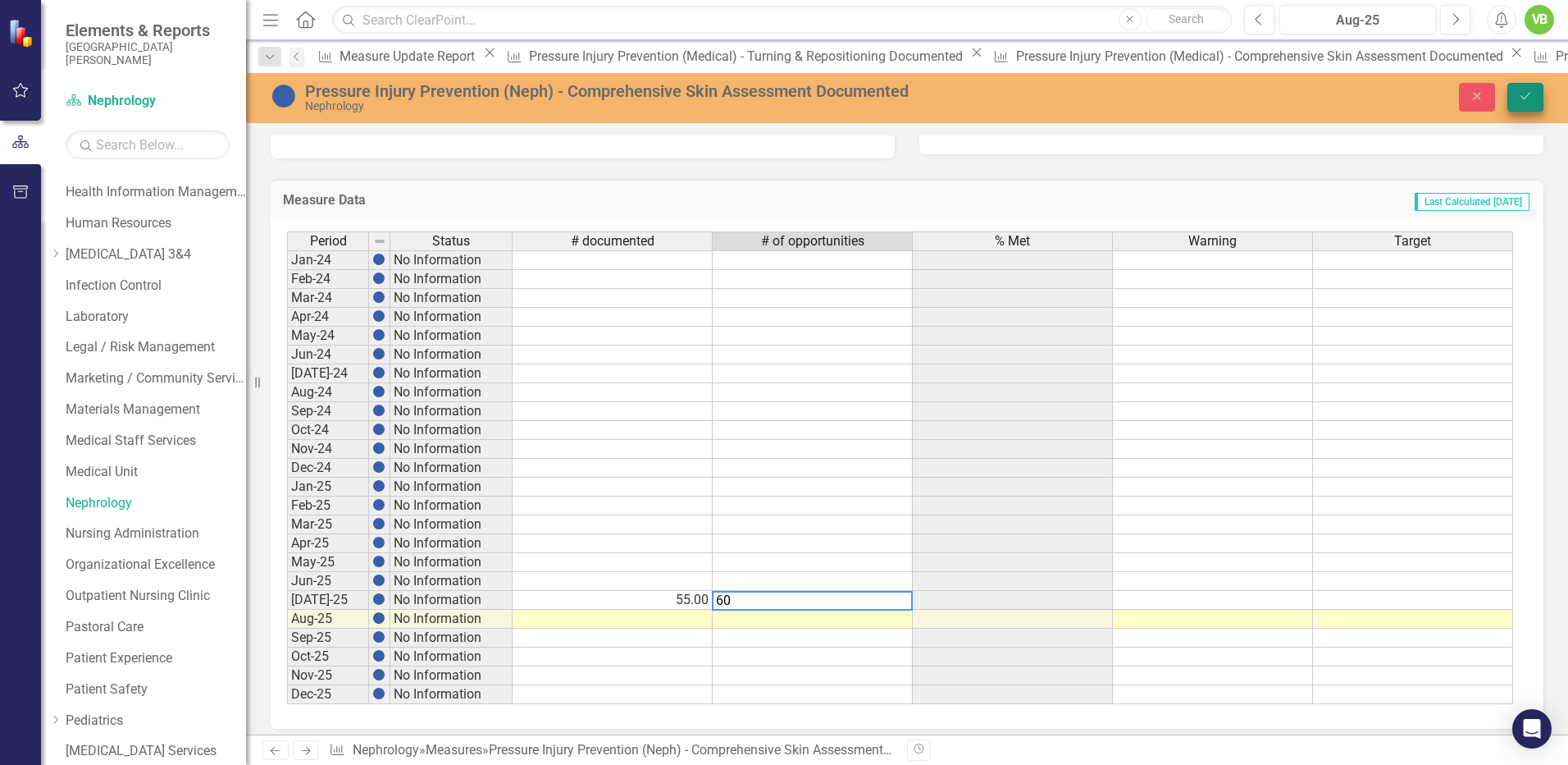
type textarea "60"
click at [1530, 93] on icon "Save" at bounding box center [1526, 95] width 15 height 12
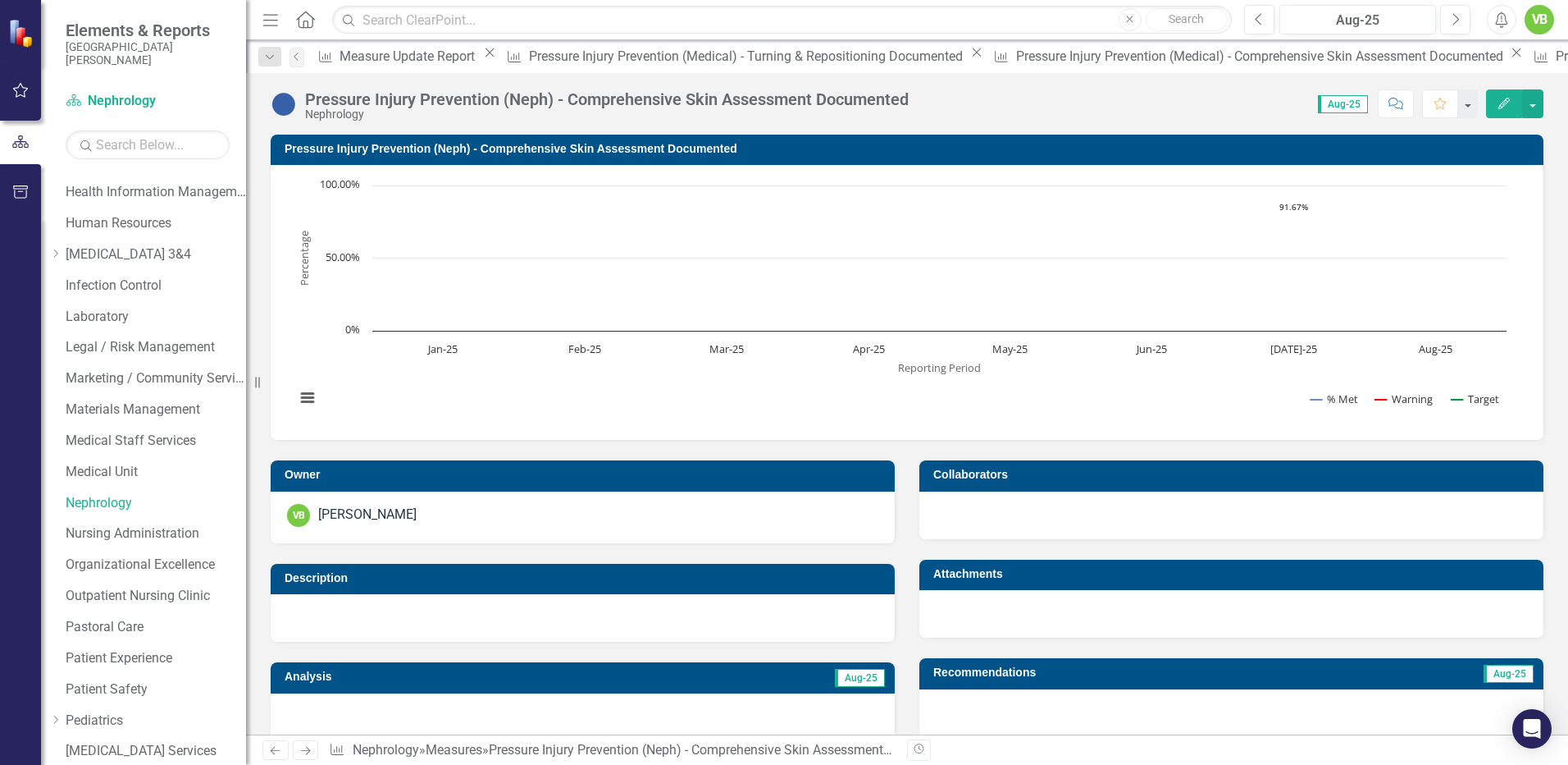
click at [304, 745] on icon "Next" at bounding box center [305, 750] width 14 height 11
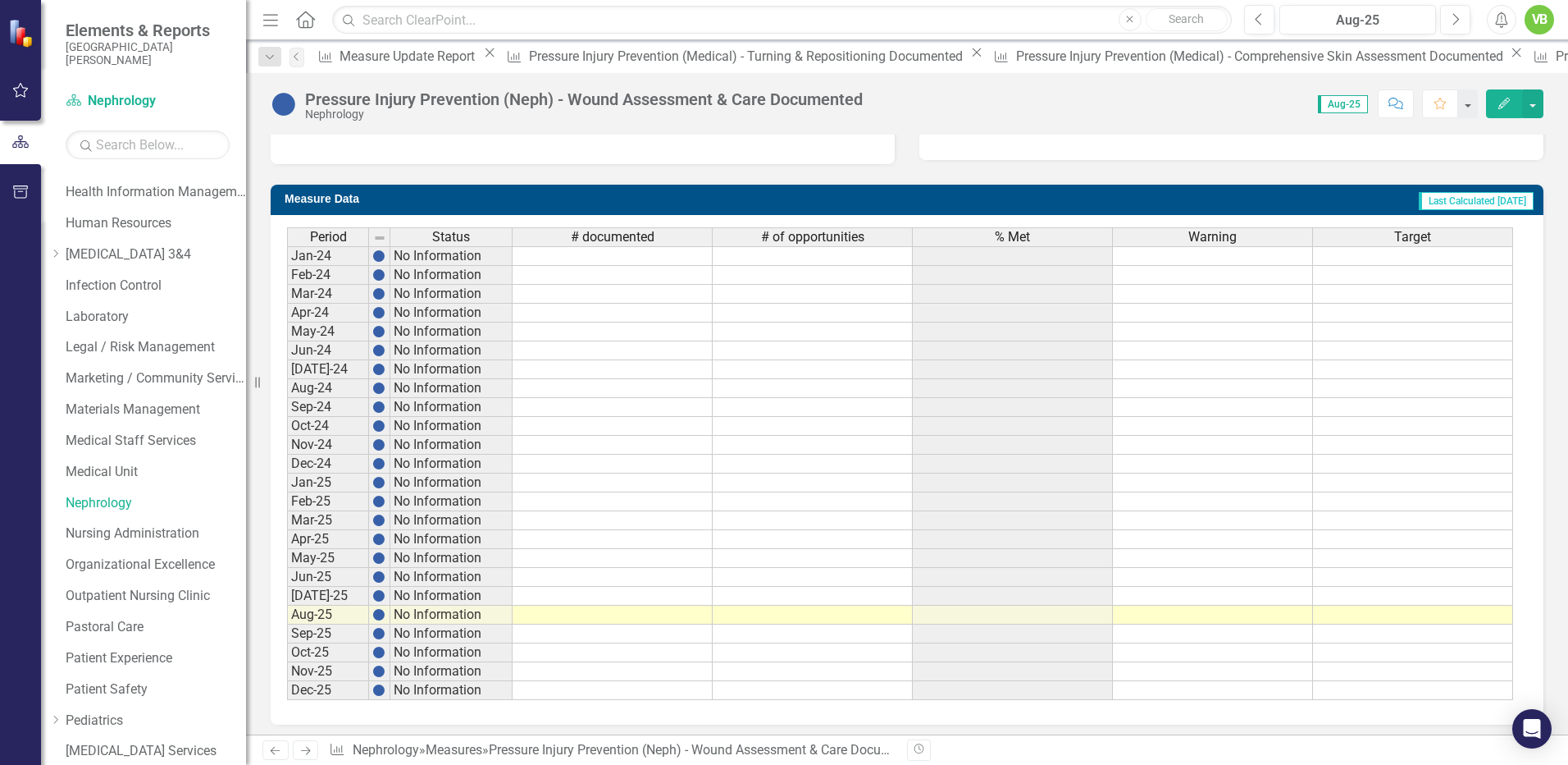
scroll to position [583, 0]
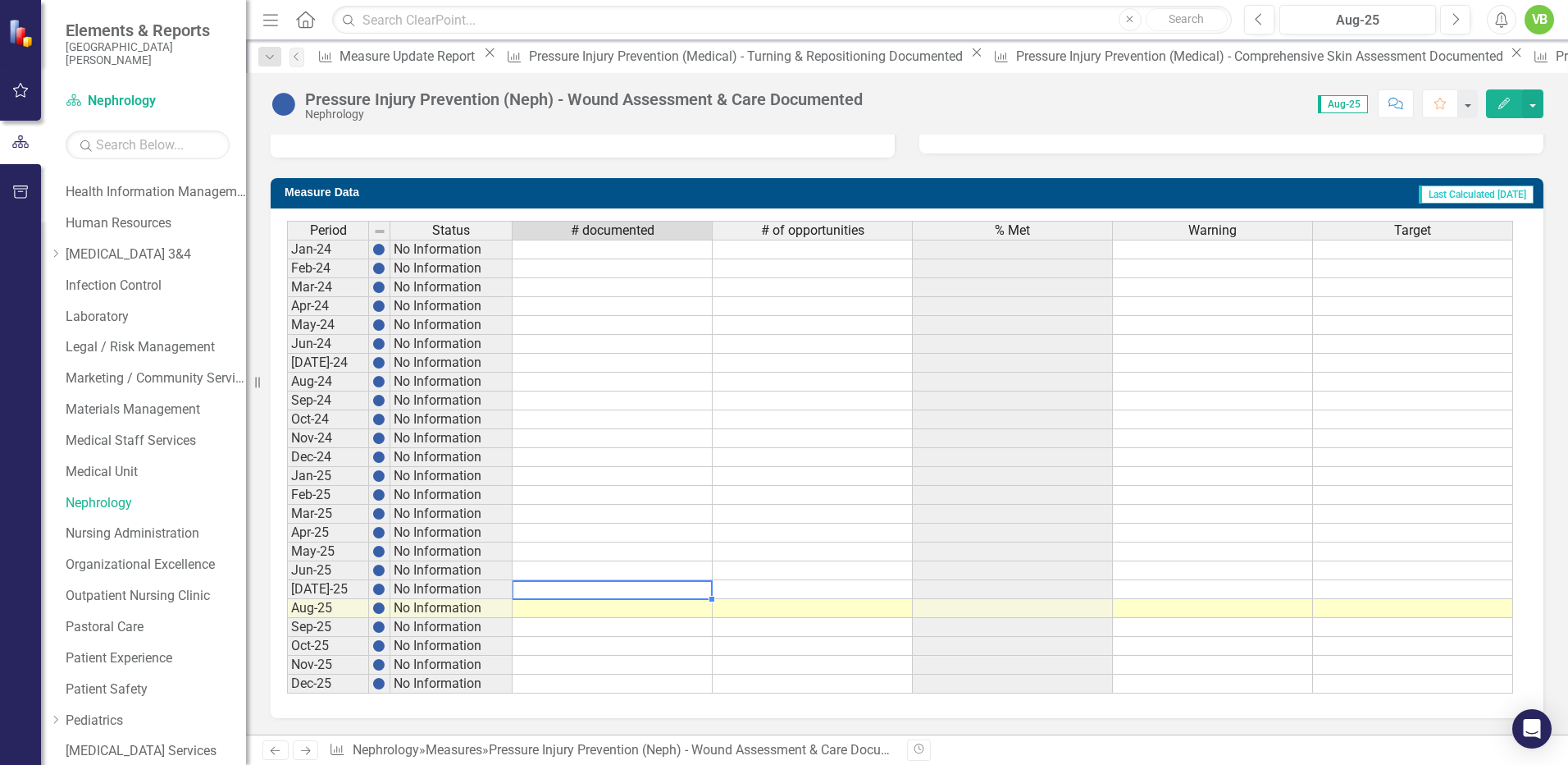
click at [676, 594] on td at bounding box center [613, 589] width 200 height 19
type textarea "4"
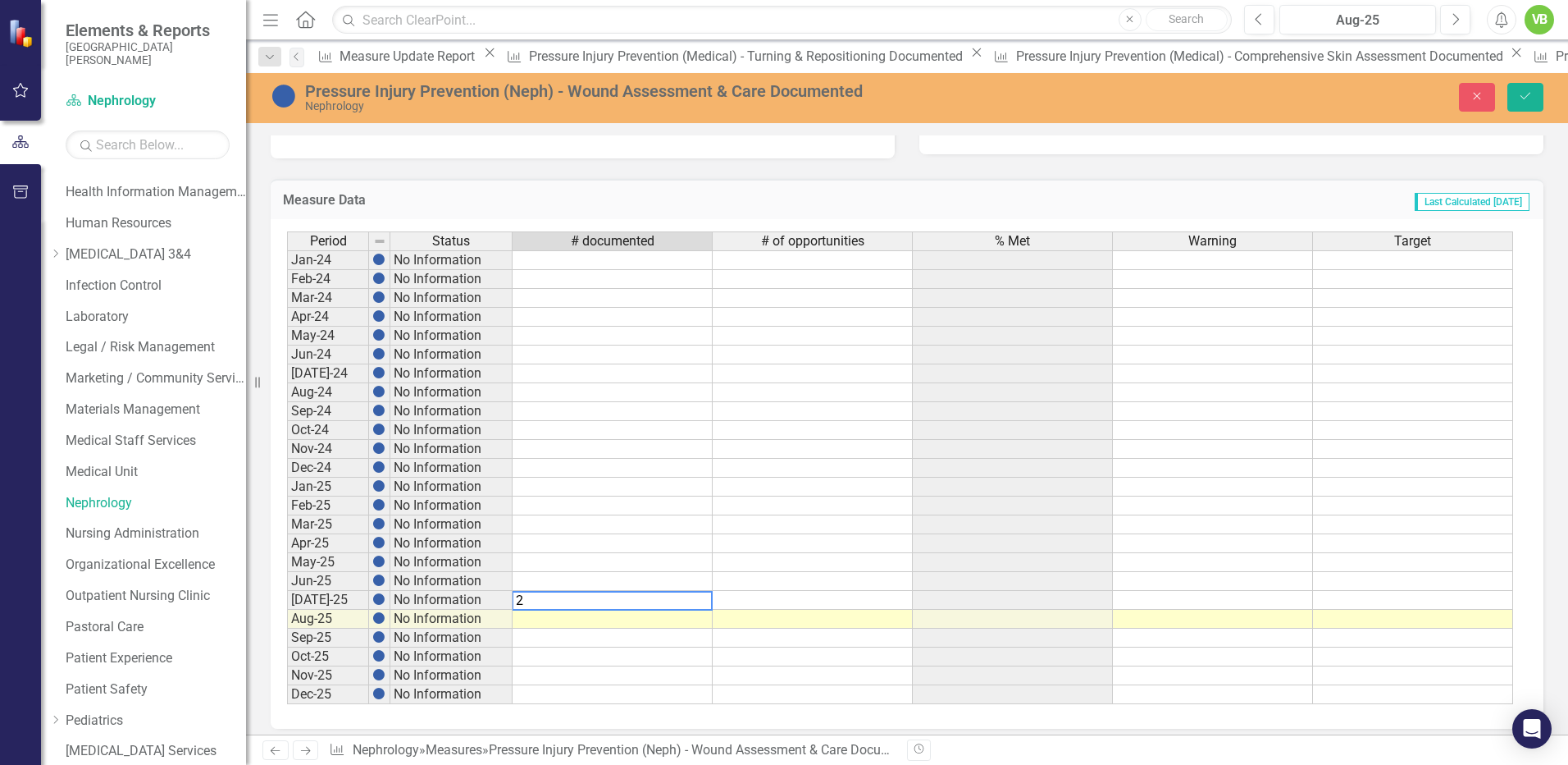
type textarea "29"
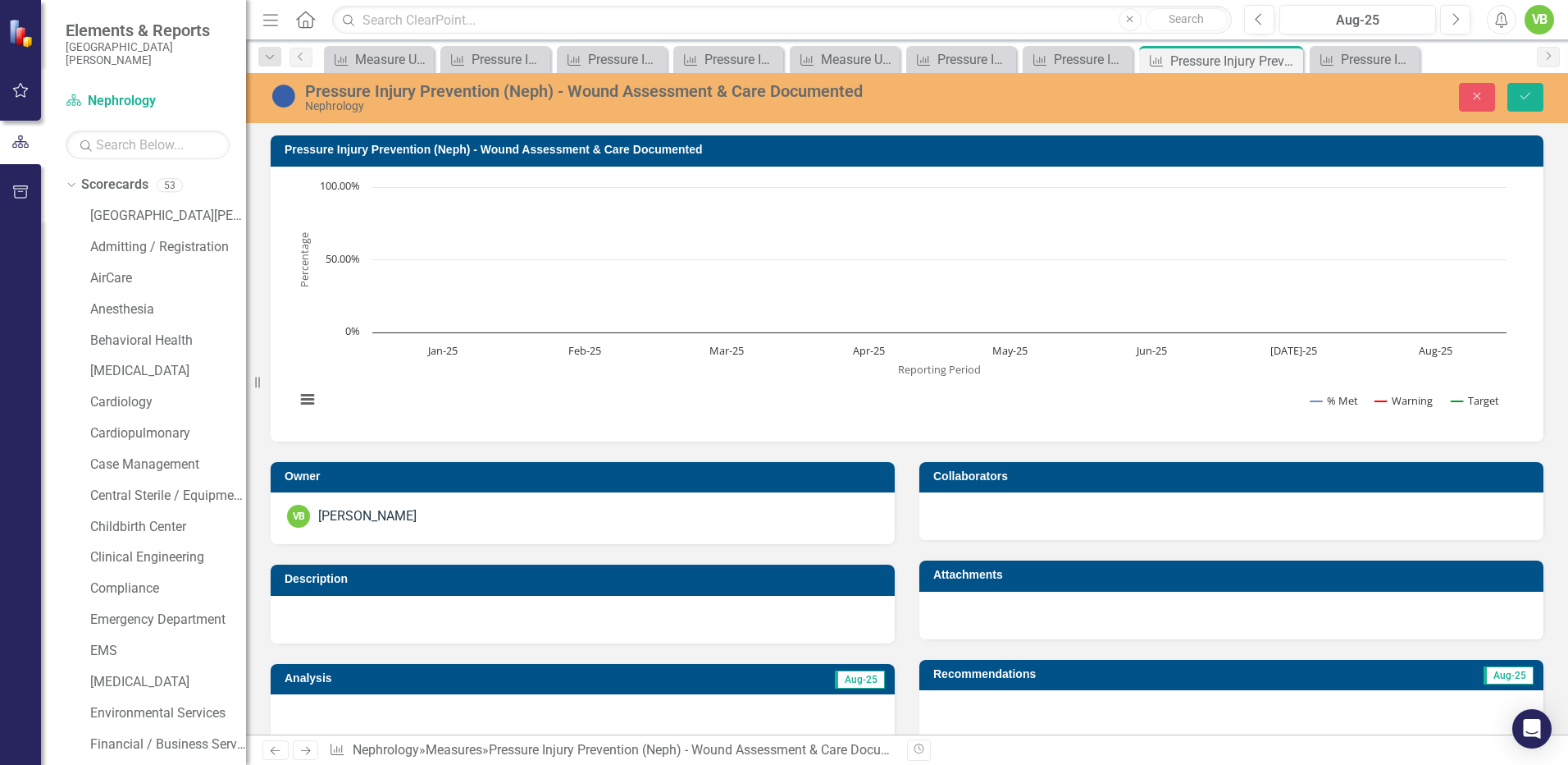
scroll to position [583, 0]
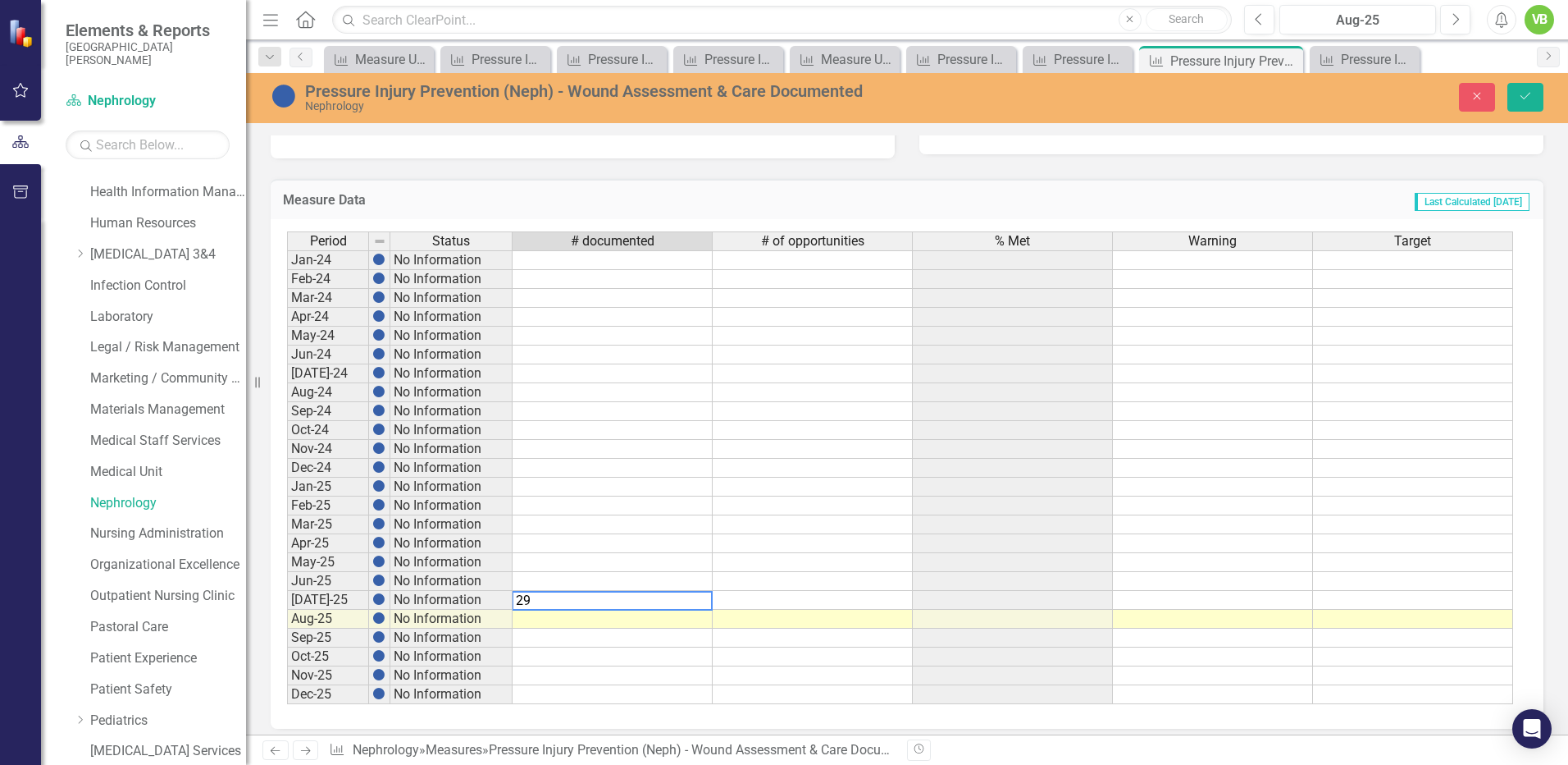
type textarea "29"
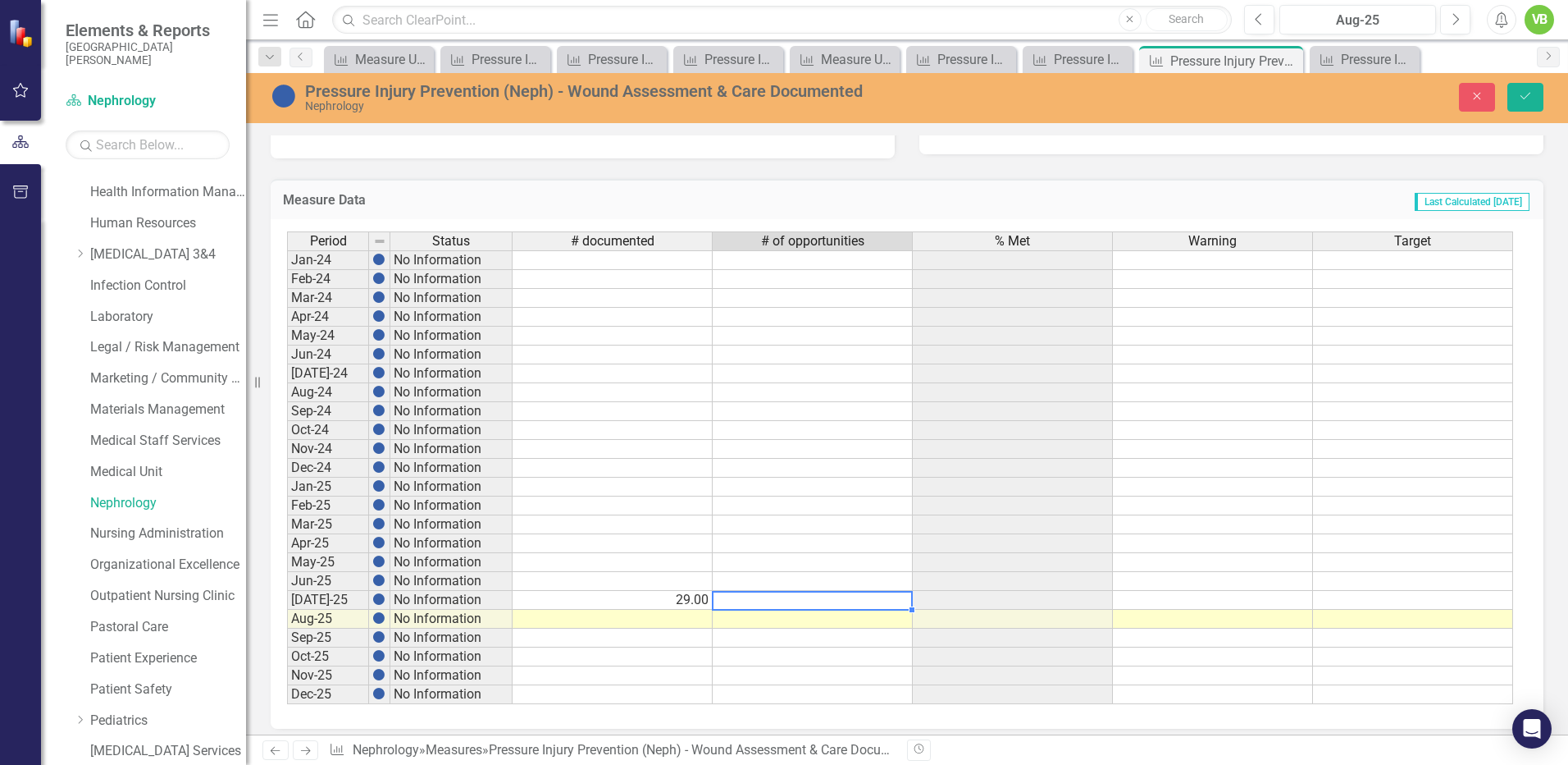
click at [848, 599] on td at bounding box center [812, 600] width 200 height 19
type textarea "43"
click at [287, 665] on div "Period Status # documented # of opportunities % Met Warning Target Jan-24 No In…" at bounding box center [287, 467] width 0 height 472
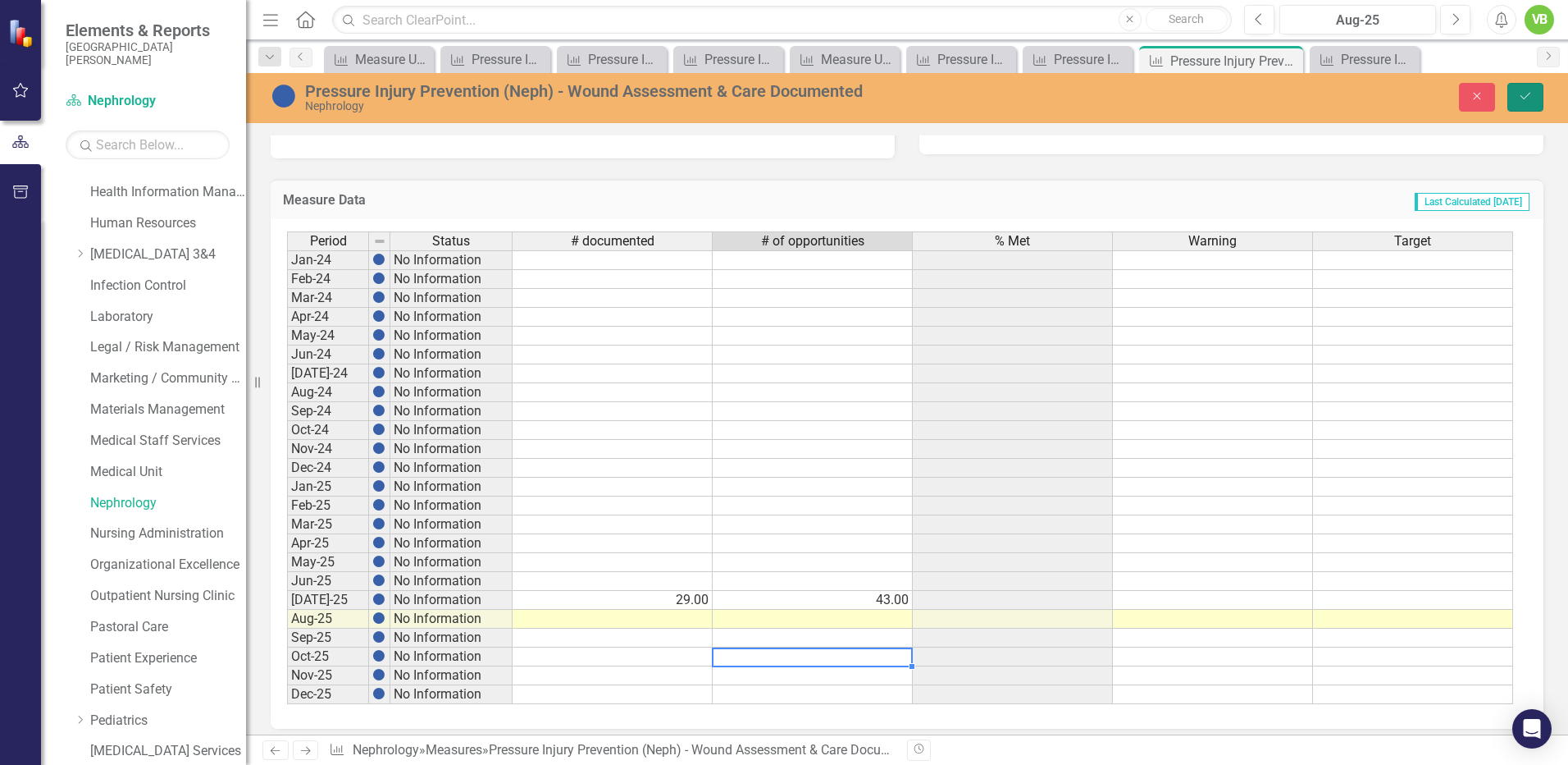
click at [1522, 97] on icon "Save" at bounding box center [1526, 95] width 15 height 12
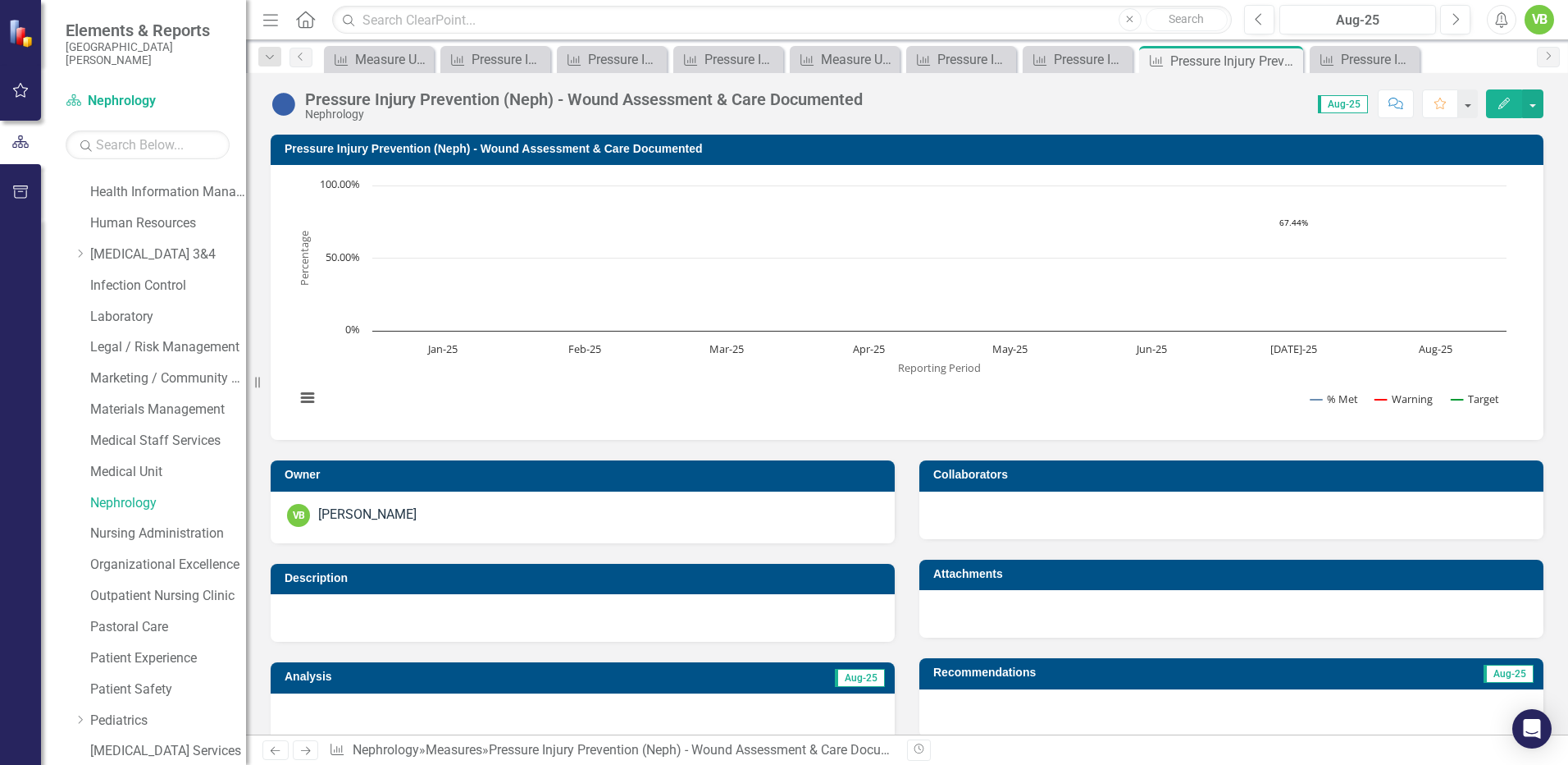
click at [301, 751] on icon "Next" at bounding box center [305, 750] width 14 height 11
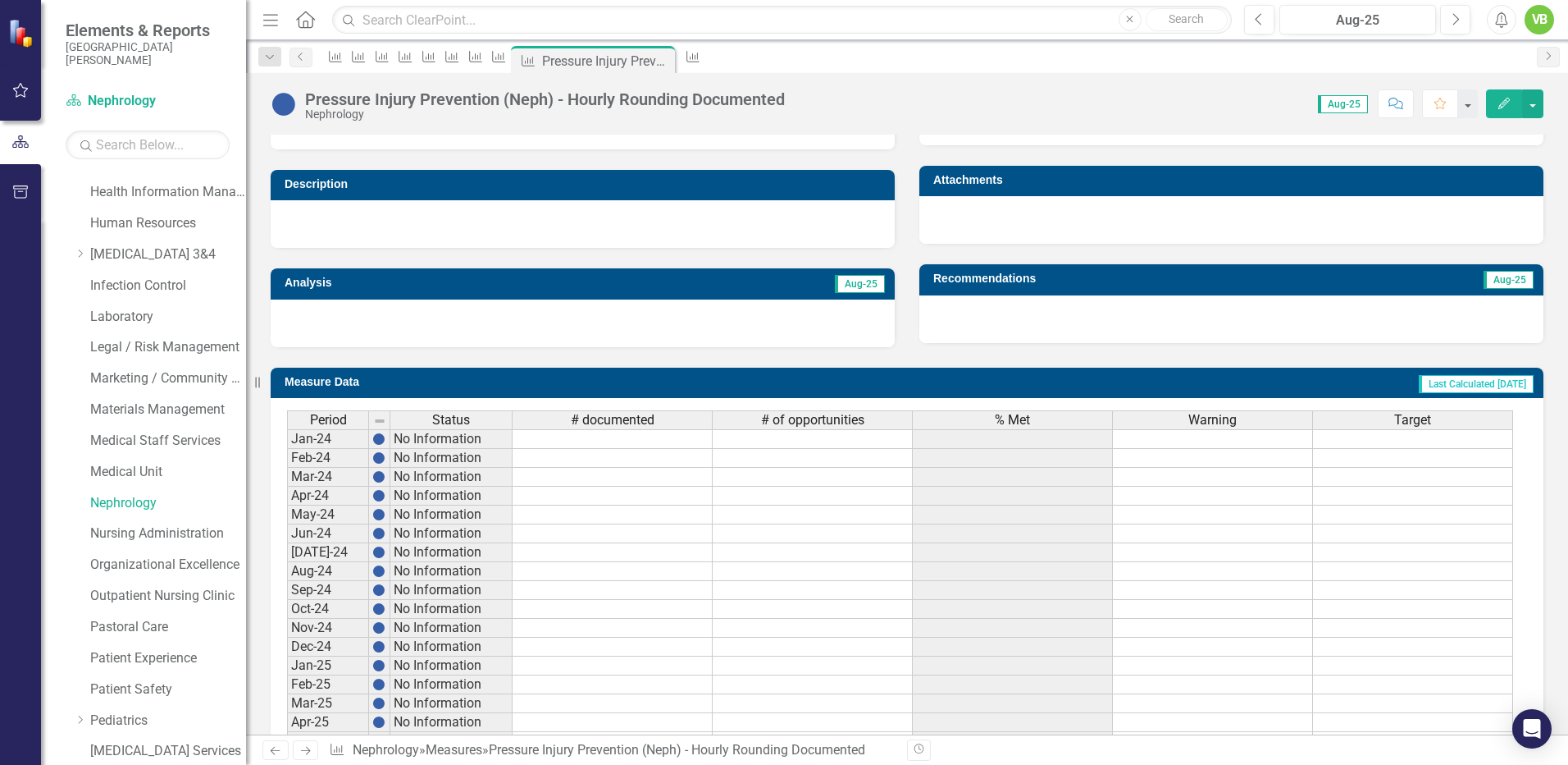
scroll to position [583, 0]
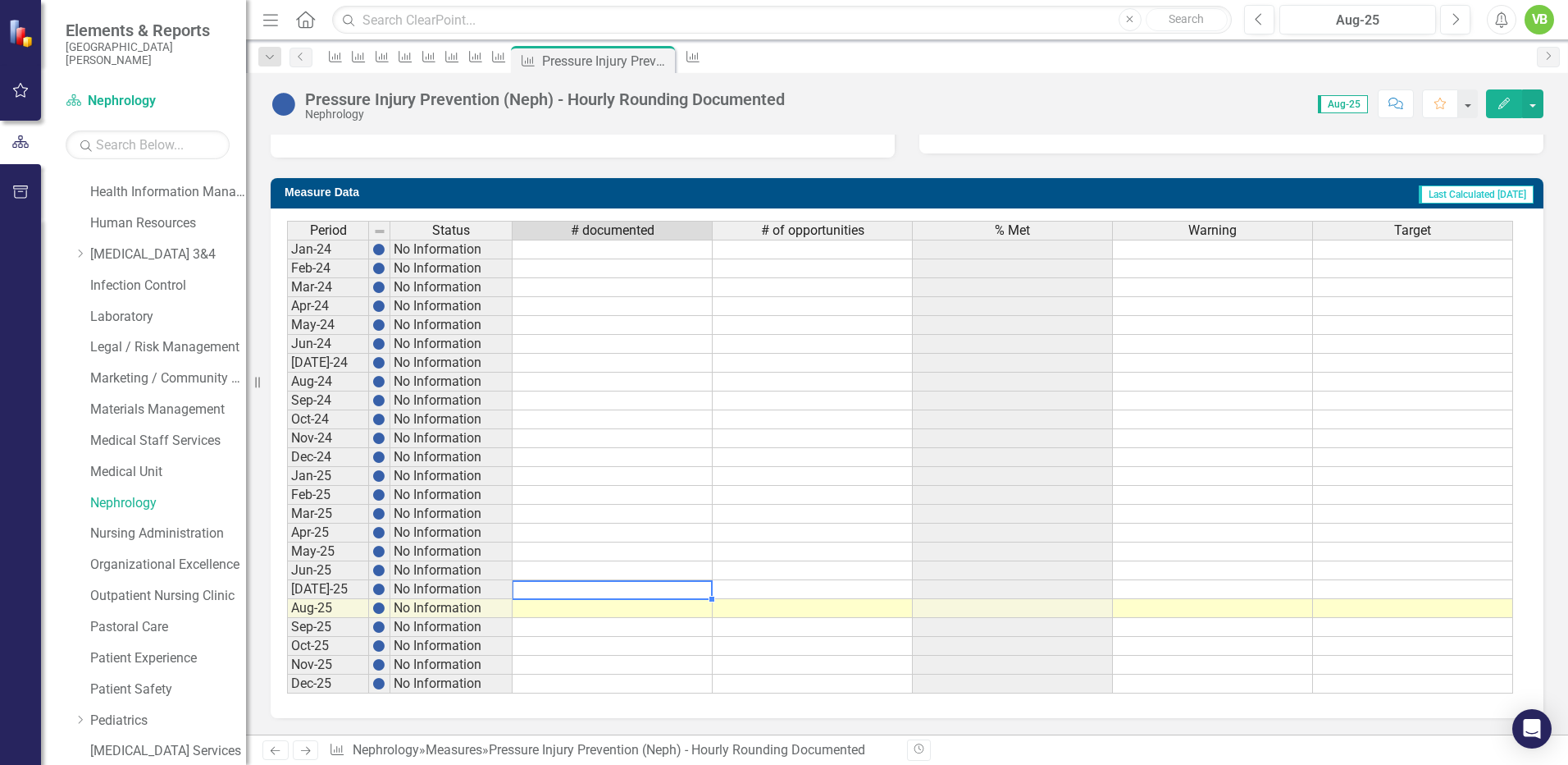
click at [663, 588] on td at bounding box center [613, 589] width 200 height 19
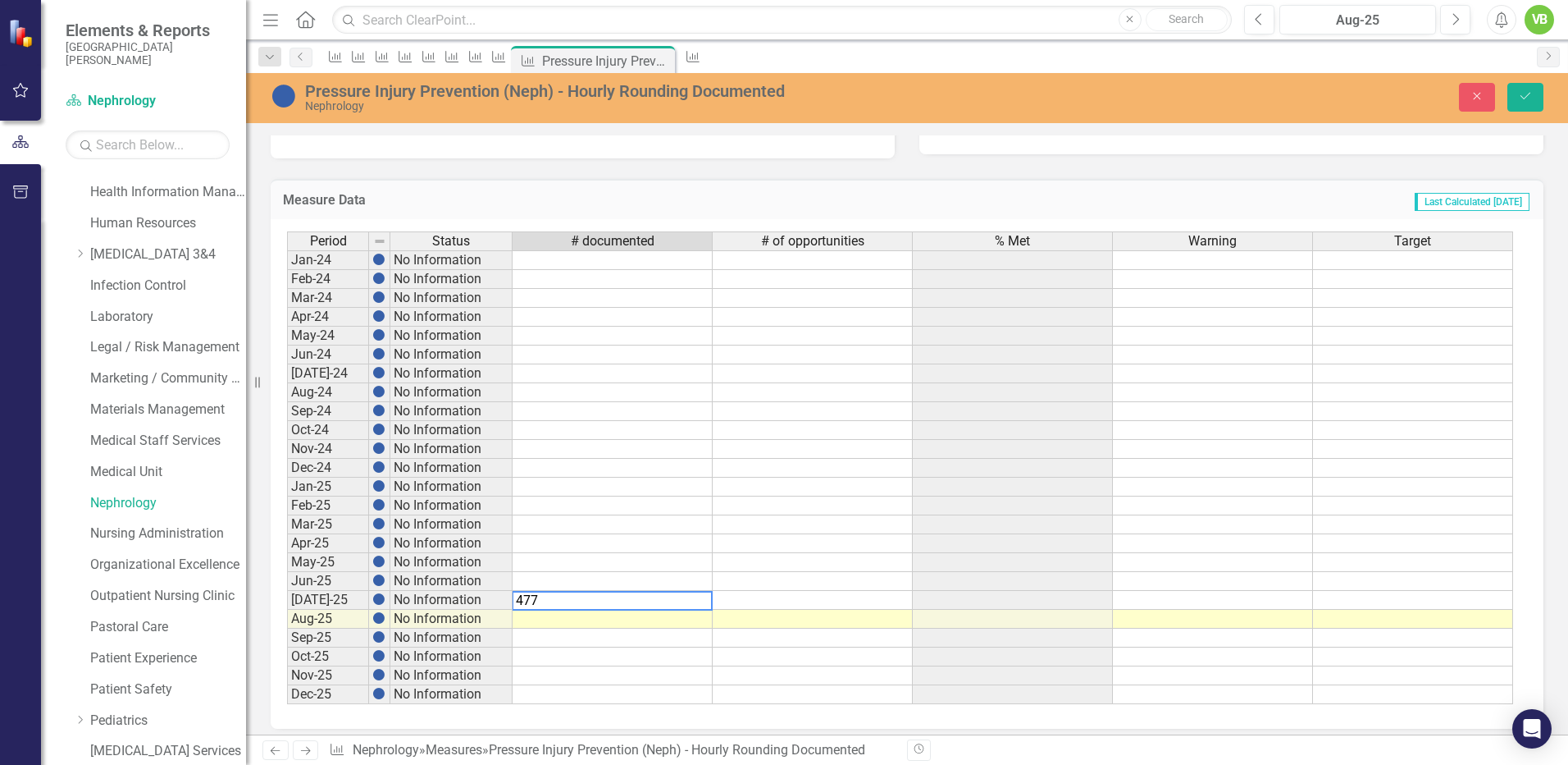
type textarea "477"
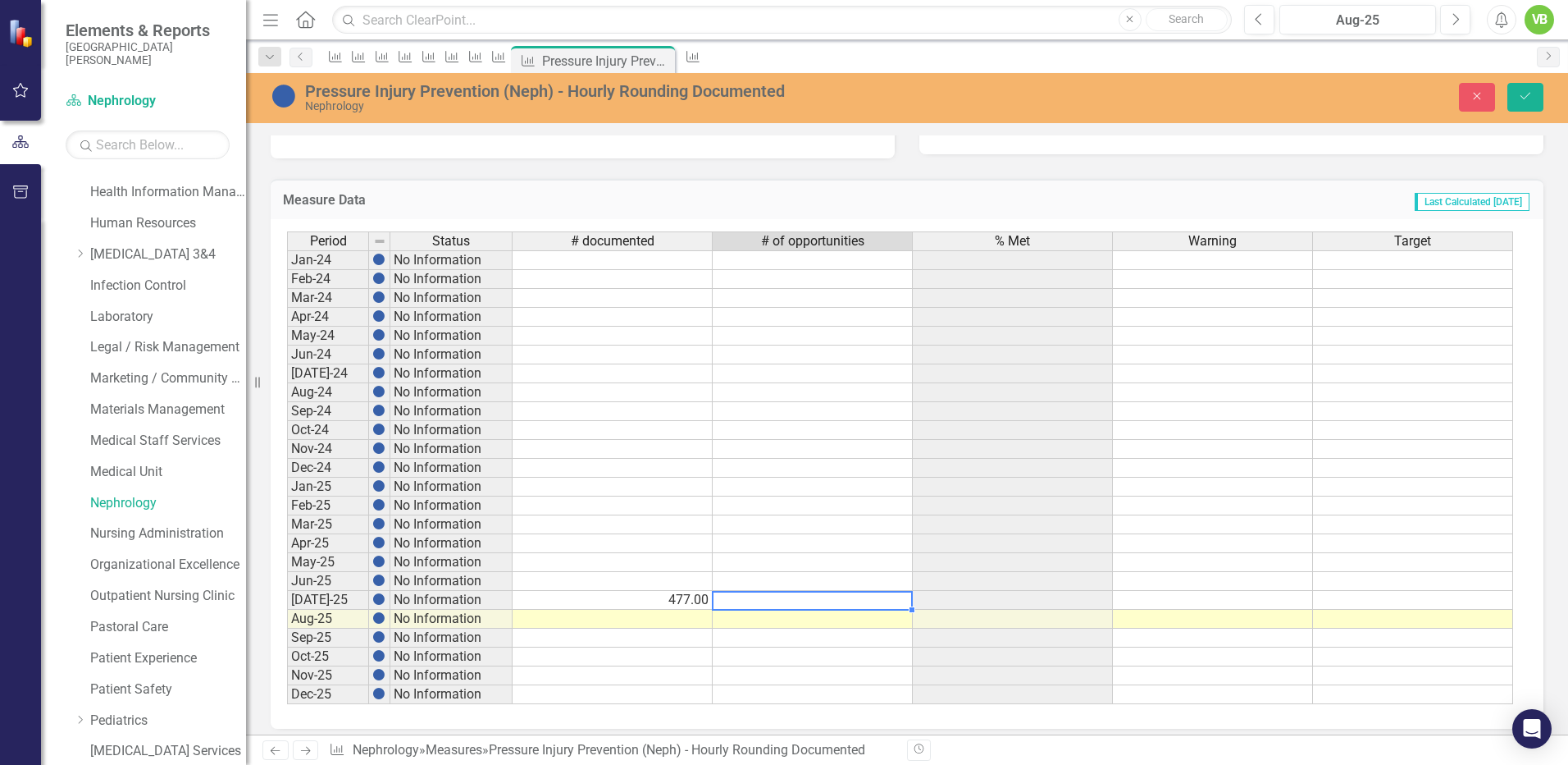
click at [845, 602] on td at bounding box center [812, 600] width 200 height 19
type textarea "600"
click at [862, 652] on td at bounding box center [812, 657] width 200 height 19
click at [1526, 97] on icon "Save" at bounding box center [1526, 95] width 15 height 12
